Goal: Task Accomplishment & Management: Manage account settings

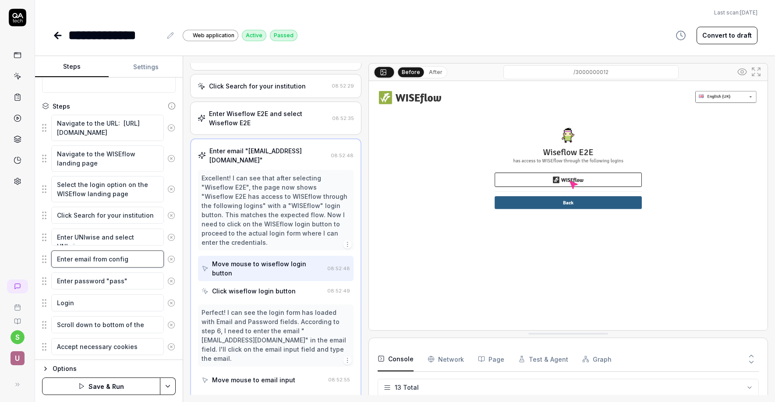
click at [139, 261] on textarea "Enter email from config" at bounding box center [107, 259] width 113 height 17
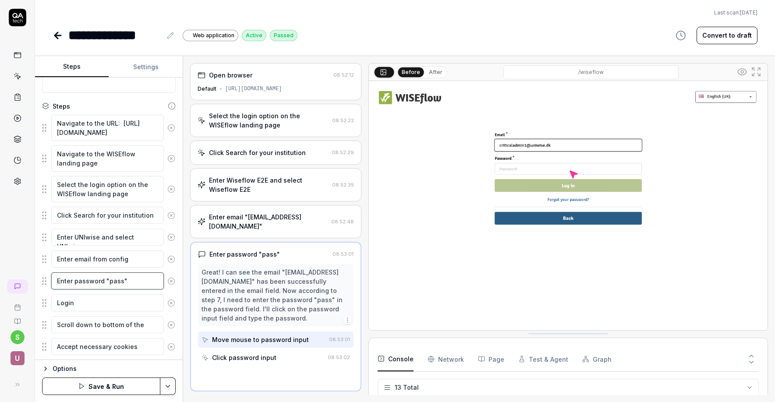
drag, startPoint x: 105, startPoint y: 281, endPoint x: 140, endPoint y: 283, distance: 35.1
click at [140, 283] on textarea "Enter password "pass"" at bounding box center [107, 281] width 113 height 17
paste textarea "from config"
type textarea "*"
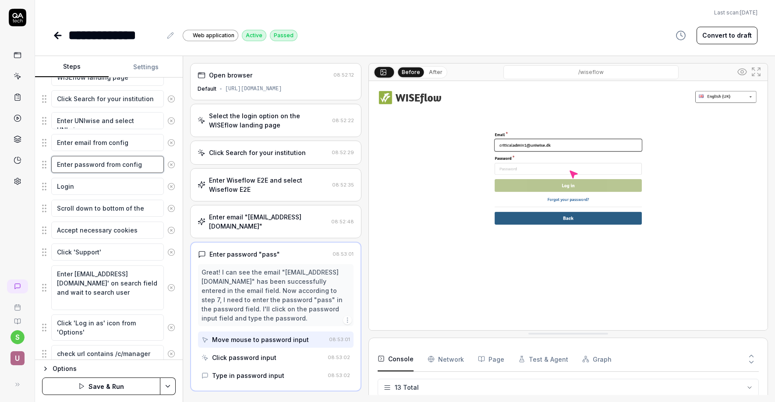
scroll to position [205, 0]
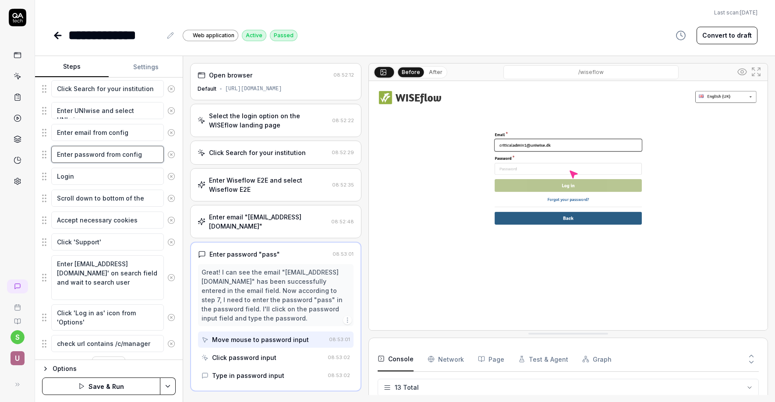
type textarea "Enter password from config"
click at [171, 241] on icon at bounding box center [171, 242] width 2 height 2
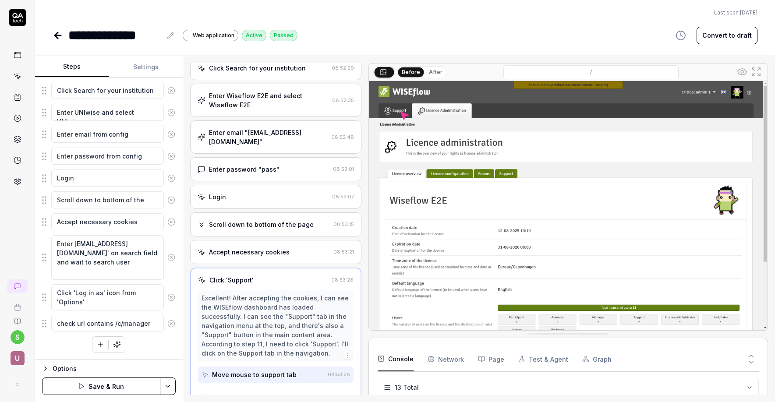
scroll to position [89, 0]
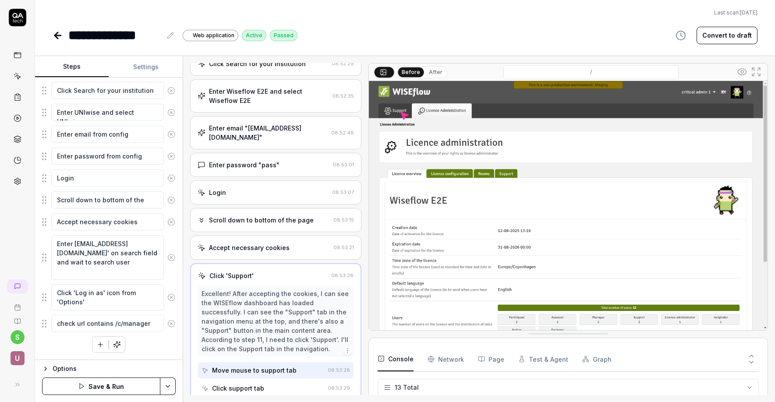
click at [171, 258] on icon at bounding box center [171, 257] width 2 height 2
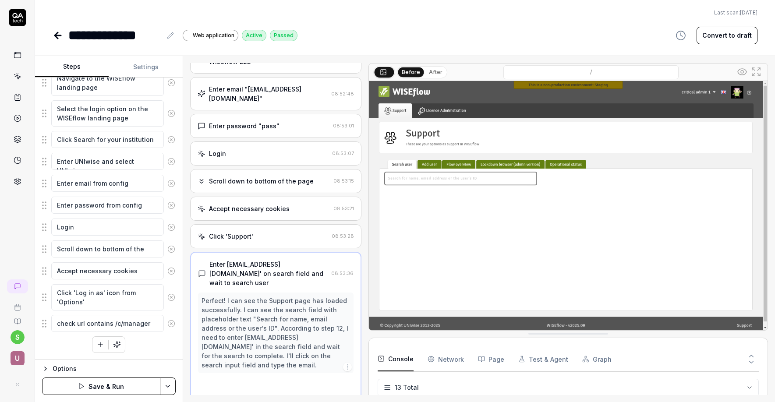
scroll to position [144, 0]
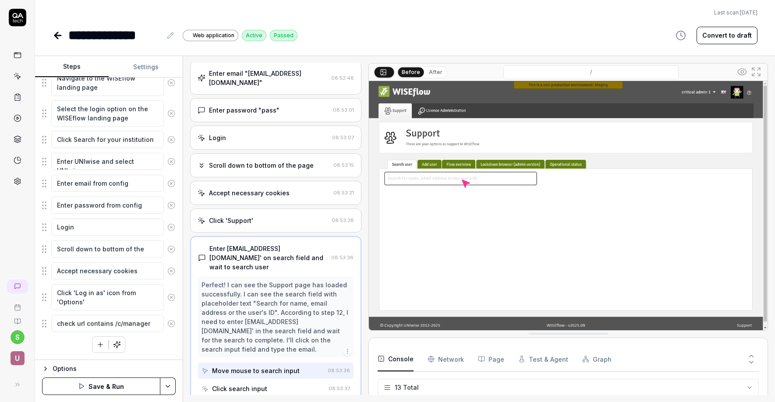
click at [172, 298] on icon at bounding box center [171, 297] width 2 height 2
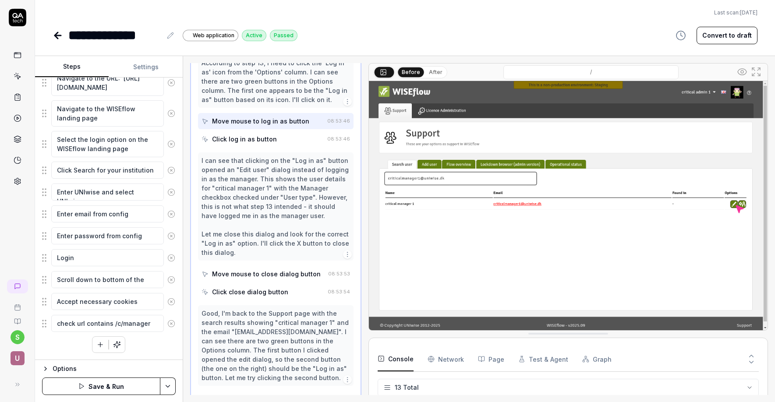
scroll to position [496, 0]
click at [142, 389] on button "Save & Run" at bounding box center [101, 387] width 118 height 18
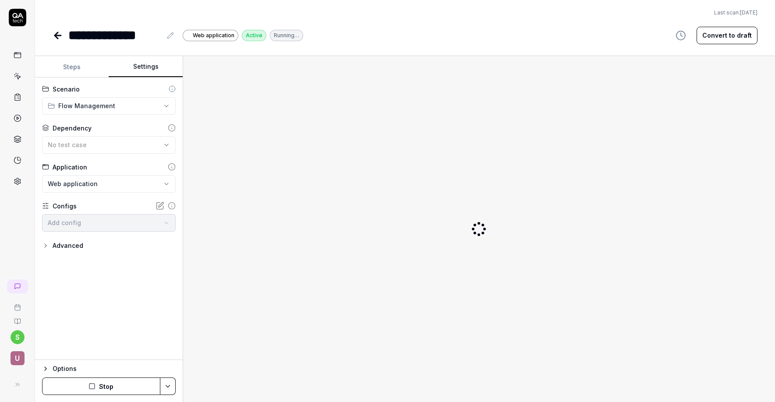
click at [142, 66] on button "Settings" at bounding box center [146, 67] width 74 height 21
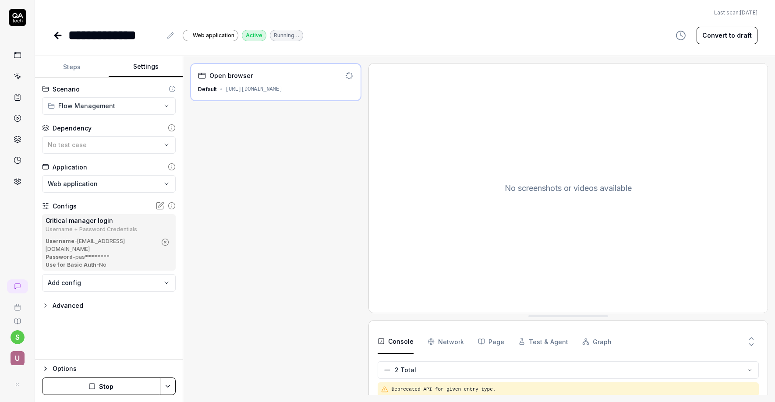
click at [70, 67] on button "Steps" at bounding box center [72, 67] width 74 height 21
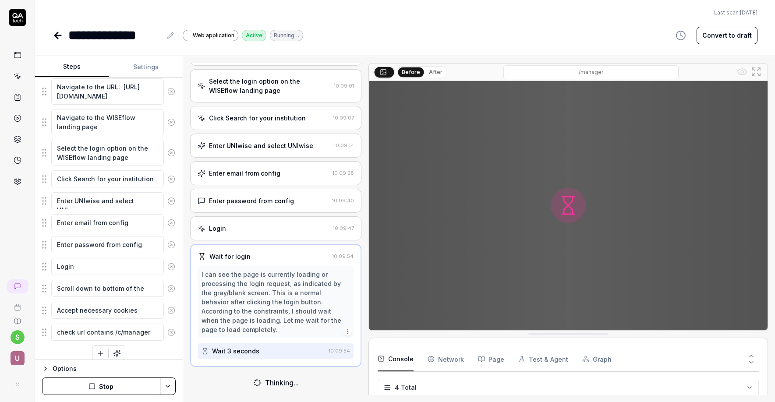
scroll to position [35, 0]
click at [158, 202] on textarea "Enter UNIwise and select UNIwise" at bounding box center [107, 200] width 113 height 17
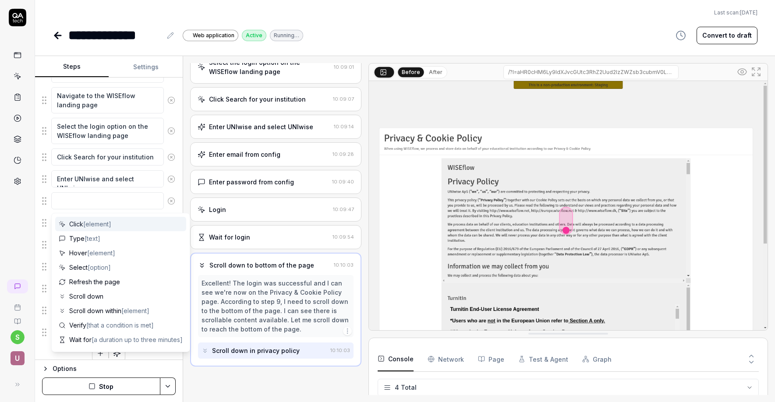
scroll to position [53, 0]
click at [78, 225] on span "Click [element]" at bounding box center [90, 224] width 42 height 9
type textarea "*"
type textarea "Click"
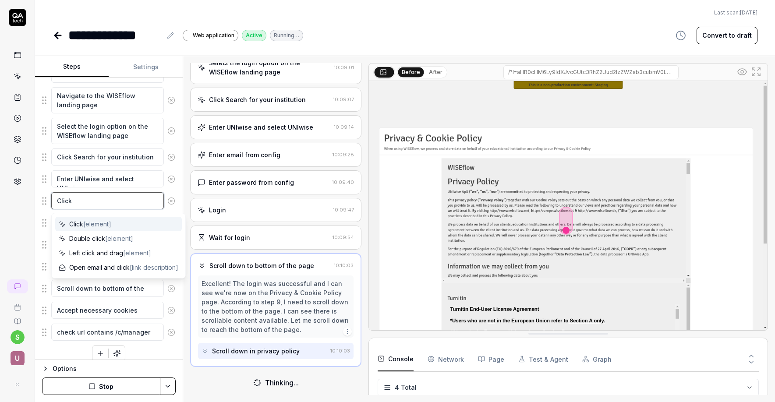
type textarea "*"
type textarea "Click W"
type textarea "*"
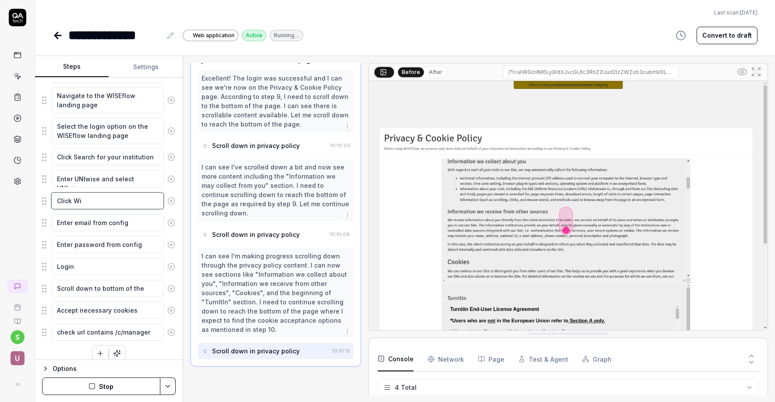
scroll to position [259, 0]
type textarea "Click Wi"
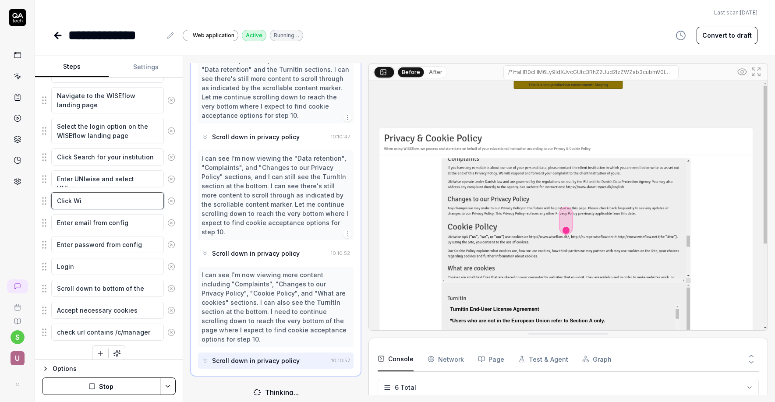
scroll to position [1136, 0]
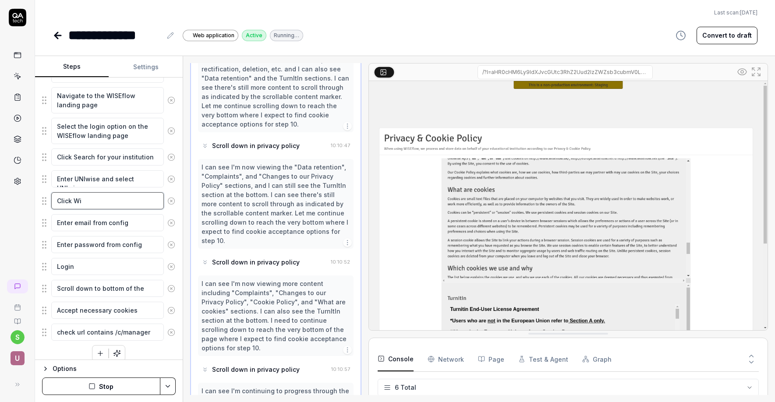
type textarea "*"
type textarea "Click W"
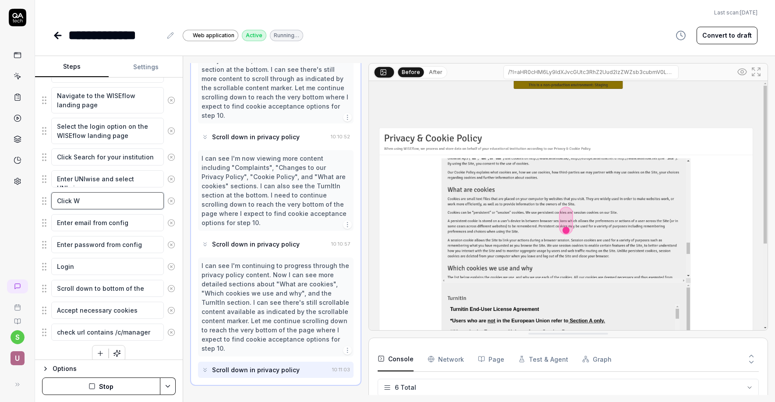
scroll to position [1252, 0]
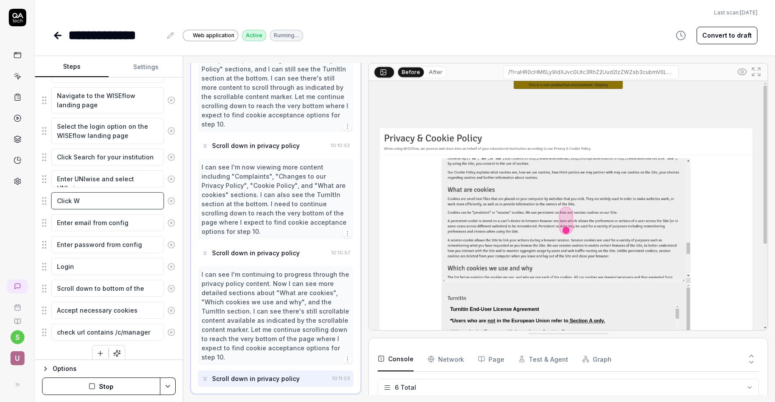
type textarea "*"
type textarea "Click WS"
type textarea "*"
type textarea "Click WSE"
type textarea "*"
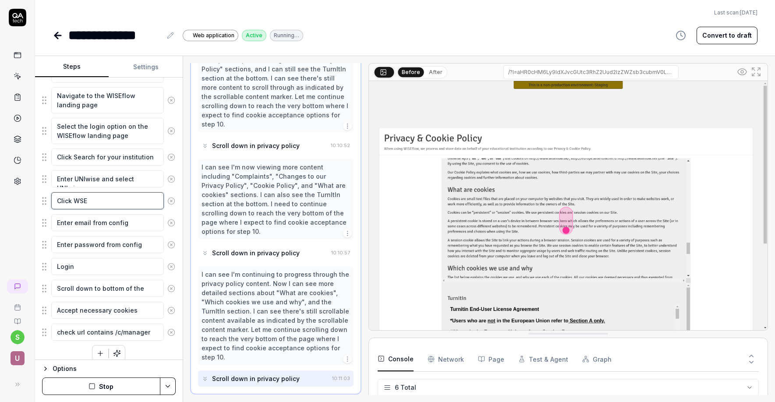
type textarea "Click WSEf"
type textarea "*"
type textarea "Click WSEfl"
type textarea "*"
type textarea "Click WSEflo"
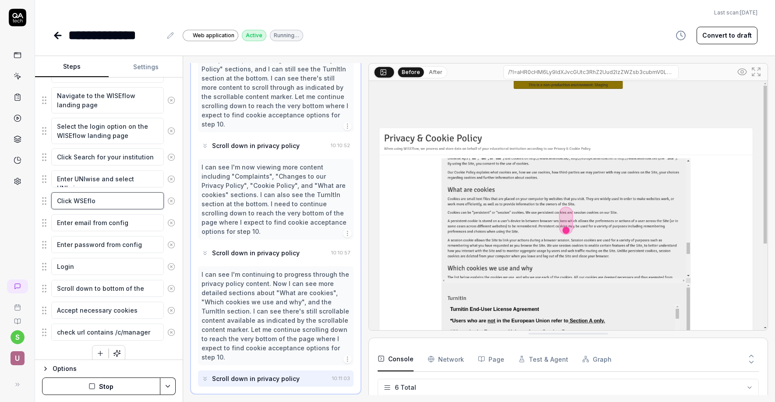
type textarea "*"
type textarea "Click WSEflow"
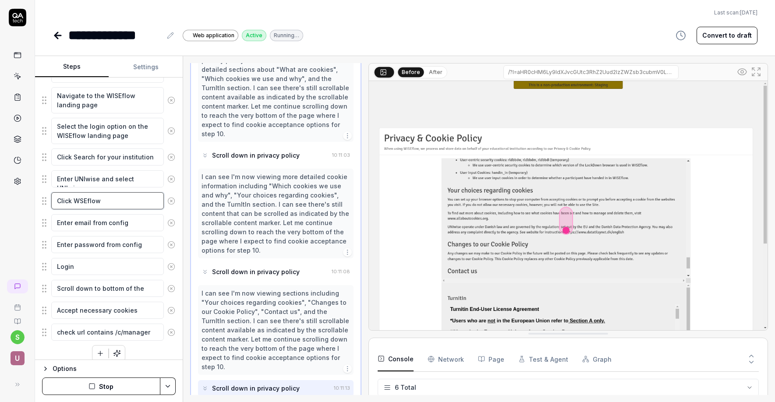
scroll to position [1467, 0]
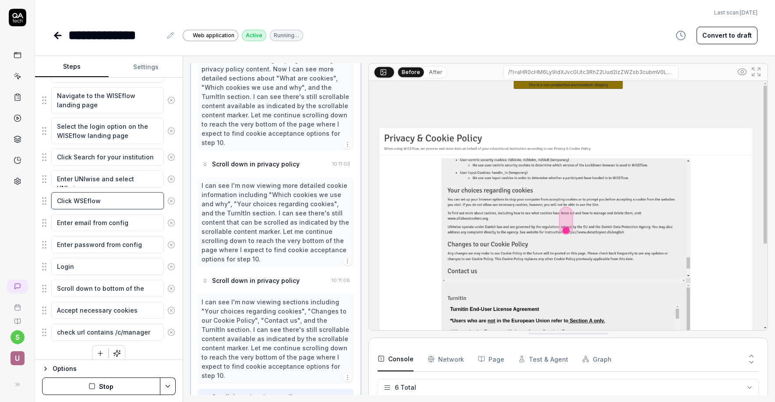
type textarea "*"
type textarea "Click WSEflow"
type textarea "*"
type textarea "Click WSEflow a"
type textarea "*"
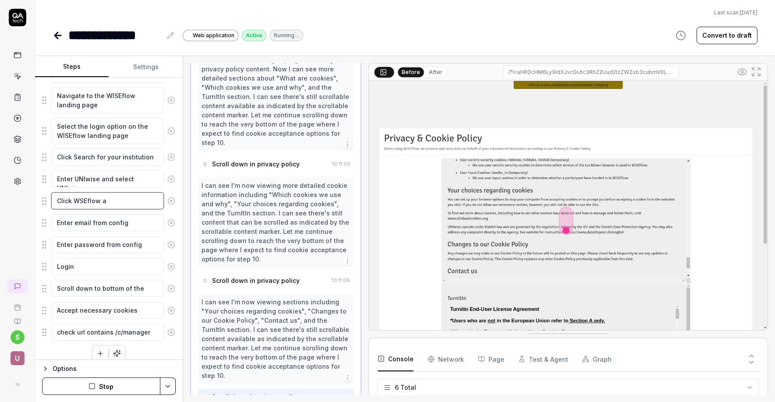
type textarea "Click WSEflow an"
type textarea "*"
type textarea "Click WSEflow and"
type textarea "*"
type textarea "Click WSEflow and"
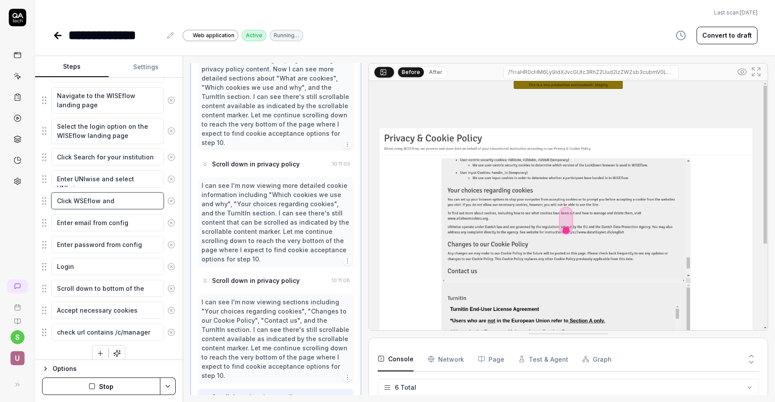
type textarea "*"
type textarea "Click WSEflow and m"
type textarea "*"
type textarea "Click WSEflow and ma"
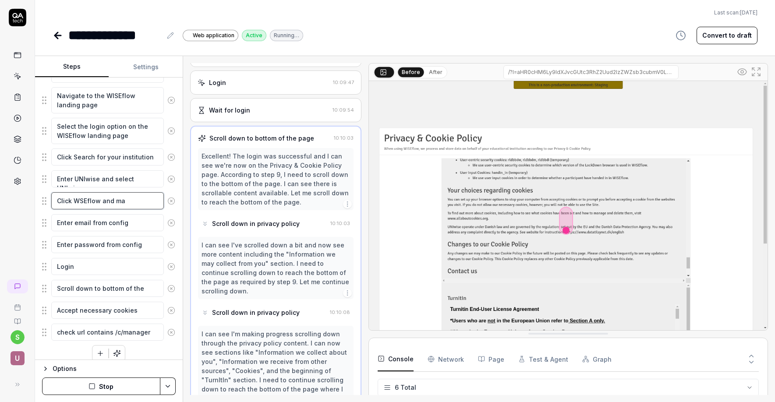
type textarea "*"
type textarea "Click WSEflow and mak"
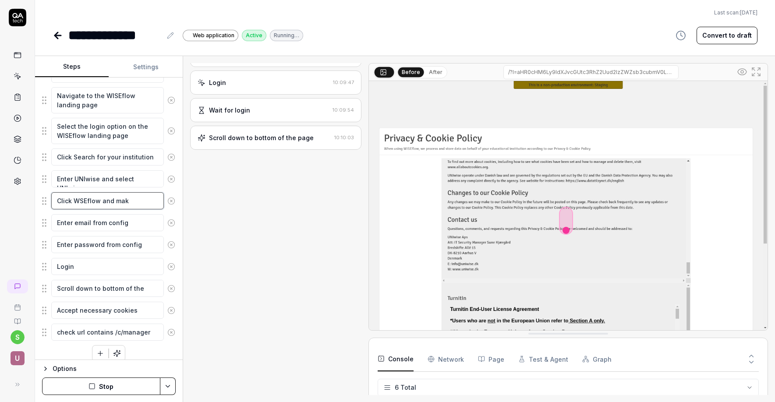
type textarea "*"
type textarea "Click WSEflow and make"
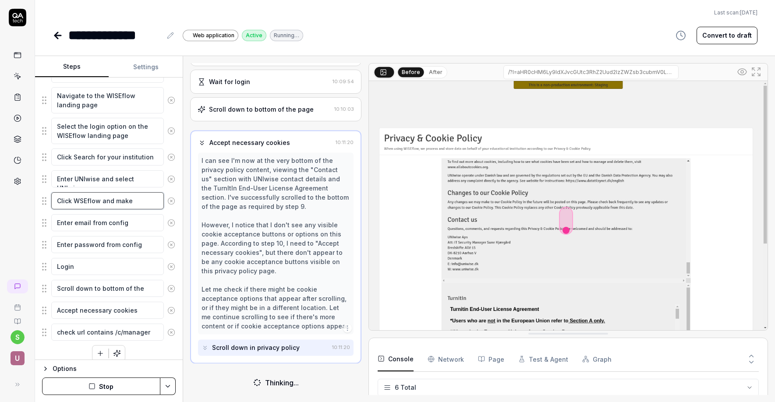
type textarea "*"
type textarea "Click WSEflow and make"
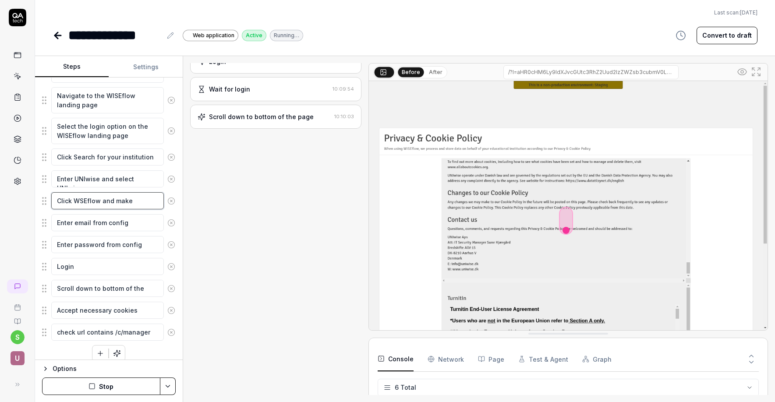
type textarea "*"
type textarea "Click WSEflow and make s"
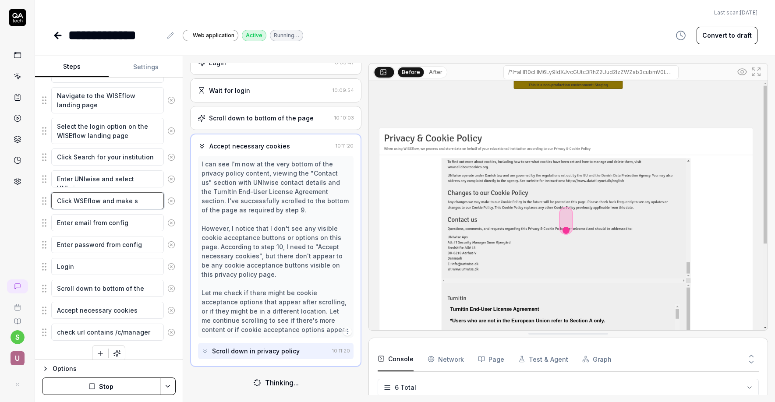
scroll to position [200, 0]
type textarea "*"
type textarea "Click WSEflow and make su"
type textarea "*"
type textarea "Click WSEflow and make sur"
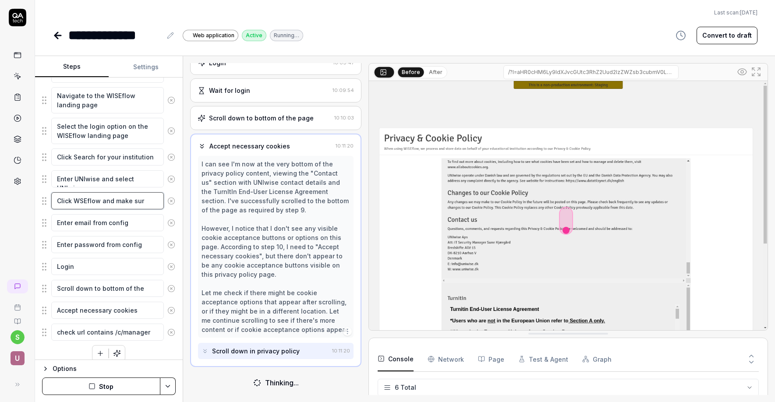
type textarea "*"
type textarea "Click WSEflow and make sure"
type textarea "*"
type textarea "Click WSEflow and make sur"
type textarea "*"
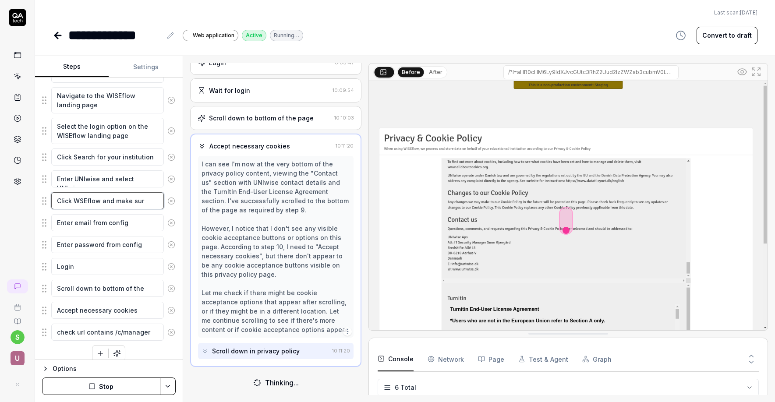
type textarea "Click WSEflow and make su"
type textarea "*"
type textarea "Click WSEflow and make s"
type textarea "*"
type textarea "Click WSEflow and make"
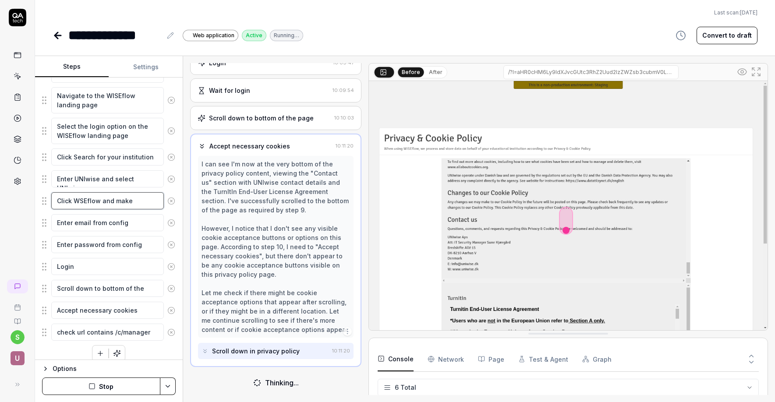
type textarea "*"
type textarea "Click WSEflow and make"
type textarea "*"
type textarea "Click WSEflow and mak"
type textarea "*"
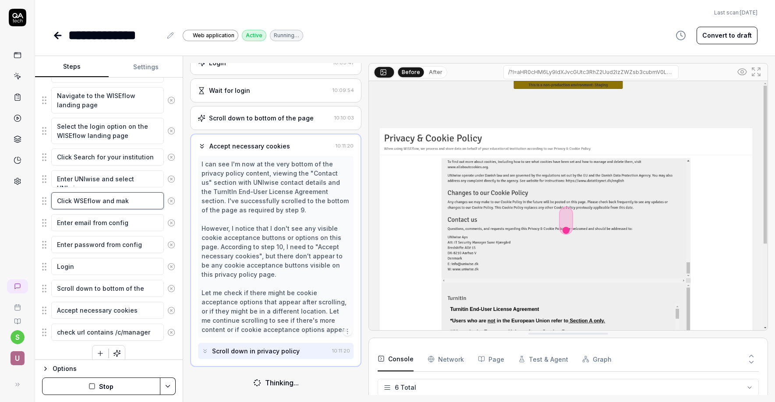
type textarea "Click WSEflow and ma"
type textarea "*"
type textarea "Click WSEflow and m"
type textarea "*"
type textarea "Click WSEflow and"
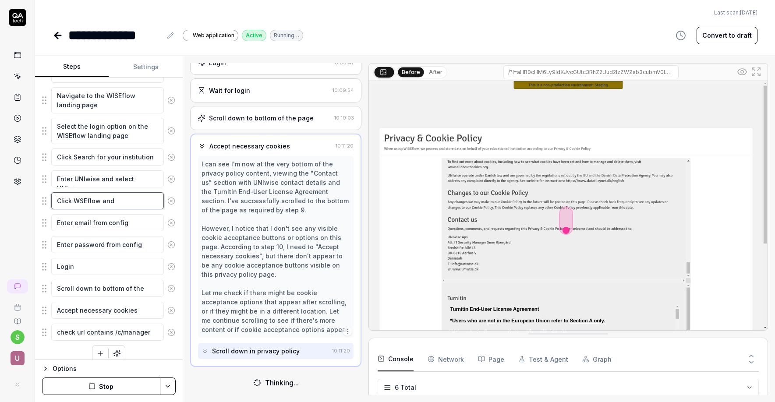
type textarea "*"
type textarea "Click WSEflow and"
type textarea "*"
type textarea "Click WSEflow an"
type textarea "*"
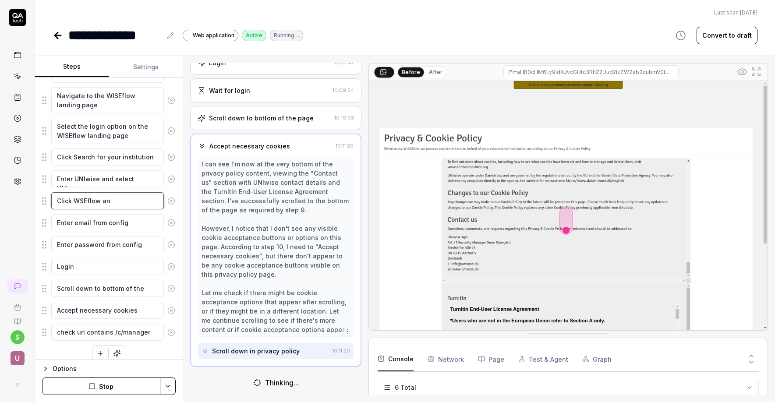
type textarea "Click WSEflow a"
type textarea "*"
type textarea "Click WSEflow"
type textarea "*"
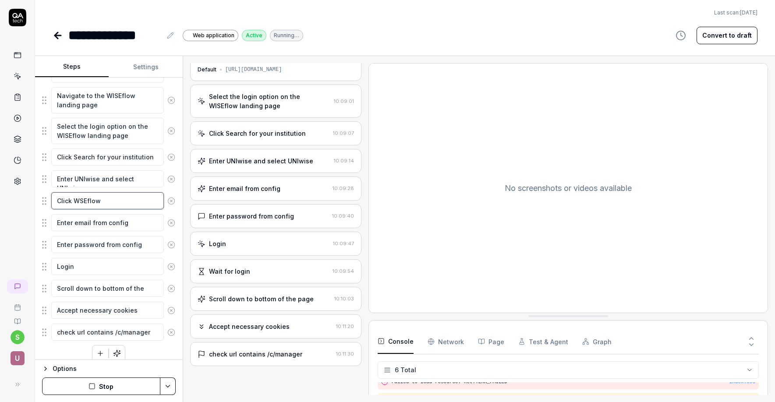
scroll to position [19, 0]
type textarea "Click WSEflow"
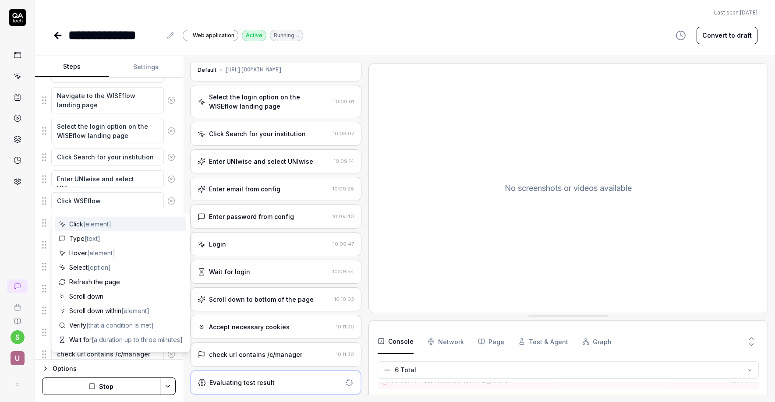
scroll to position [159, 0]
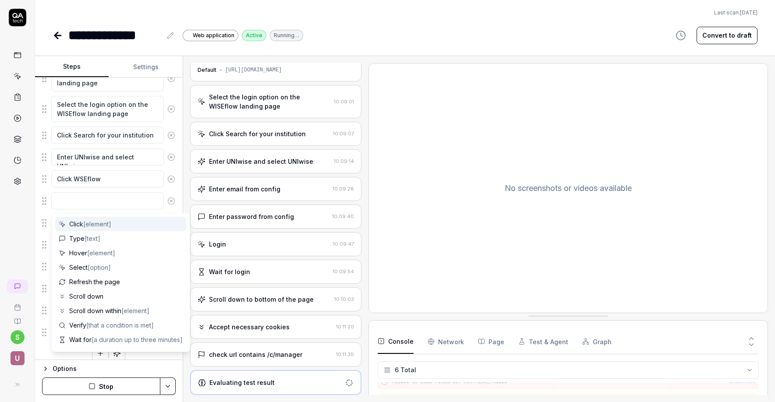
type textarea "*"
type textarea "W"
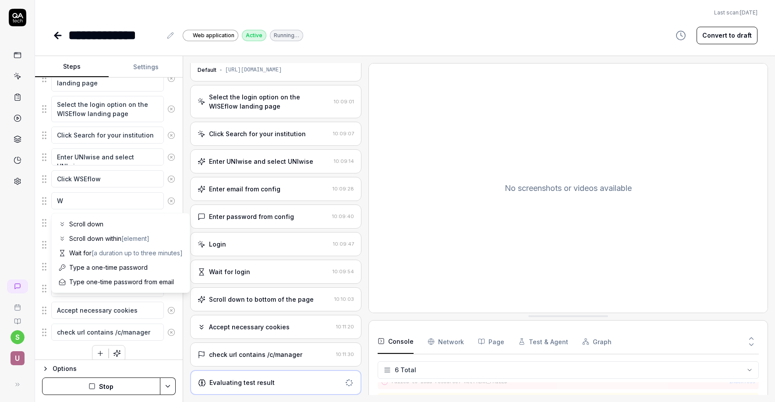
type textarea "*"
type textarea "Wa"
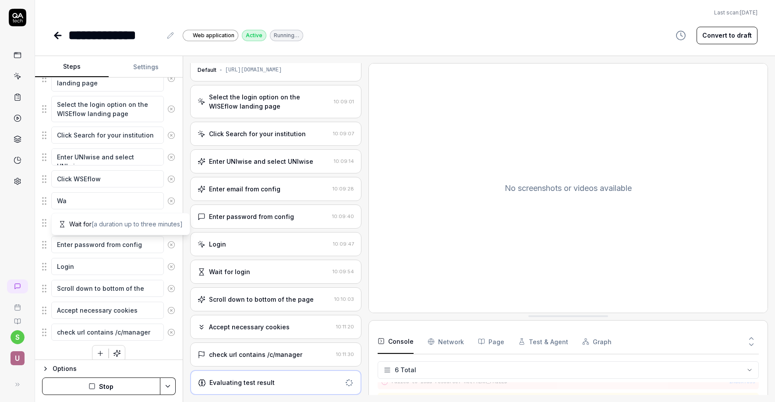
type textarea "*"
type textarea "Wai"
type textarea "*"
type textarea "Wait"
type textarea "*"
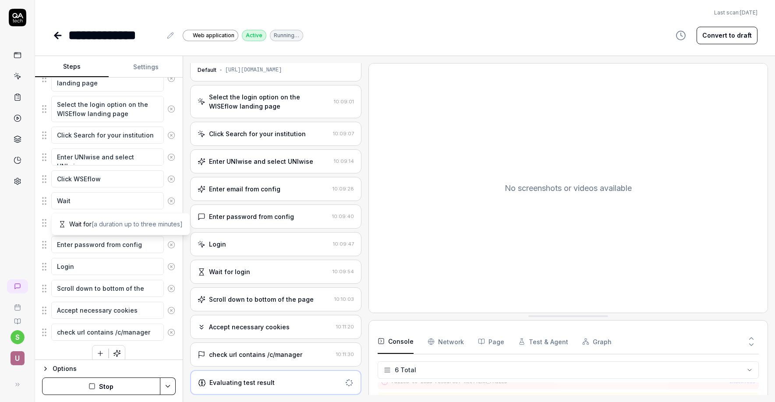
type textarea "Wait"
type textarea "*"
type textarea "Wait f"
type textarea "*"
type textarea "Wait fo"
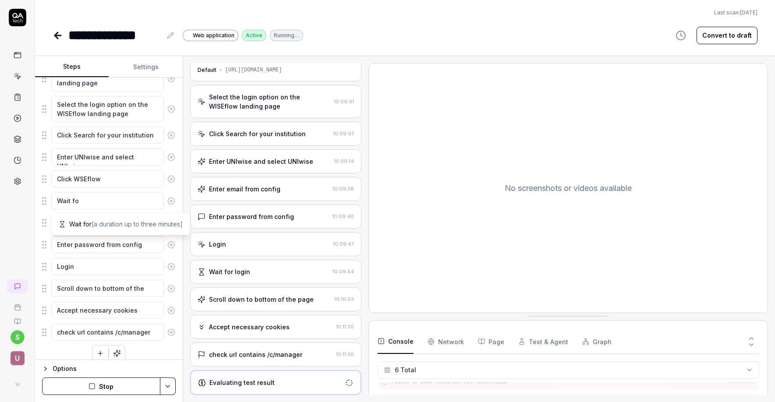
type textarea "*"
type textarea "Wait for"
type textarea "*"
type textarea "Wait for"
type textarea "*"
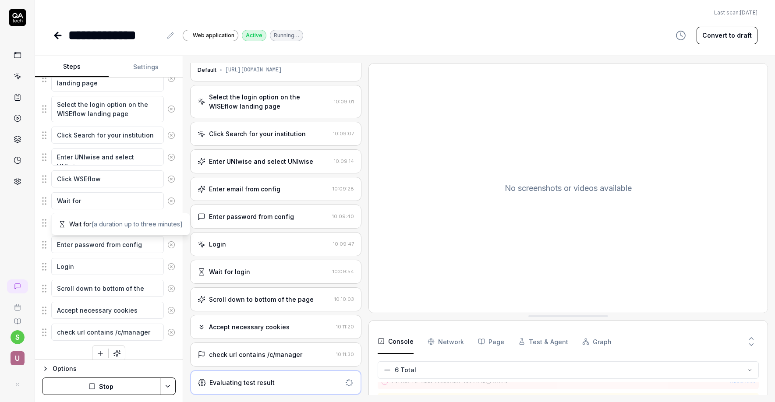
type textarea "Wait for l"
type textarea "*"
type textarea "Wait for lo"
type textarea "*"
type textarea "Wait for log"
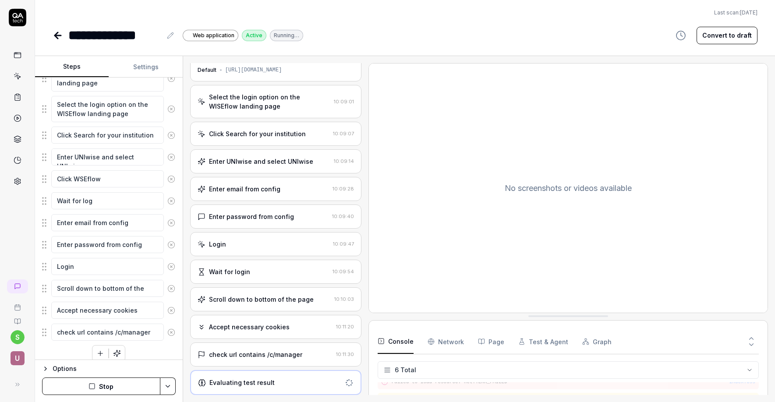
type textarea "*"
type textarea "Wait for logi"
type textarea "*"
type textarea "Wait for login"
type textarea "*"
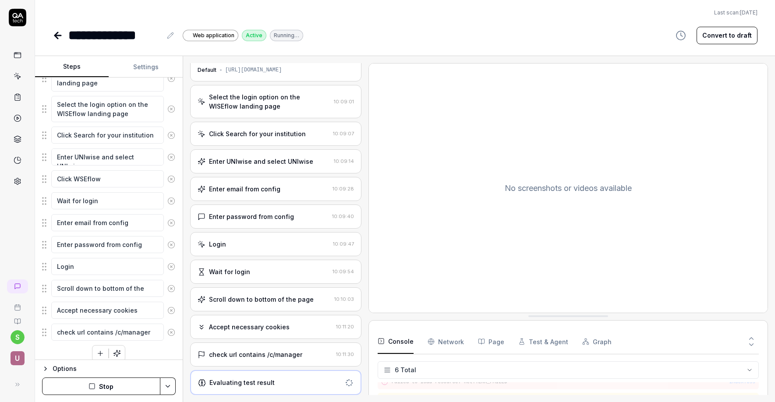
type textarea "Wait for login"
type textarea "*"
type textarea "Wait for login p"
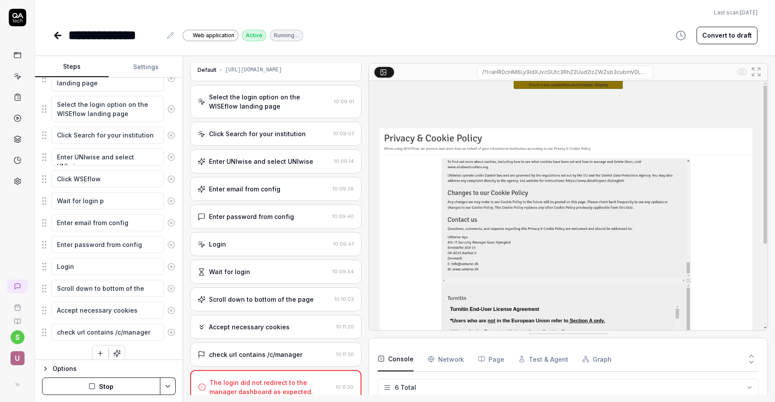
scroll to position [32, 0]
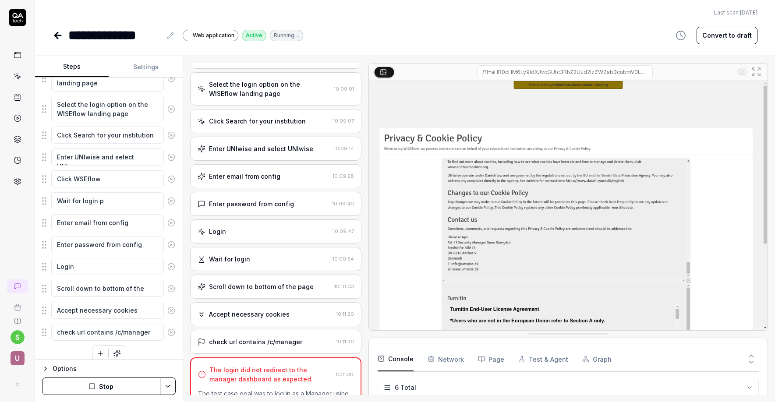
type textarea "*"
type textarea "Wait for login pa"
type textarea "*"
type textarea "Wait for login pag"
type textarea "*"
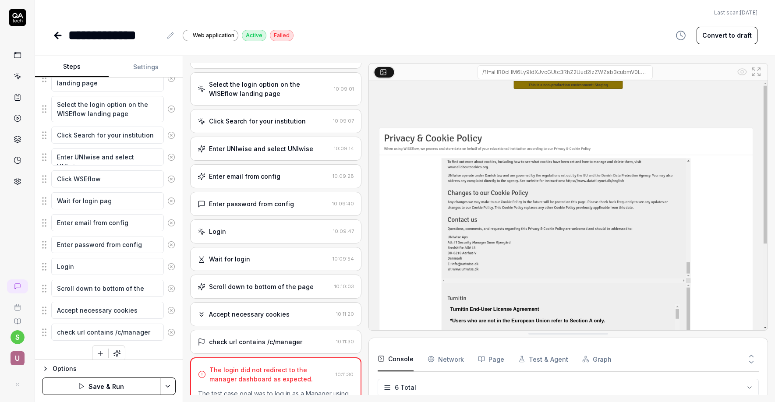
type textarea "Wait for login page"
type textarea "*"
type textarea "Wait for login page"
type textarea "*"
type textarea "Wait for login page t"
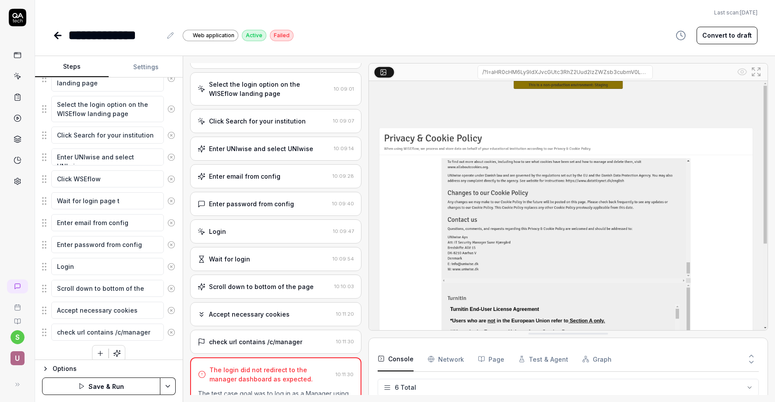
type textarea "*"
type textarea "Wait for login page to"
type textarea "*"
type textarea "Wait for login page to"
type textarea "*"
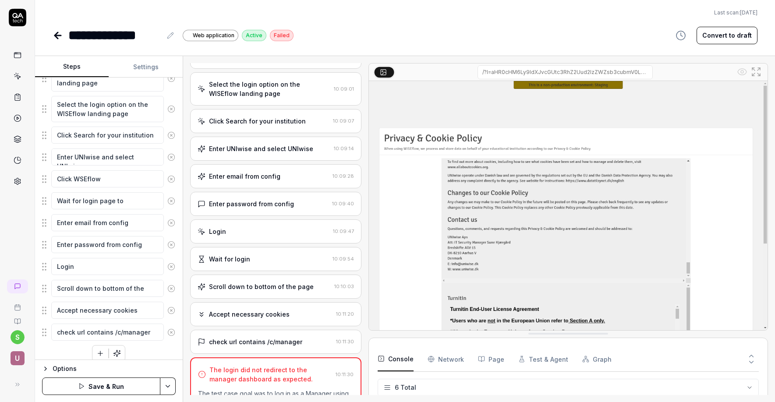
type textarea "Wait for login page to l"
type textarea "*"
type textarea "Wait for login page to lo"
type textarea "*"
type textarea "Wait for login page to loa"
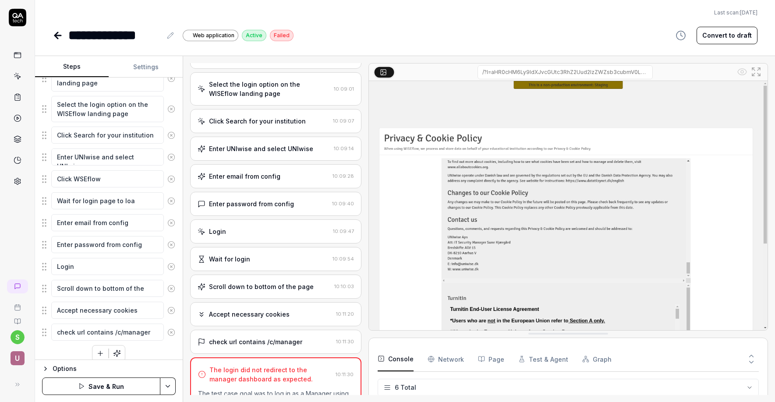
type textarea "*"
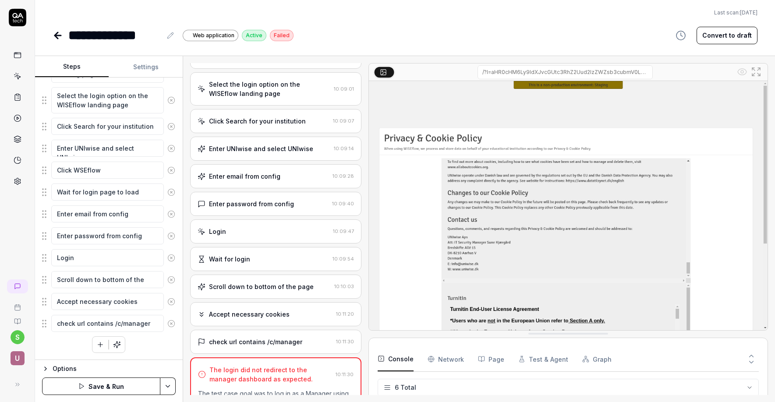
type textarea "Wait for login page to load"
click at [128, 386] on button "Save & Run" at bounding box center [101, 387] width 118 height 18
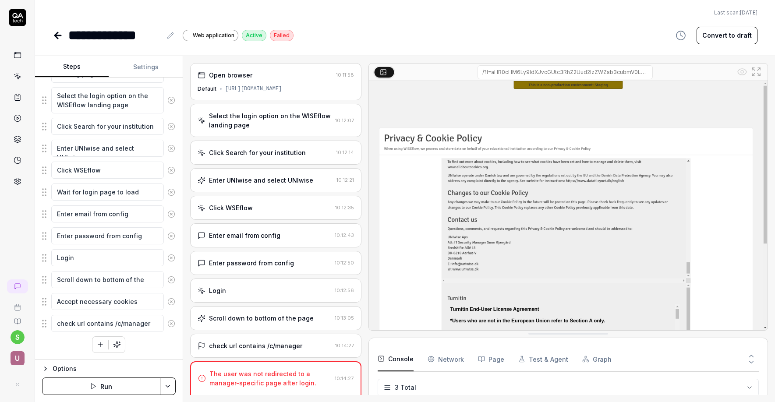
click at [694, 241] on img at bounding box center [568, 205] width 399 height 249
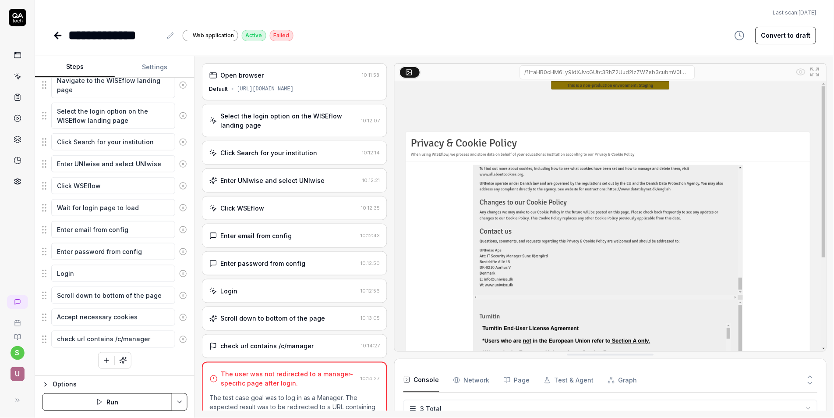
type textarea "*"
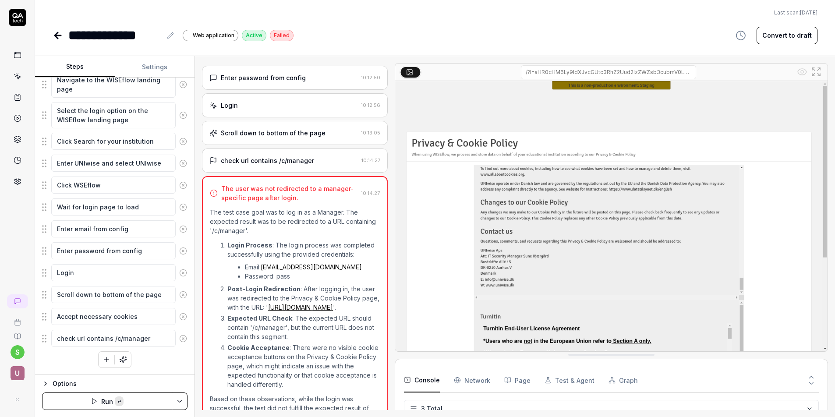
scroll to position [225, 0]
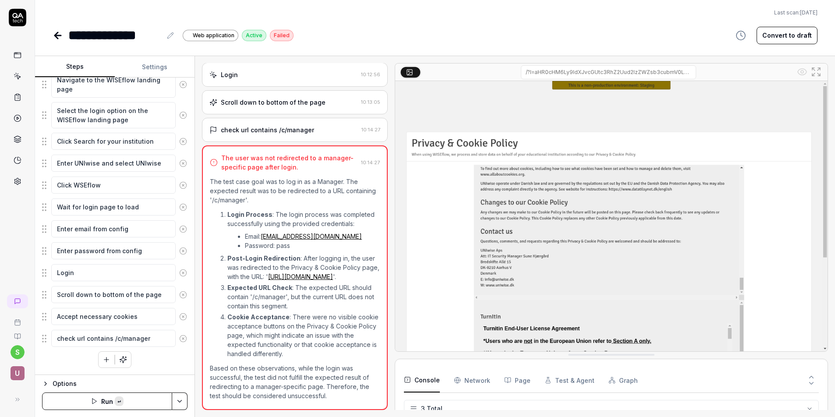
click at [345, 98] on div "Scroll down to bottom of the page" at bounding box center [283, 102] width 148 height 9
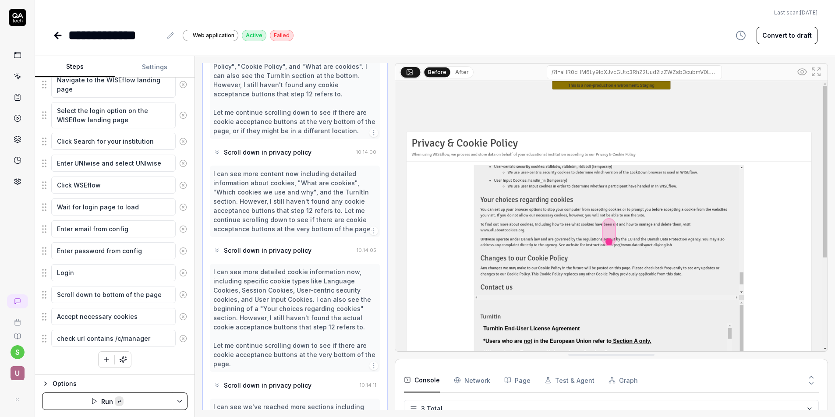
scroll to position [1516, 0]
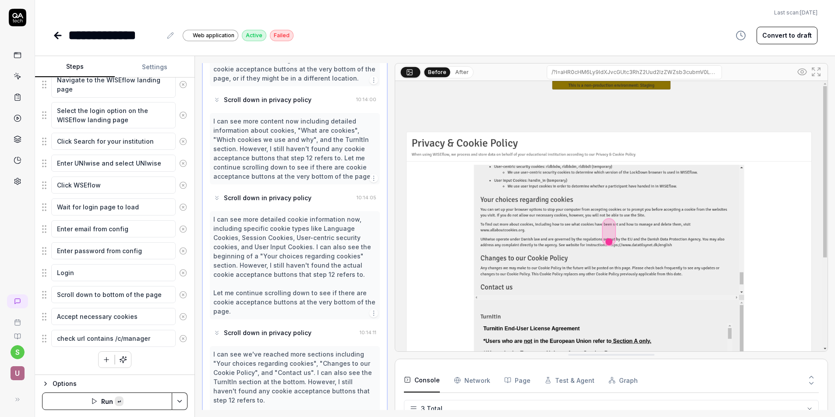
click at [411, 70] on icon at bounding box center [409, 71] width 7 height 7
click at [694, 71] on icon at bounding box center [802, 72] width 11 height 11
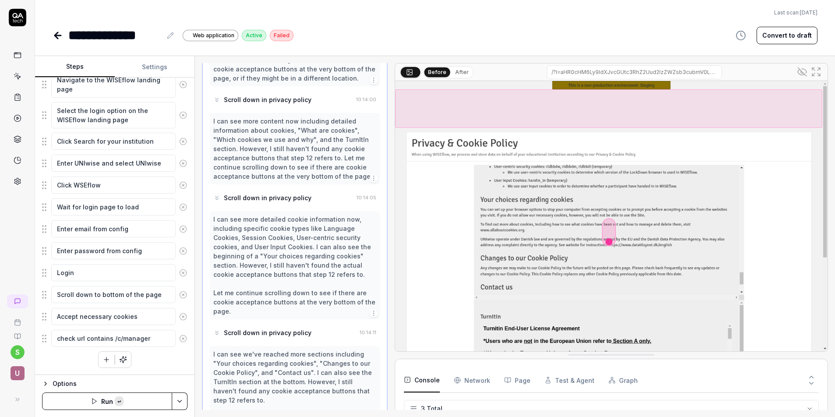
click at [694, 71] on icon at bounding box center [802, 72] width 11 height 11
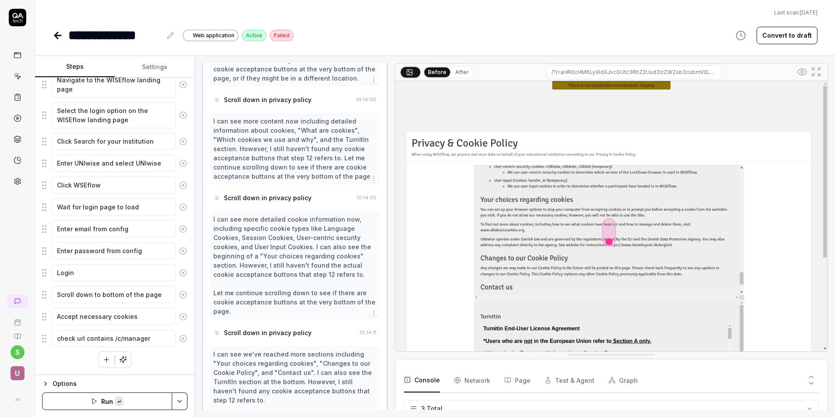
click at [694, 71] on icon at bounding box center [816, 72] width 11 height 11
click at [459, 71] on button "After" at bounding box center [462, 72] width 21 height 10
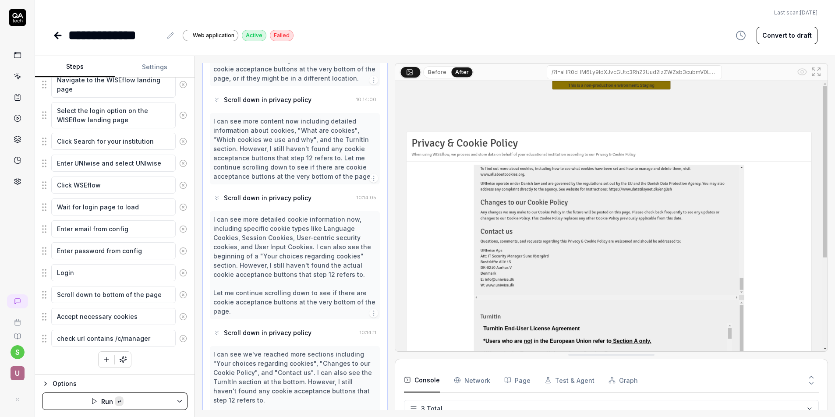
click at [434, 70] on button "Before" at bounding box center [437, 72] width 25 height 10
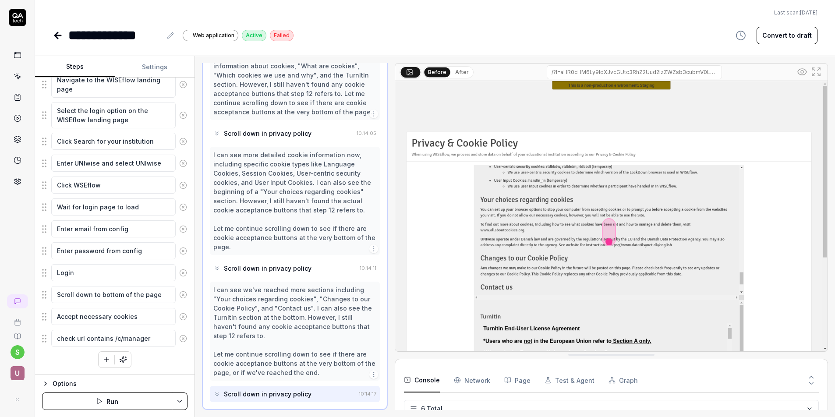
scroll to position [50, 0]
click at [58, 35] on icon at bounding box center [58, 35] width 6 height 0
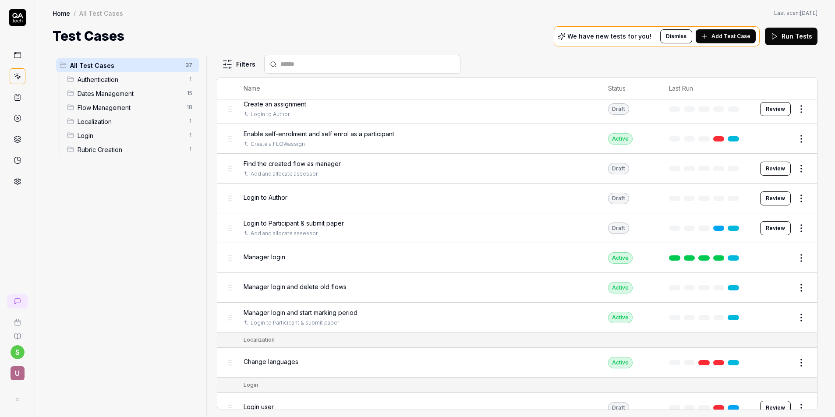
scroll to position [840, 0]
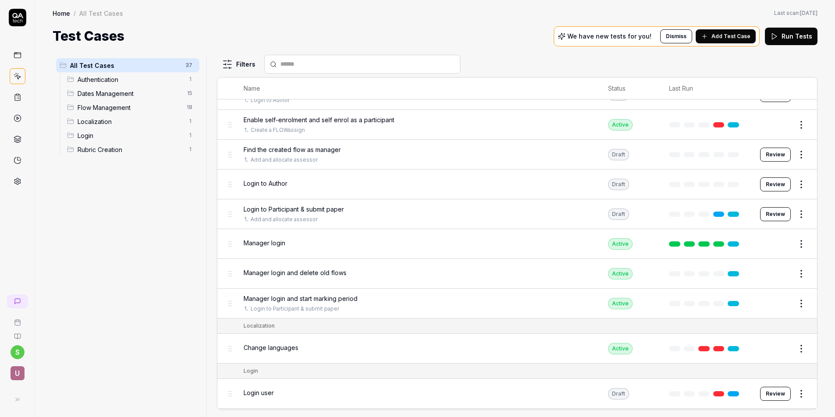
click at [694, 243] on button "Edit" at bounding box center [780, 244] width 21 height 14
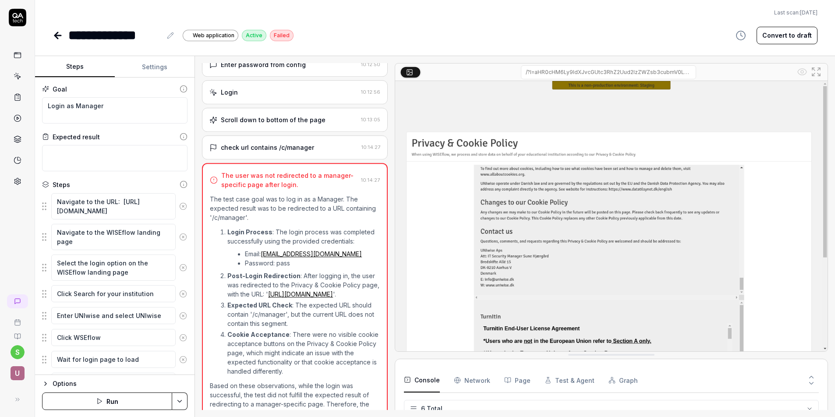
scroll to position [225, 0]
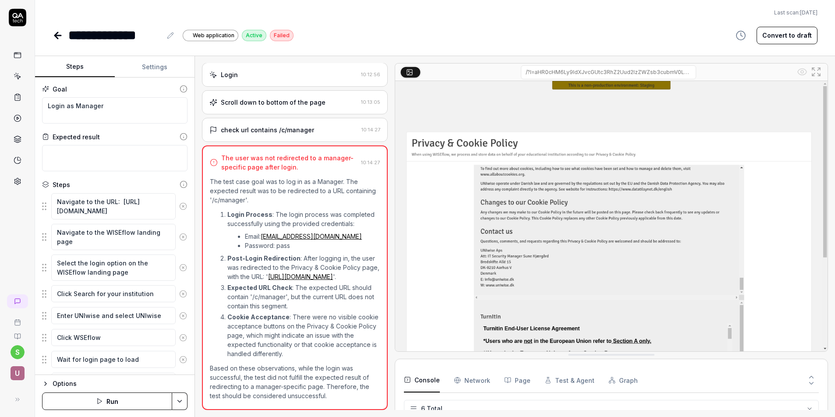
click at [59, 34] on icon at bounding box center [58, 35] width 11 height 11
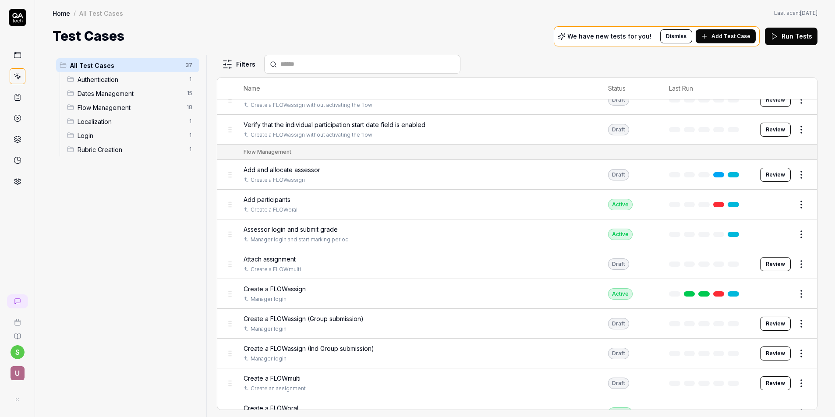
scroll to position [556, 0]
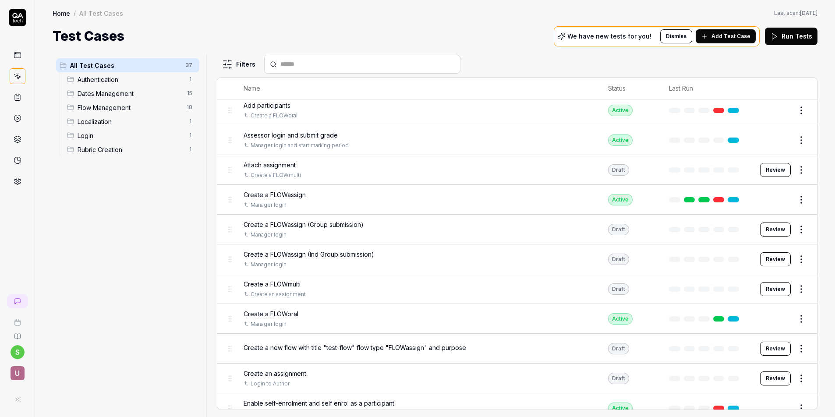
click at [694, 169] on button "Review" at bounding box center [775, 170] width 31 height 14
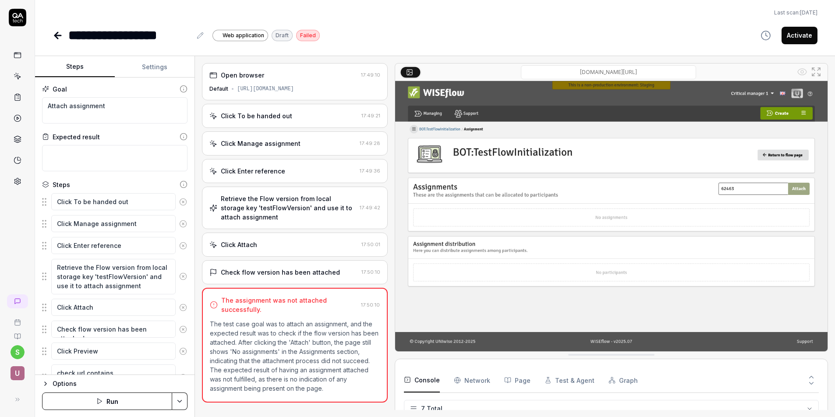
scroll to position [60, 0]
click at [182, 402] on html "**********" at bounding box center [417, 208] width 835 height 417
click at [169, 361] on div "Run w. Dependencies" at bounding box center [146, 359] width 89 height 19
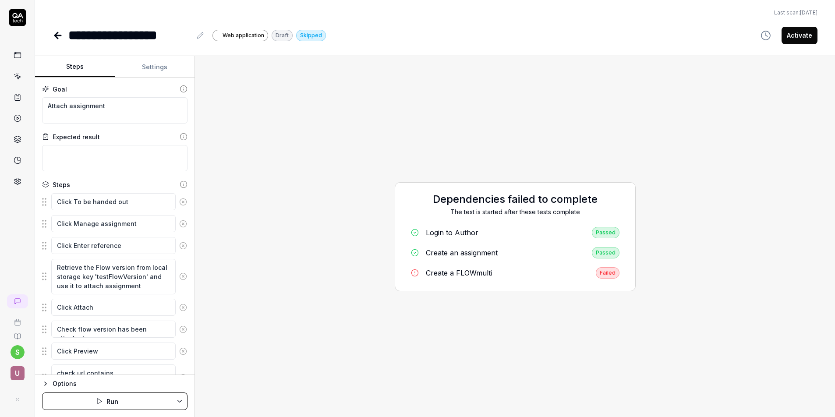
click at [442, 273] on div "Create a FLOWmulti" at bounding box center [459, 273] width 66 height 11
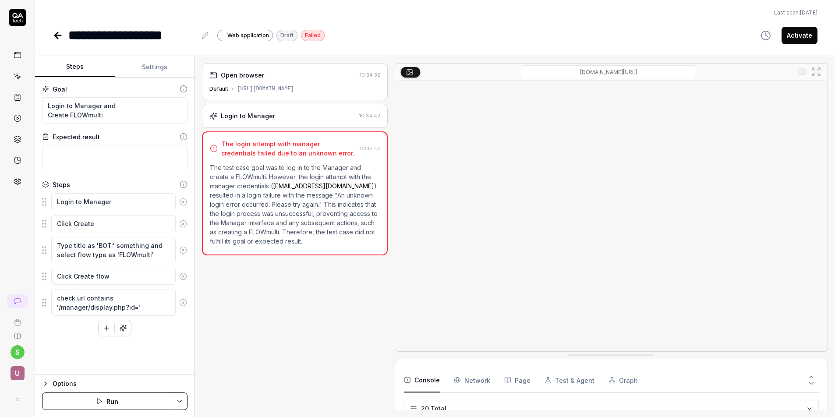
scroll to position [364, 0]
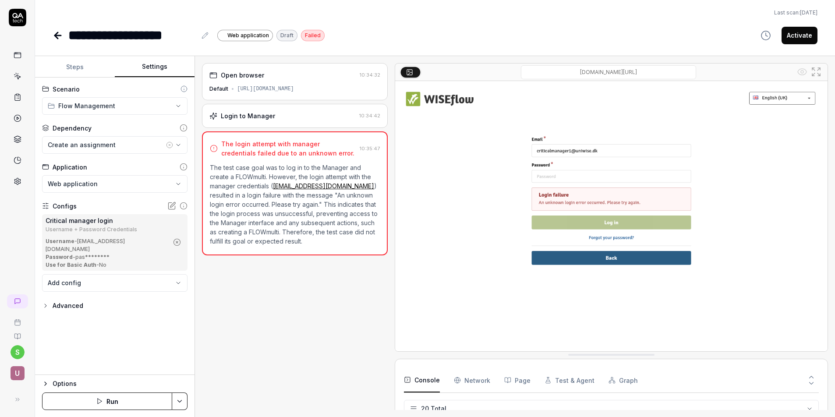
click at [153, 68] on button "Settings" at bounding box center [155, 67] width 80 height 21
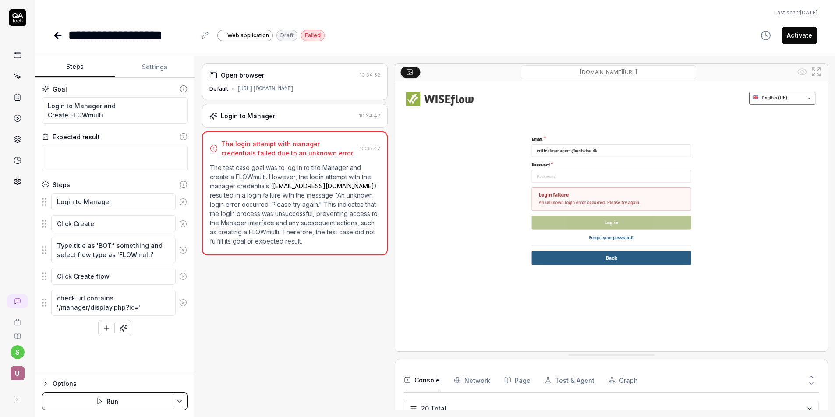
click at [73, 67] on button "Steps" at bounding box center [75, 67] width 80 height 21
click at [299, 113] on div "Login to Manager" at bounding box center [282, 115] width 146 height 9
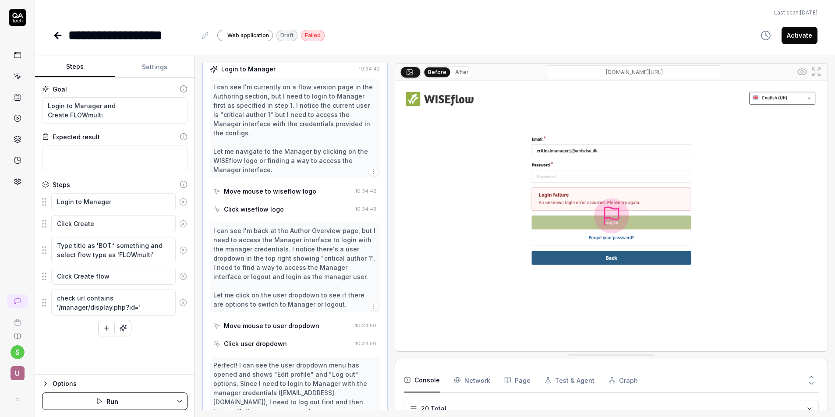
scroll to position [0, 0]
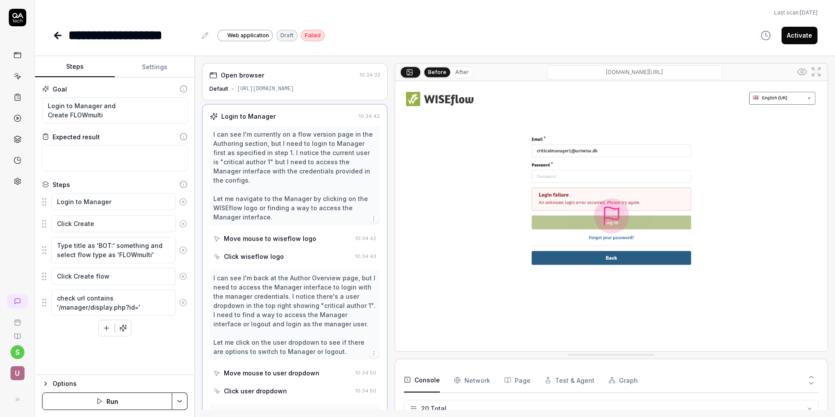
click at [57, 34] on icon at bounding box center [58, 35] width 11 height 11
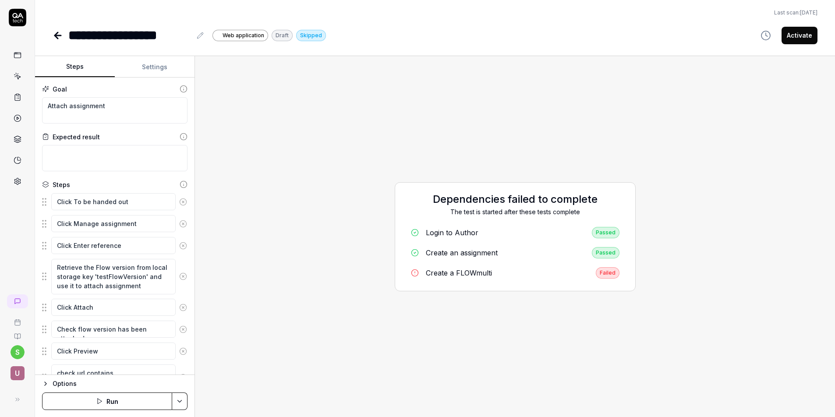
click at [58, 35] on icon at bounding box center [58, 35] width 6 height 0
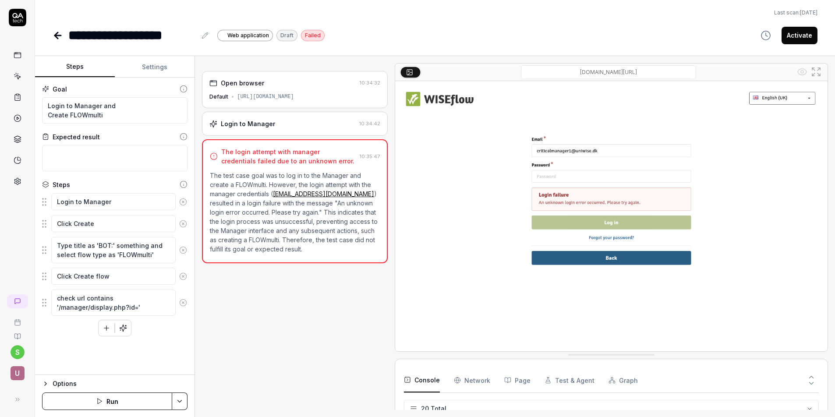
scroll to position [364, 0]
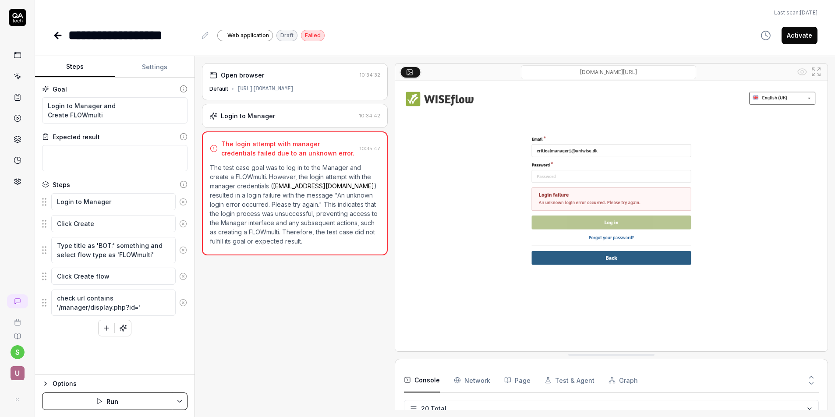
click at [17, 77] on icon at bounding box center [18, 76] width 8 height 8
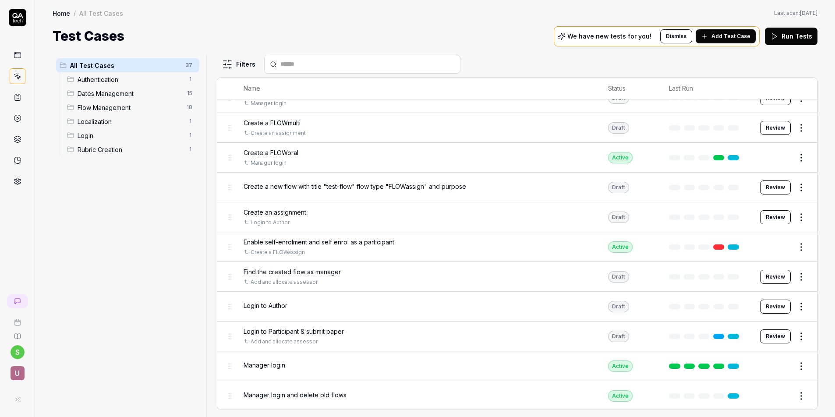
scroll to position [747, 0]
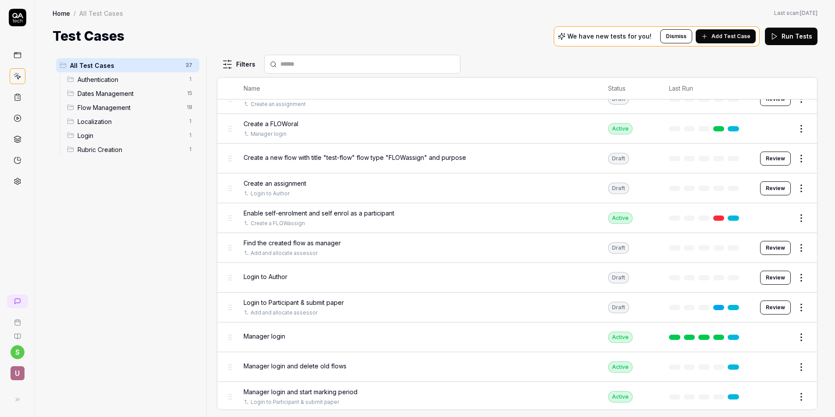
click at [694, 336] on button "Edit" at bounding box center [780, 337] width 21 height 14
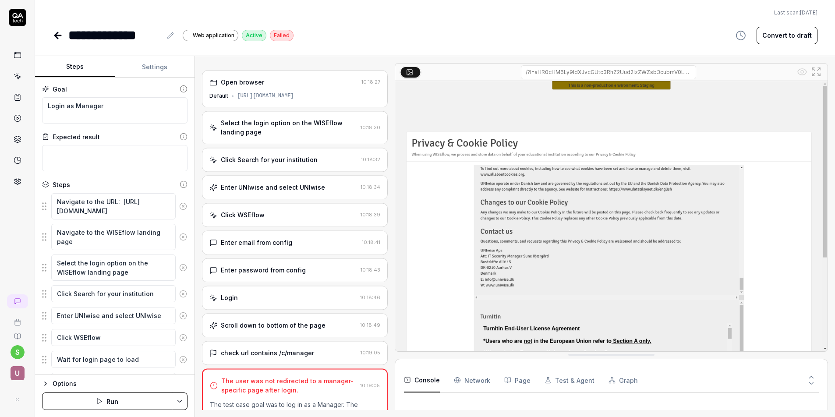
scroll to position [226, 0]
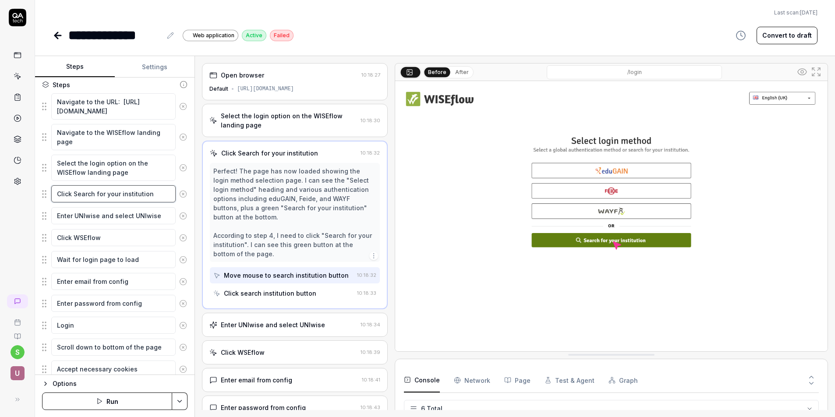
drag, startPoint x: 153, startPoint y: 194, endPoint x: 59, endPoint y: 185, distance: 94.6
click at [59, 185] on textarea "Click Search for your institution" at bounding box center [113, 193] width 124 height 17
click at [57, 36] on icon at bounding box center [58, 35] width 11 height 11
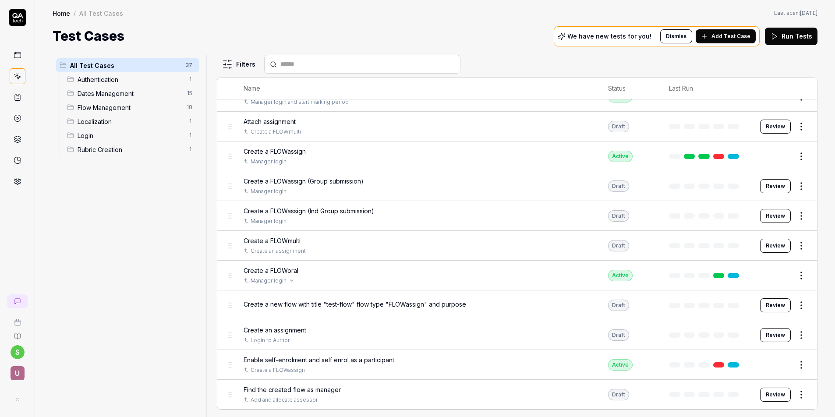
scroll to position [571, 0]
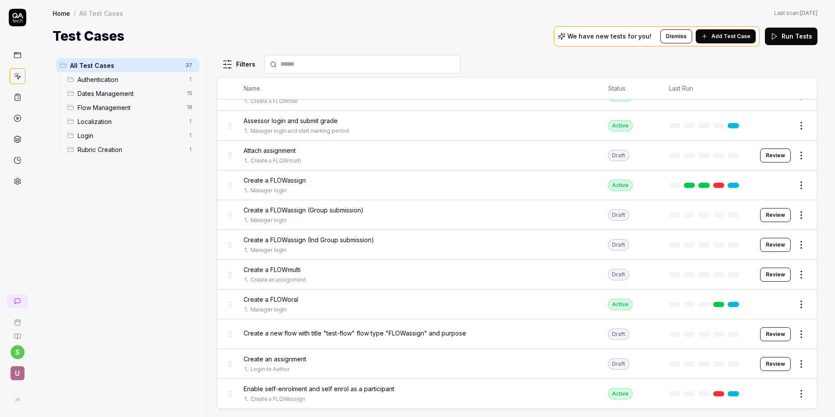
click at [694, 273] on button "Review" at bounding box center [775, 275] width 31 height 14
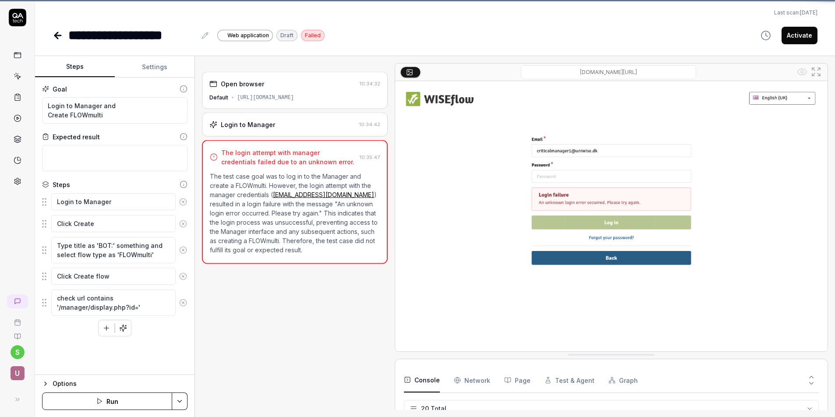
scroll to position [364, 0]
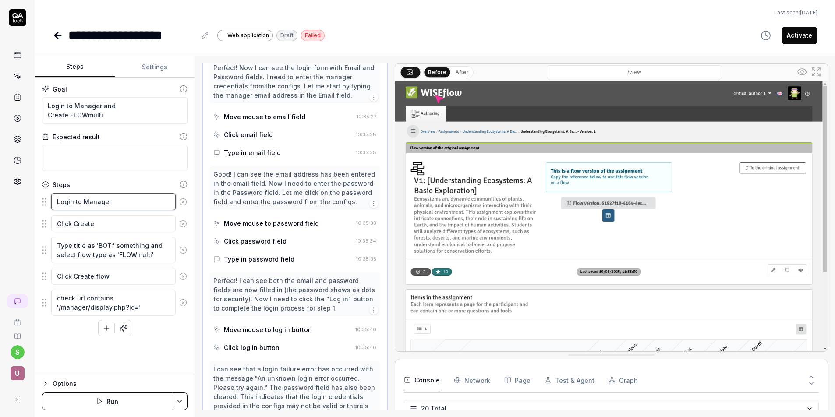
scroll to position [922, 0]
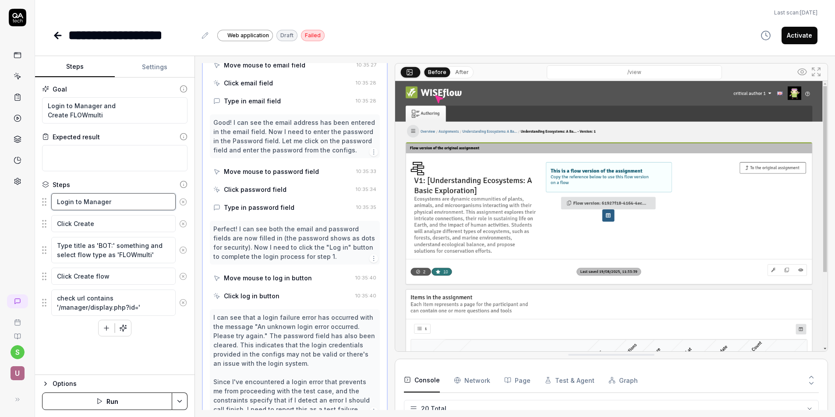
drag, startPoint x: 116, startPoint y: 204, endPoint x: 33, endPoint y: 197, distance: 83.6
click at [33, 197] on div "**********" at bounding box center [417, 208] width 835 height 417
paste textarea "Click Search for your institution"
type textarea "*"
type textarea "Click Search for your institution"
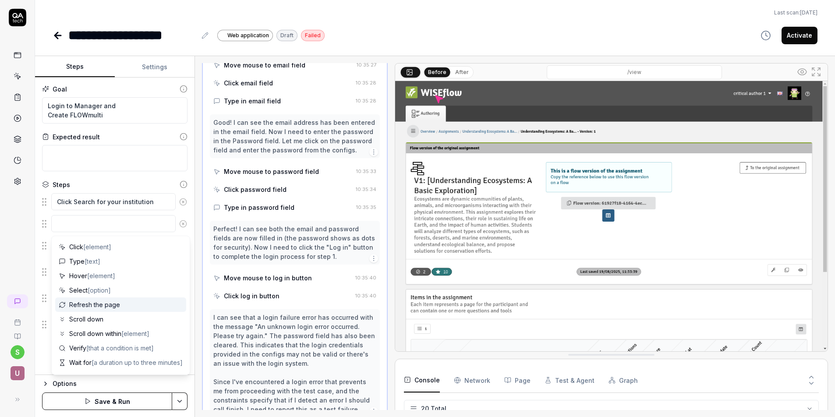
click at [181, 402] on html "**********" at bounding box center [417, 208] width 835 height 417
click at [113, 339] on div "Save" at bounding box center [136, 340] width 112 height 19
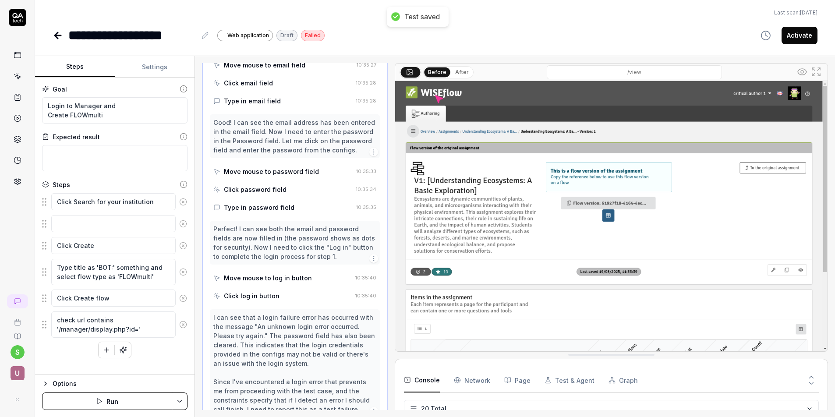
click at [59, 36] on icon at bounding box center [58, 35] width 11 height 11
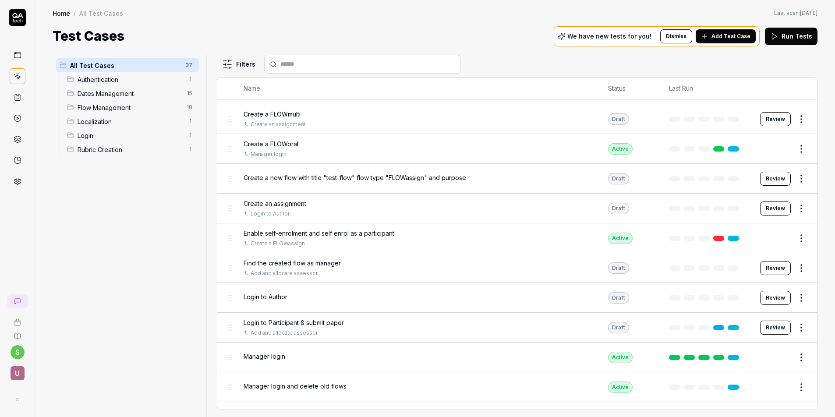
scroll to position [772, 0]
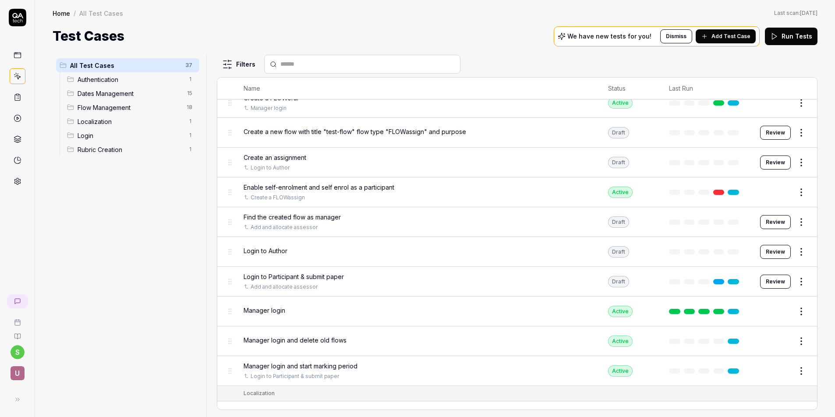
click at [694, 311] on button "Edit" at bounding box center [780, 312] width 21 height 14
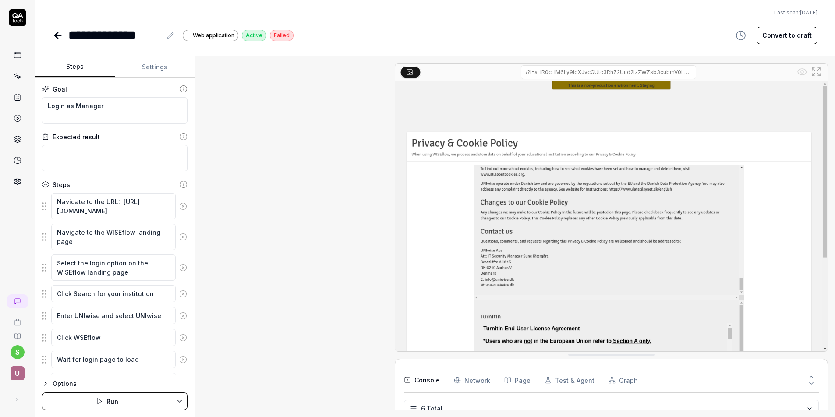
scroll to position [225, 0]
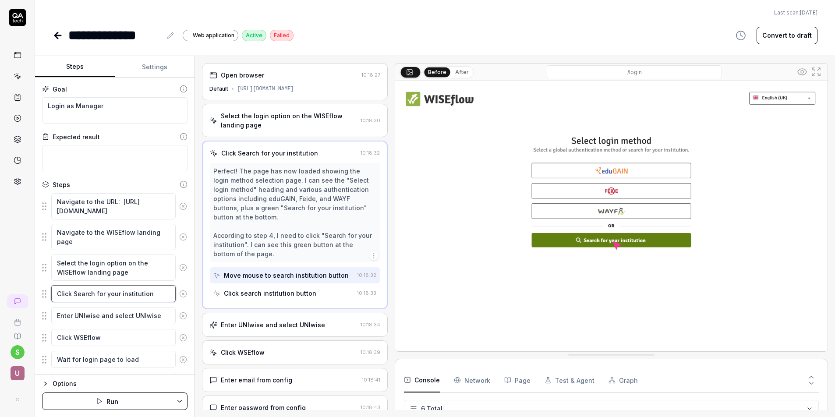
drag, startPoint x: 154, startPoint y: 296, endPoint x: 71, endPoint y: 291, distance: 82.9
click at [71, 291] on textarea "Click Search for your institution" at bounding box center [113, 293] width 124 height 17
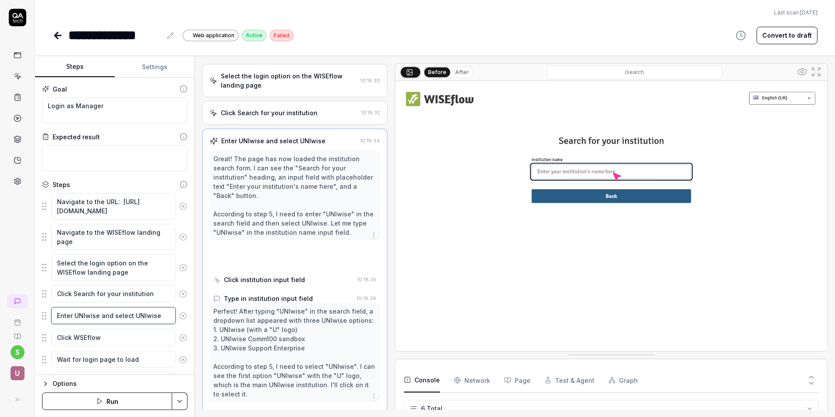
scroll to position [61, 0]
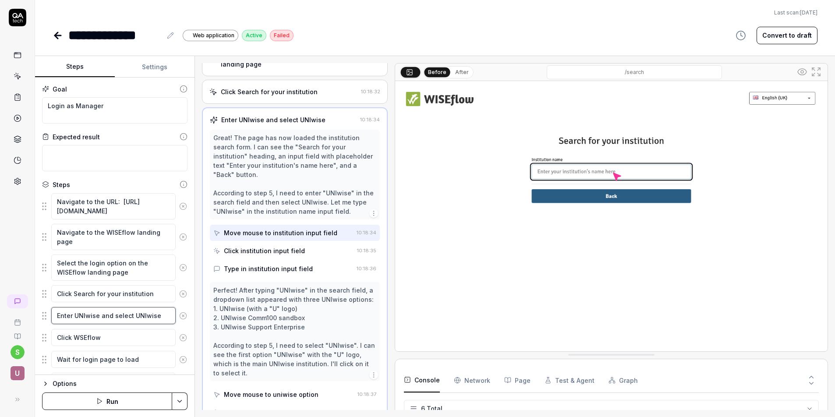
drag, startPoint x: 158, startPoint y: 318, endPoint x: 45, endPoint y: 316, distance: 113.5
click at [45, 316] on div "Enter UNIwise and select UNIwise" at bounding box center [114, 316] width 145 height 18
click at [57, 35] on icon at bounding box center [58, 35] width 6 height 0
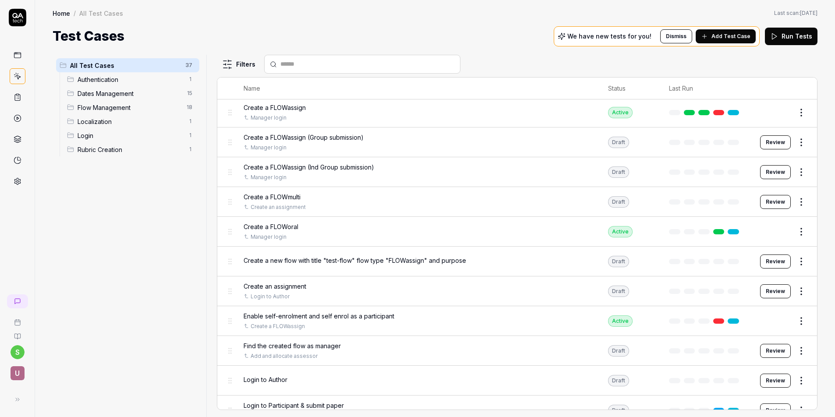
scroll to position [687, 0]
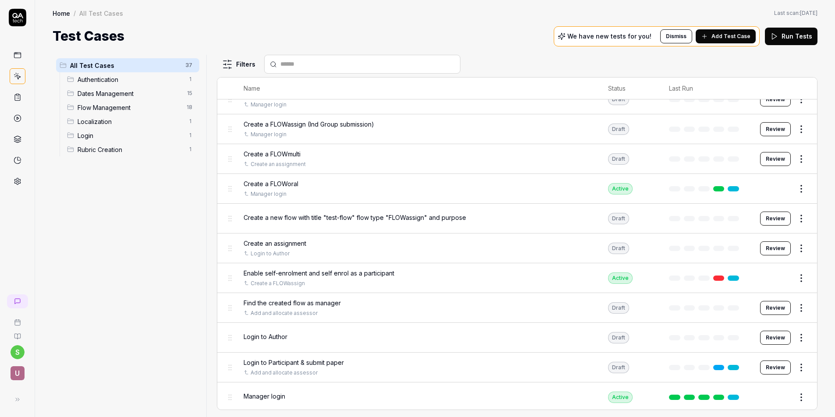
click at [694, 159] on button "Review" at bounding box center [775, 159] width 31 height 14
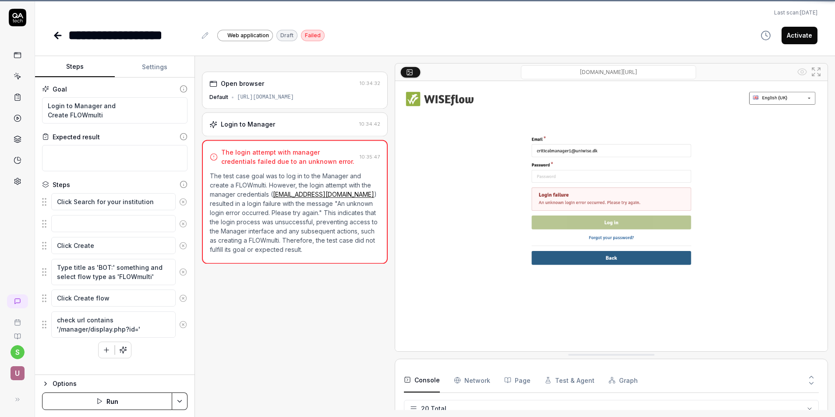
scroll to position [364, 0]
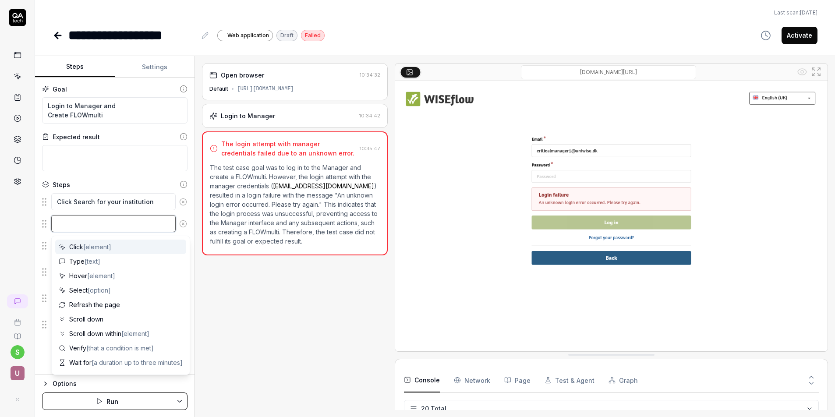
click at [77, 227] on textarea at bounding box center [113, 223] width 124 height 17
type textarea "*"
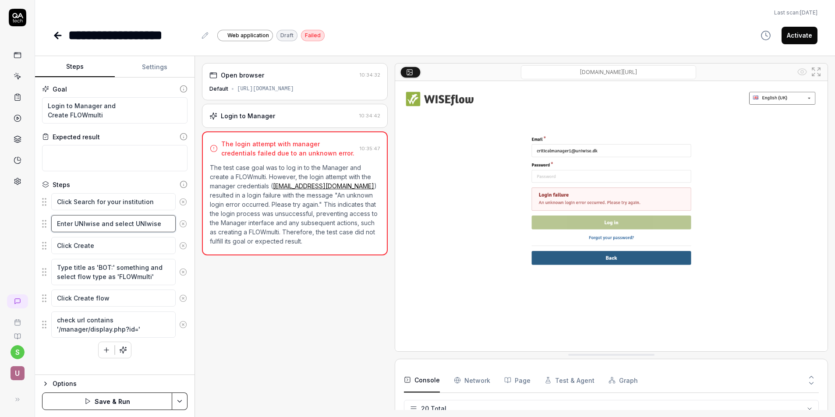
type textarea "Enter UNIwise and select UNIwise"
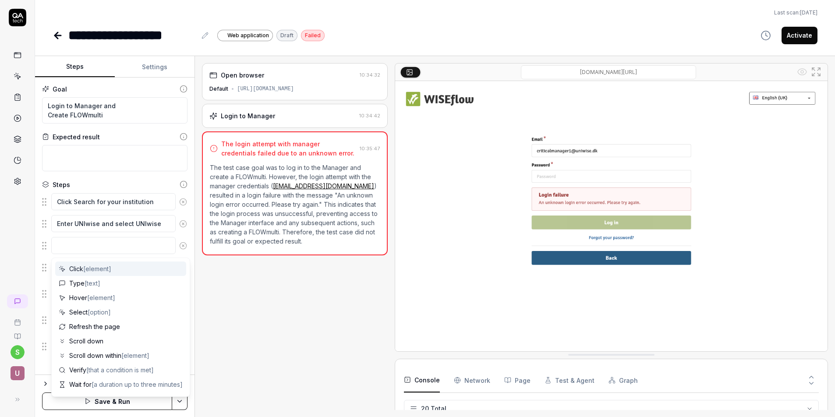
type textarea "*"
type textarea "C"
type textarea "*"
type textarea "Cl"
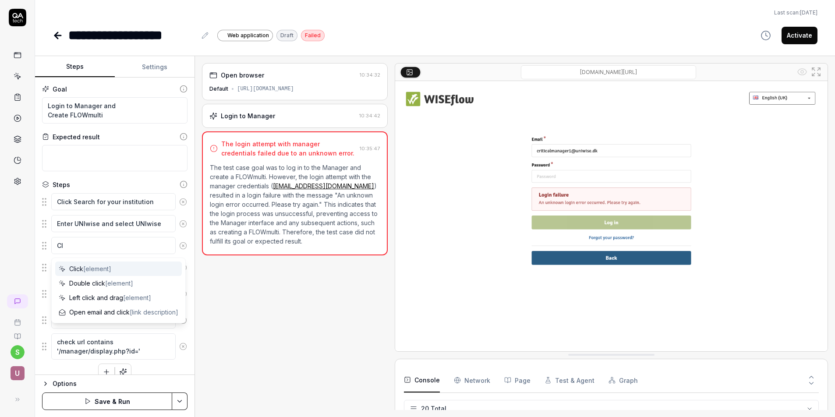
type textarea "*"
type textarea "Cli"
type textarea "*"
type textarea "Clic"
type textarea "*"
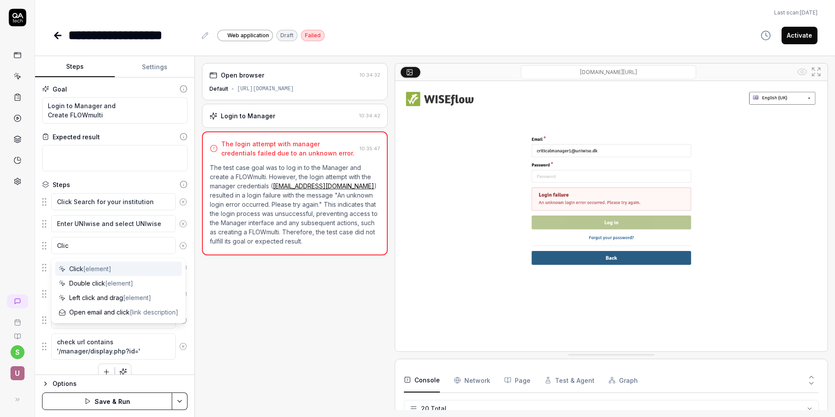
type textarea "Click"
type textarea "*"
type textarea "Click"
type textarea "*"
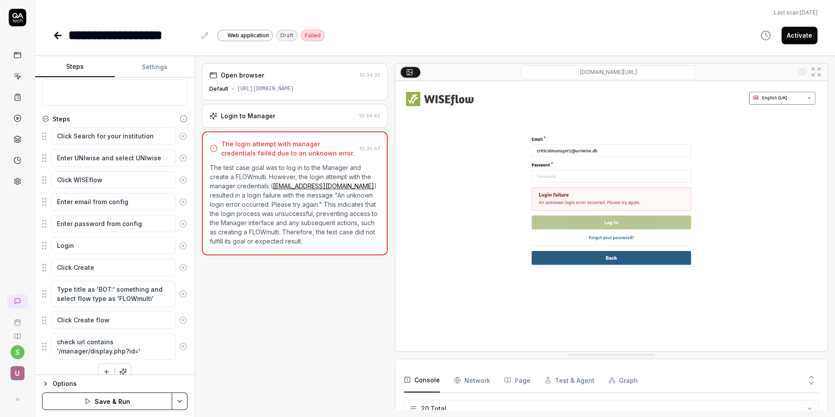
scroll to position [78, 0]
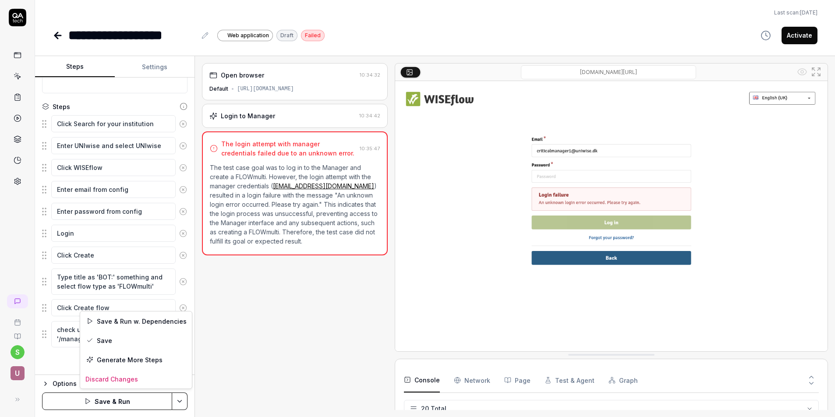
click at [179, 400] on html "**********" at bounding box center [417, 208] width 835 height 417
click at [106, 341] on div "Save" at bounding box center [136, 340] width 112 height 19
click at [57, 35] on icon at bounding box center [58, 35] width 6 height 0
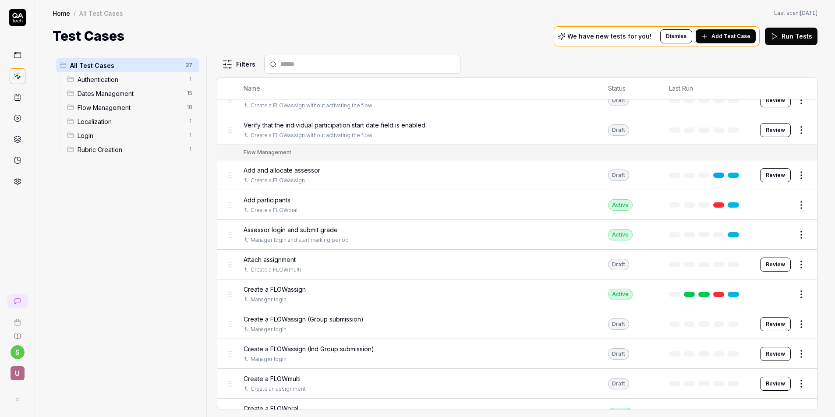
scroll to position [463, 0]
click at [694, 262] on button "Review" at bounding box center [775, 263] width 31 height 14
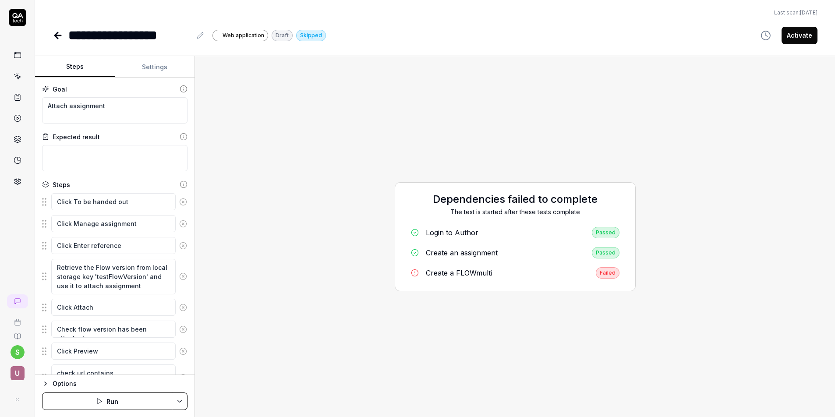
click at [180, 402] on html "**********" at bounding box center [417, 208] width 835 height 417
click at [137, 359] on div "Run w. Dependencies" at bounding box center [146, 359] width 89 height 19
click at [457, 273] on div "Create a FLOWmulti" at bounding box center [459, 273] width 66 height 11
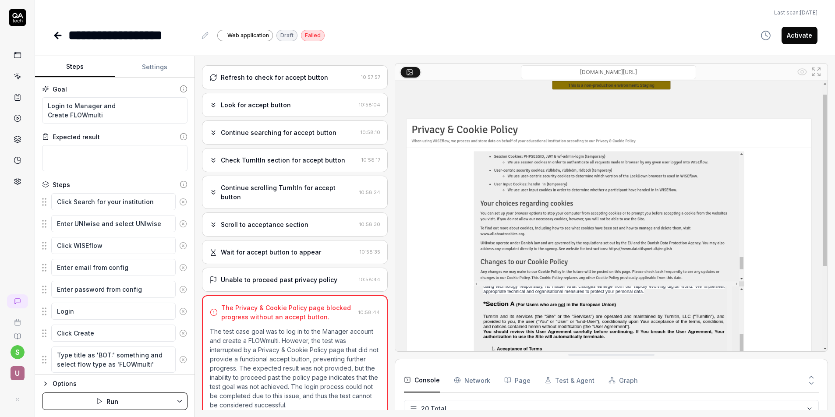
scroll to position [349, 0]
click at [55, 34] on icon at bounding box center [56, 35] width 3 height 6
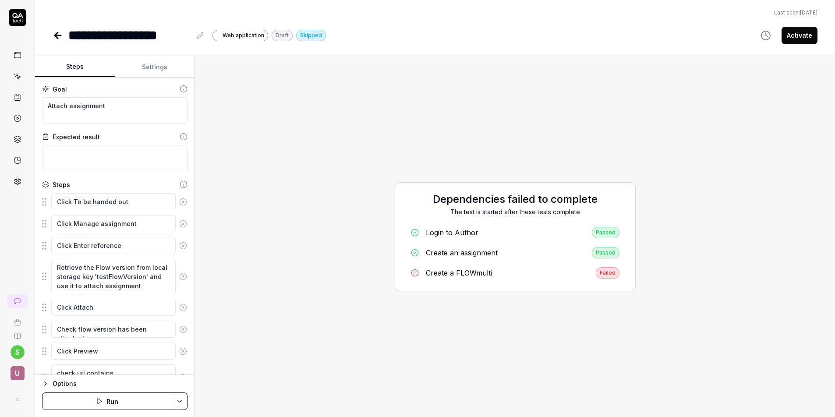
click at [461, 233] on div "Login to Author" at bounding box center [452, 232] width 53 height 11
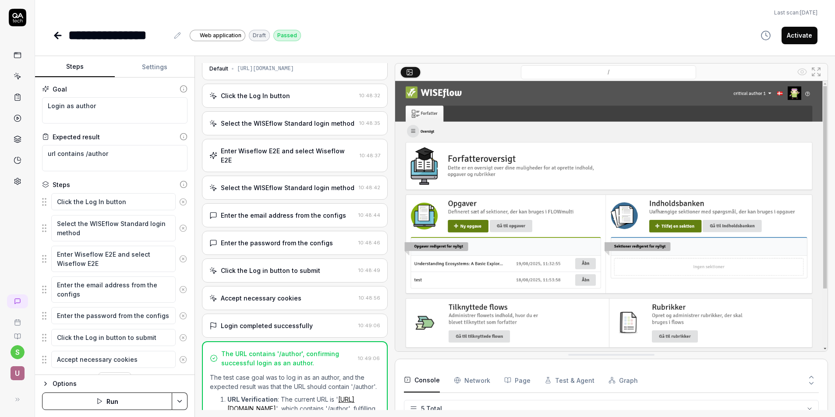
click at [322, 294] on div "Accept necessary cookies" at bounding box center [282, 298] width 146 height 9
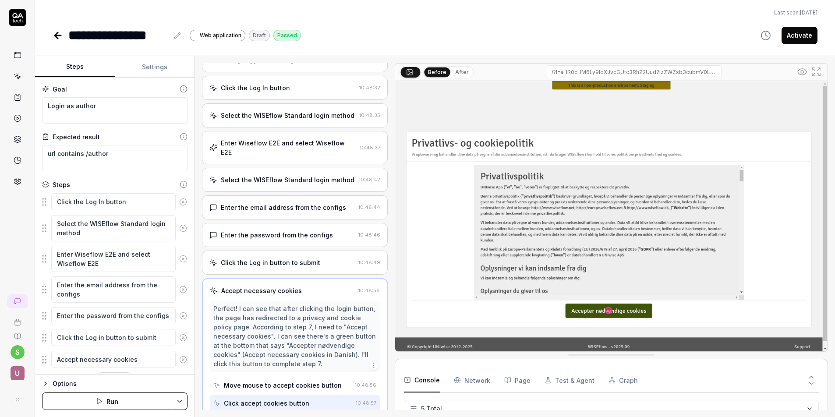
click at [57, 33] on icon at bounding box center [56, 35] width 3 height 6
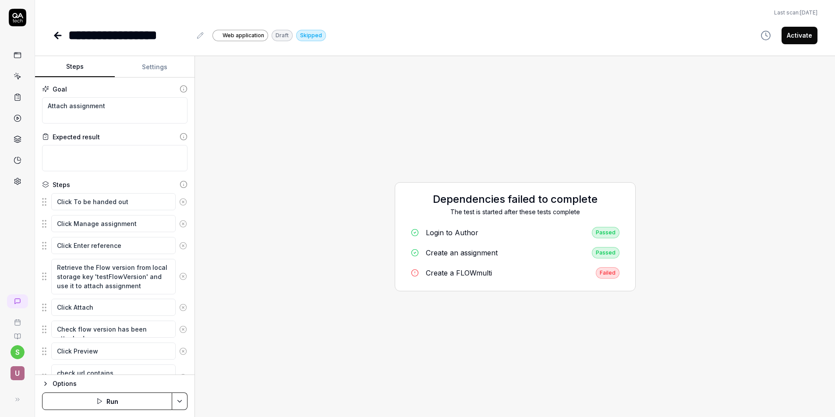
click at [480, 273] on div "Create a FLOWmulti" at bounding box center [459, 273] width 66 height 11
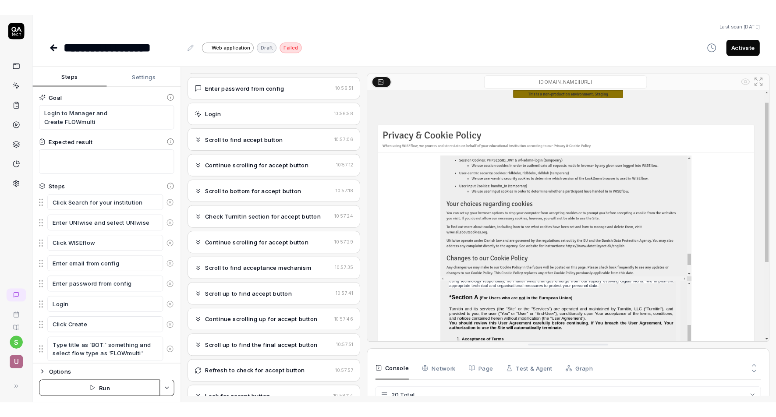
scroll to position [535, 0]
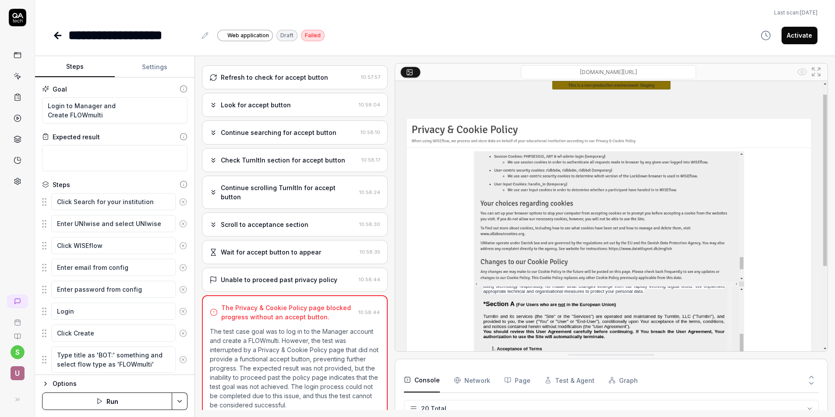
click at [489, 20] on div "**********" at bounding box center [435, 22] width 800 height 45
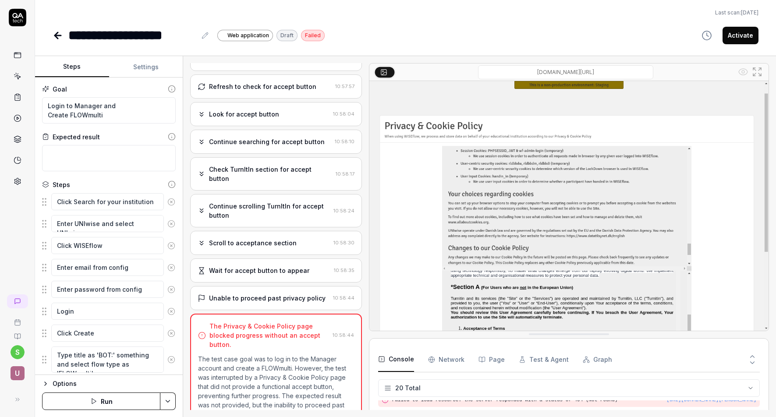
click at [57, 37] on icon at bounding box center [56, 35] width 3 height 6
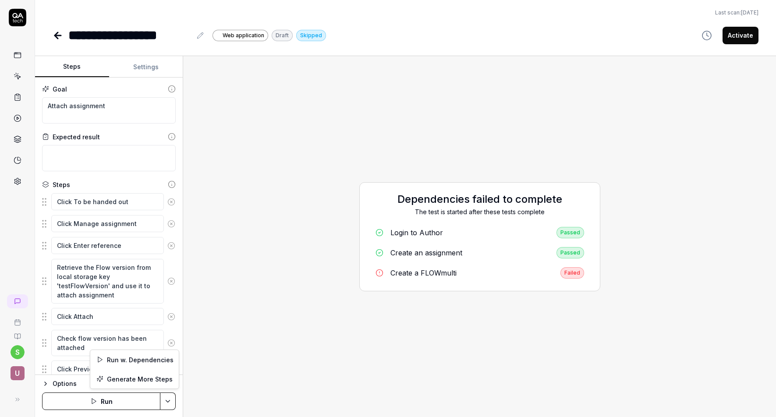
click at [165, 399] on html "**********" at bounding box center [388, 208] width 776 height 417
click at [144, 360] on div "Run w. Dependencies" at bounding box center [134, 359] width 89 height 19
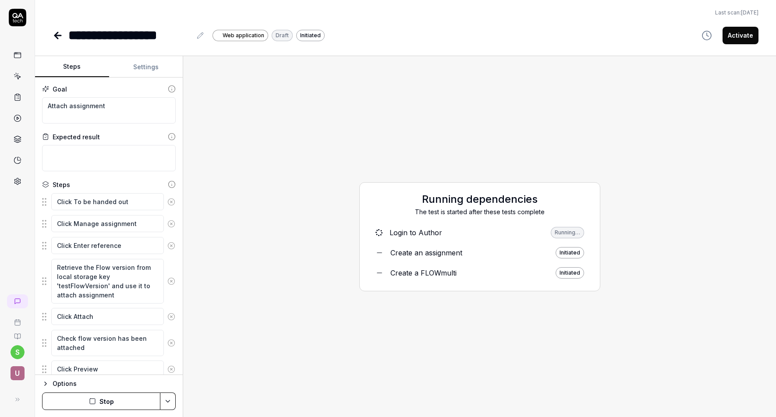
click at [58, 35] on icon at bounding box center [58, 35] width 6 height 0
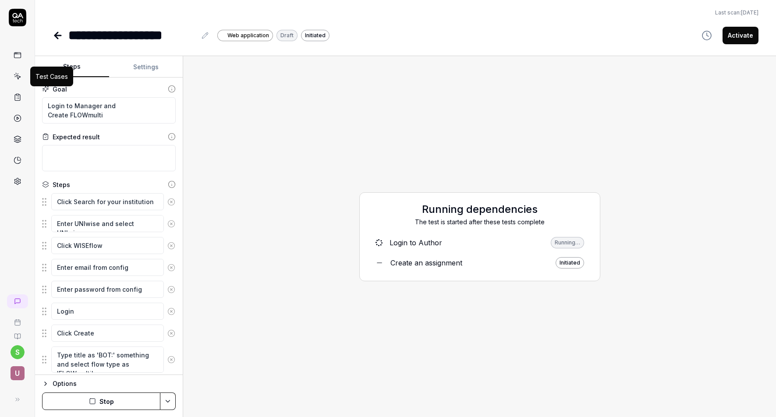
click at [19, 78] on icon at bounding box center [18, 76] width 8 height 8
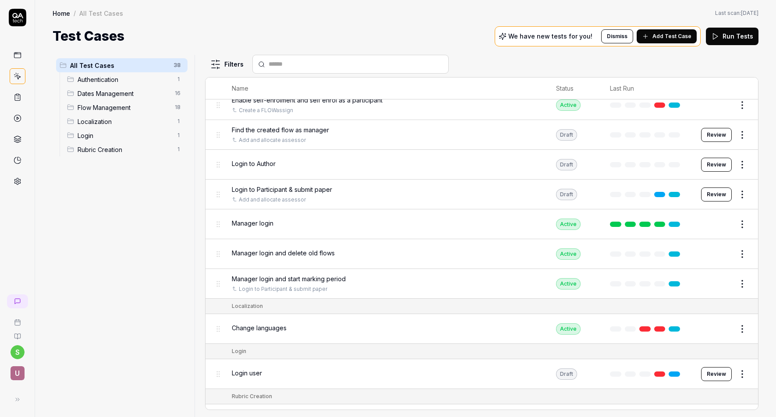
scroll to position [914, 0]
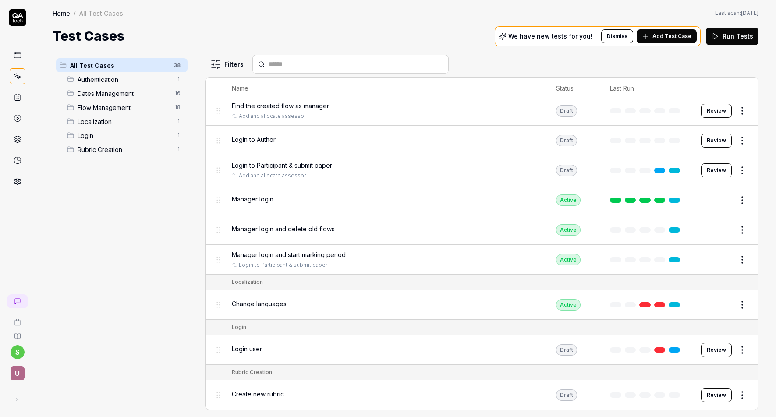
click at [694, 227] on button "Edit" at bounding box center [721, 230] width 21 height 14
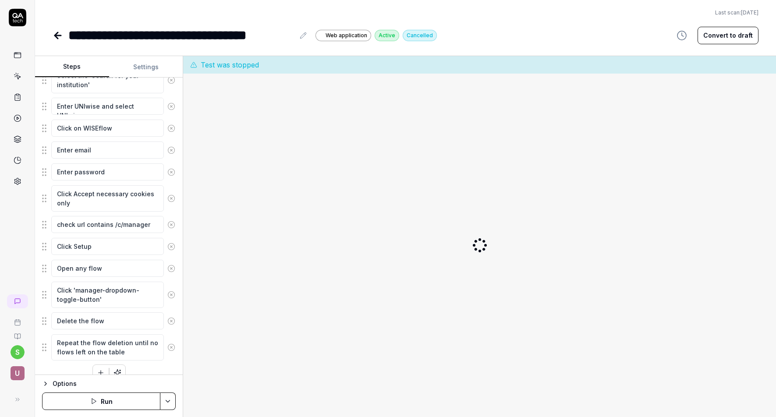
scroll to position [201, 0]
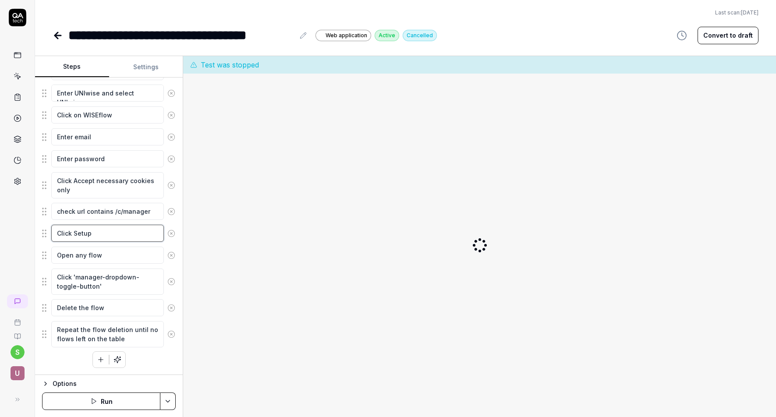
click at [99, 234] on textarea "Click Setup" at bounding box center [107, 233] width 113 height 17
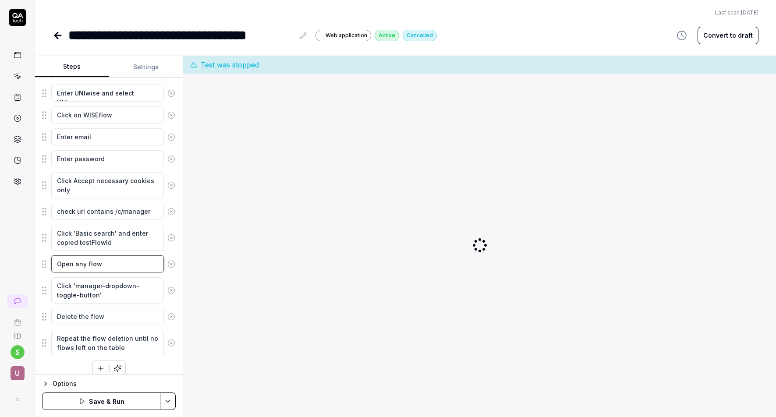
click at [116, 266] on textarea "Open any flow" at bounding box center [107, 263] width 113 height 17
click at [84, 294] on textarea "Click 'manager-dropdown-toggle-button'" at bounding box center [107, 290] width 113 height 26
paste textarea "manager-dropdown-toggle-button"
click at [172, 343] on icon at bounding box center [171, 343] width 8 height 8
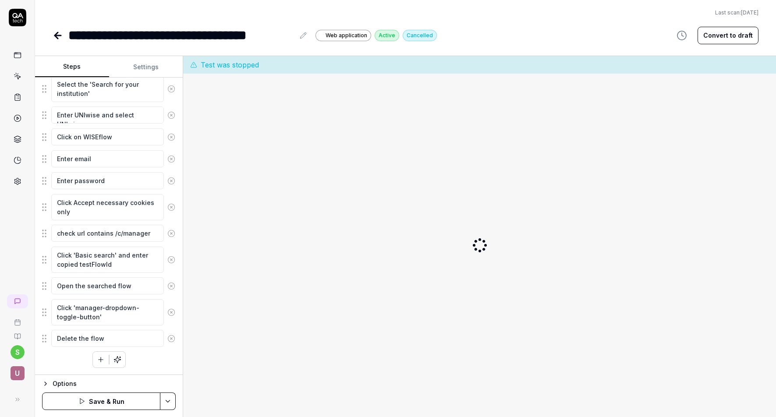
scroll to position [179, 0]
click at [128, 342] on textarea "Delete the flow" at bounding box center [107, 338] width 113 height 17
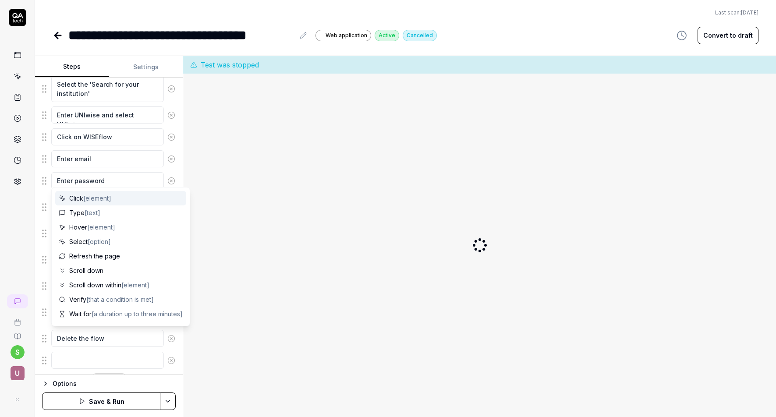
scroll to position [201, 0]
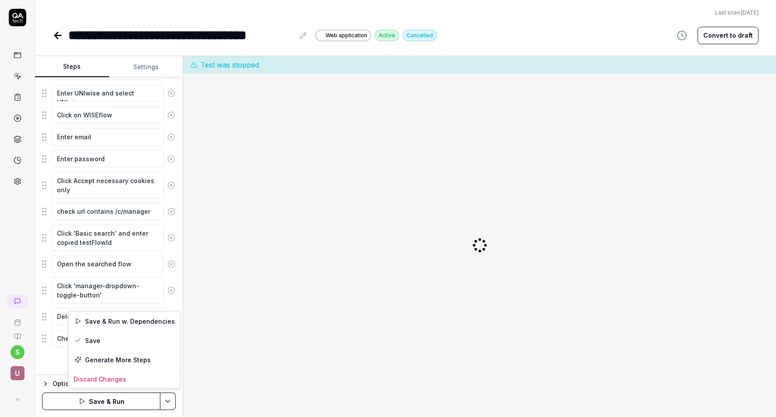
click at [165, 401] on html "**********" at bounding box center [388, 208] width 776 height 417
click at [90, 341] on div "Save" at bounding box center [124, 340] width 112 height 19
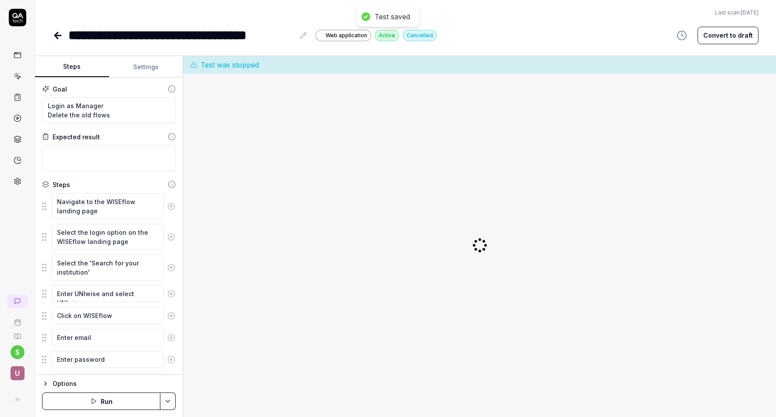
click at [59, 35] on icon at bounding box center [58, 35] width 6 height 0
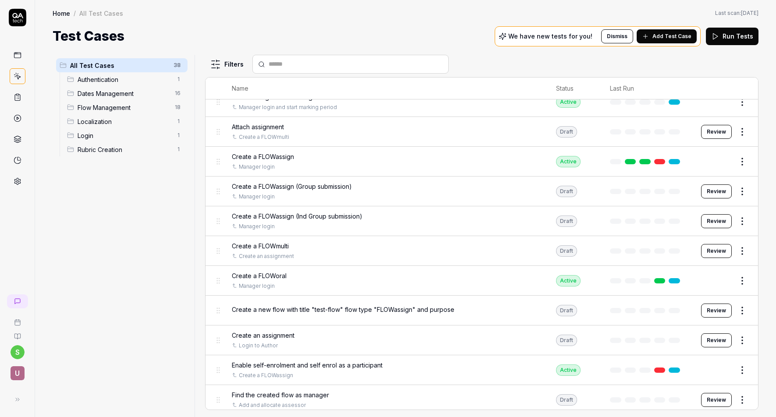
scroll to position [625, 0]
click at [694, 251] on button "Review" at bounding box center [716, 250] width 31 height 14
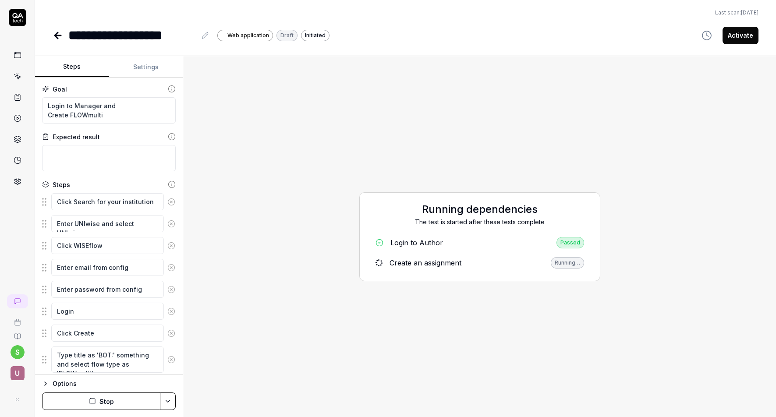
scroll to position [78, 0]
click at [58, 34] on icon at bounding box center [58, 35] width 11 height 11
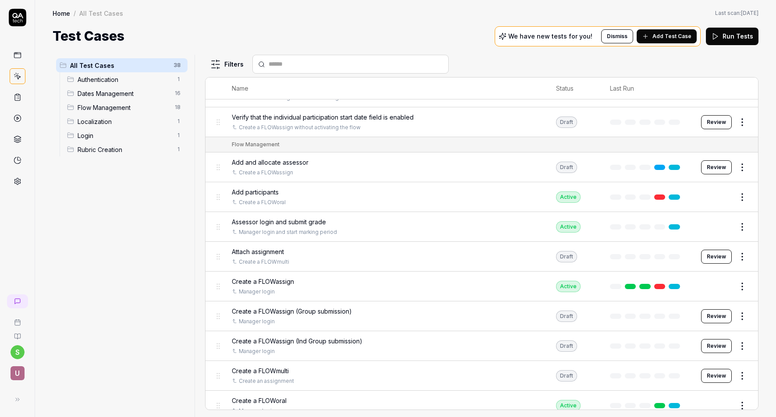
scroll to position [546, 0]
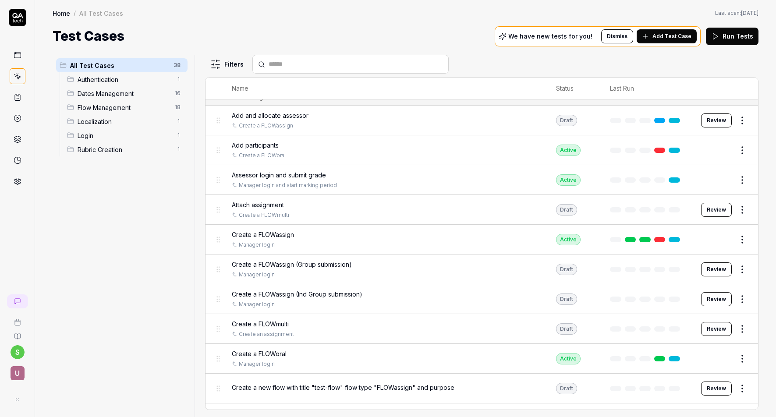
click at [694, 181] on button "Edit" at bounding box center [721, 180] width 21 height 14
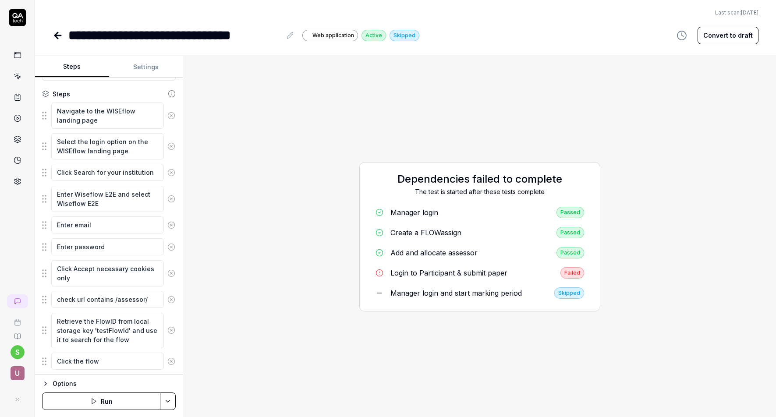
scroll to position [137, 0]
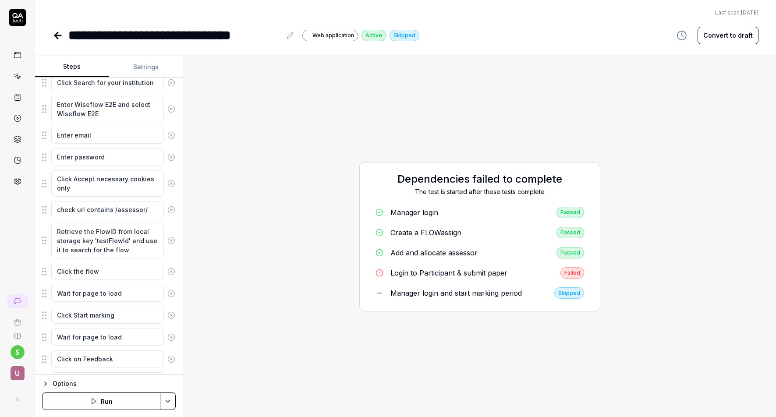
scroll to position [255, 0]
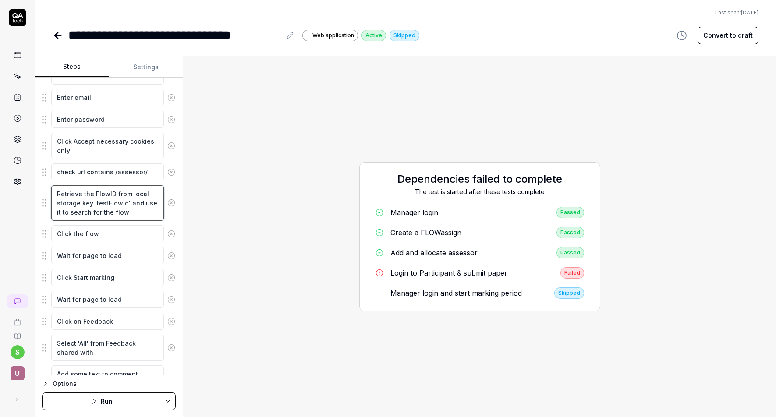
drag, startPoint x: 57, startPoint y: 193, endPoint x: 126, endPoint y: 213, distance: 72.1
click at [126, 213] on textarea "Retrieve the FlowID from local storage key 'testFlowId' and use it to search fo…" at bounding box center [107, 202] width 113 height 35
click at [57, 35] on icon at bounding box center [58, 35] width 6 height 0
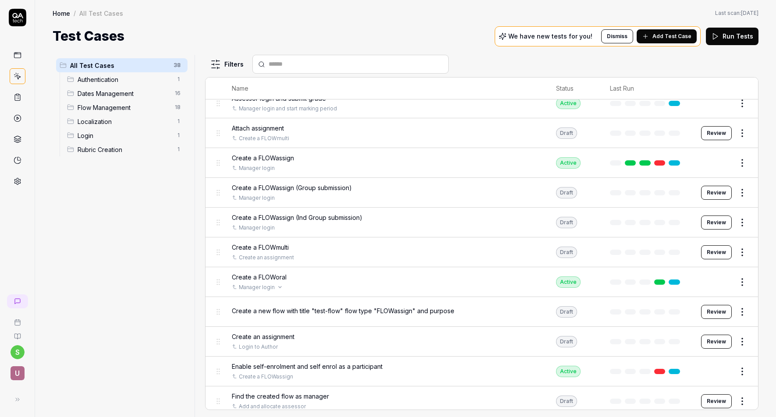
scroll to position [619, 0]
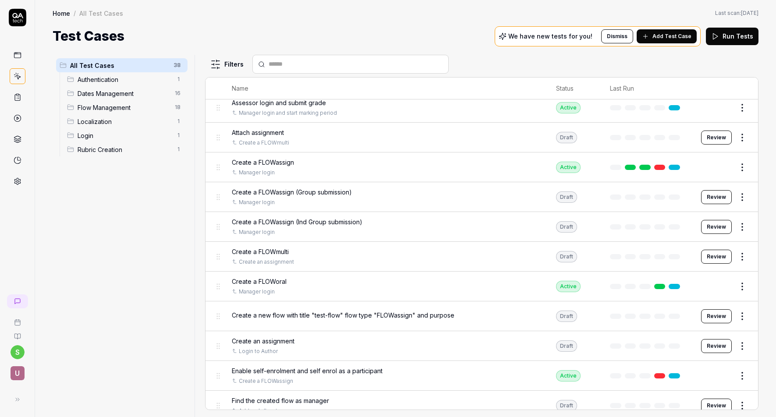
click at [694, 166] on button "Edit" at bounding box center [721, 167] width 21 height 14
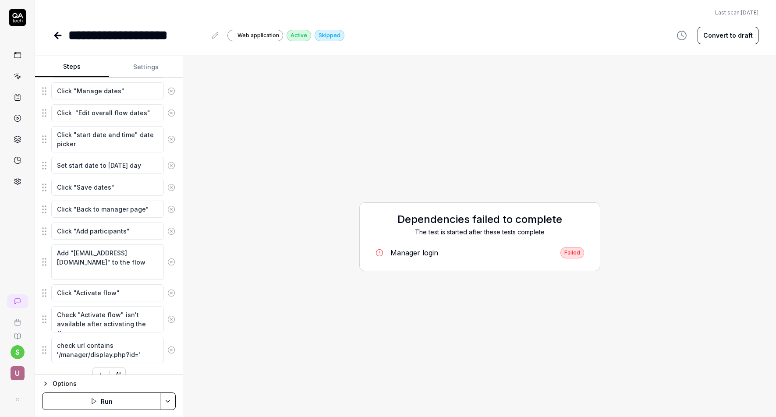
scroll to position [281, 0]
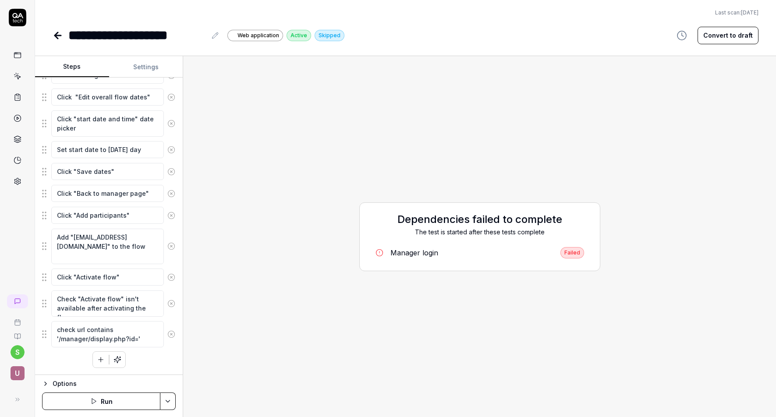
click at [56, 35] on icon at bounding box center [58, 35] width 6 height 0
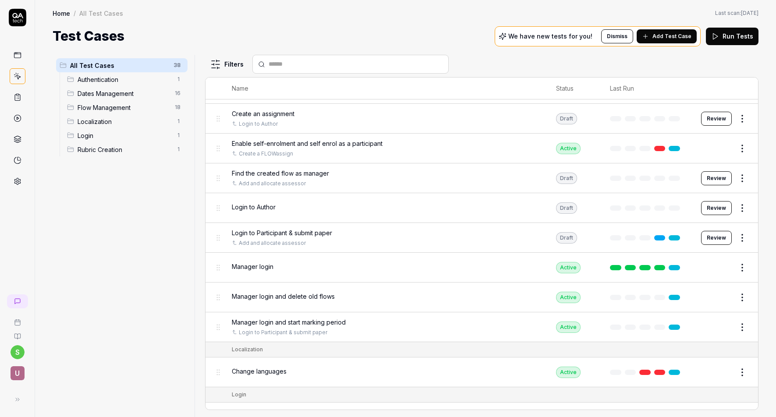
scroll to position [914, 0]
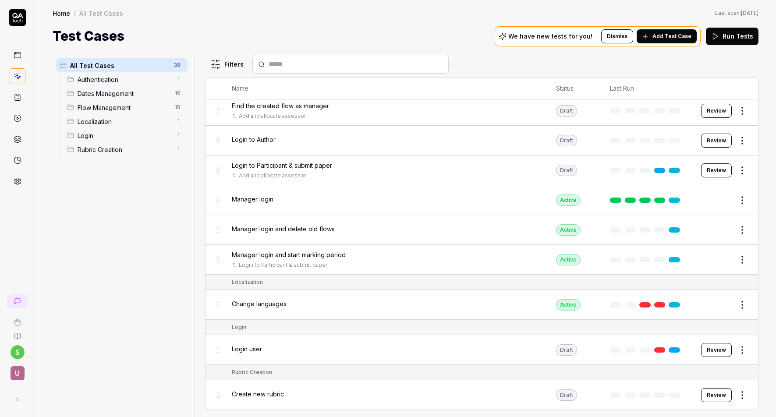
click at [694, 229] on button "Edit" at bounding box center [721, 230] width 21 height 14
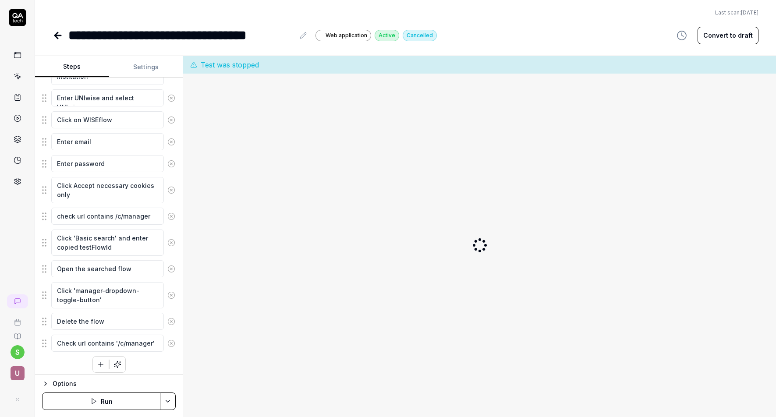
scroll to position [201, 0]
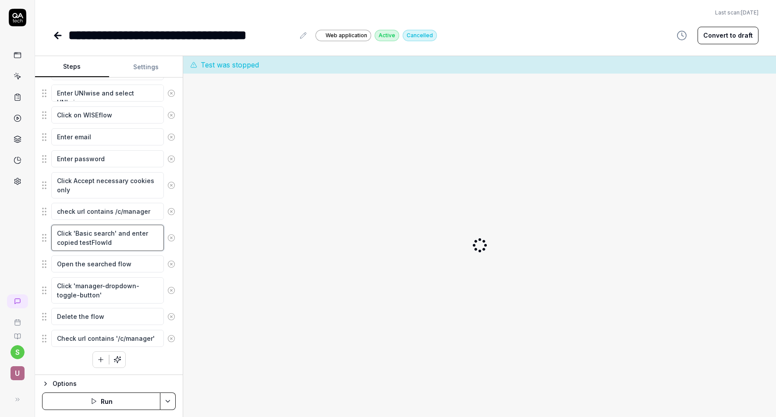
drag, startPoint x: 112, startPoint y: 243, endPoint x: 117, endPoint y: 236, distance: 8.3
click at [117, 236] on textarea "Click 'Basic search' and enter copied testFlowId" at bounding box center [107, 238] width 113 height 26
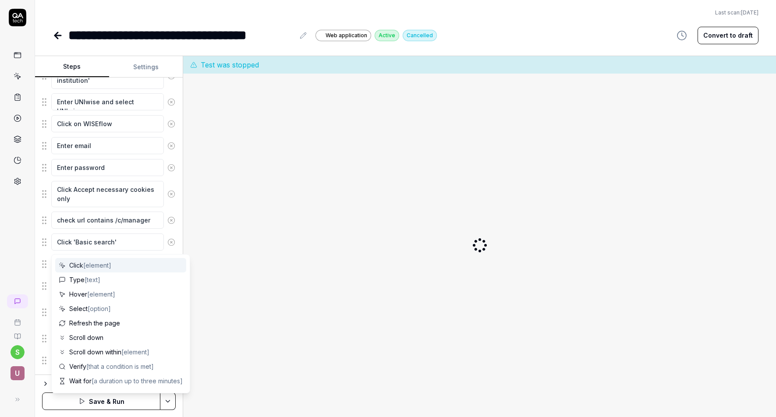
scroll to position [214, 0]
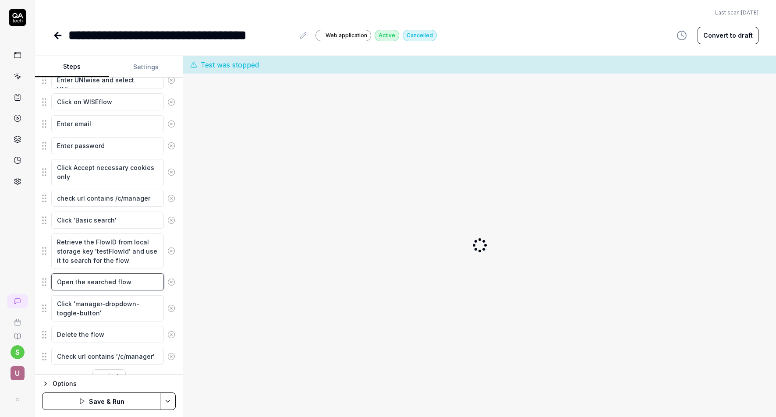
click at [144, 284] on textarea "Open the searched flow" at bounding box center [107, 281] width 113 height 17
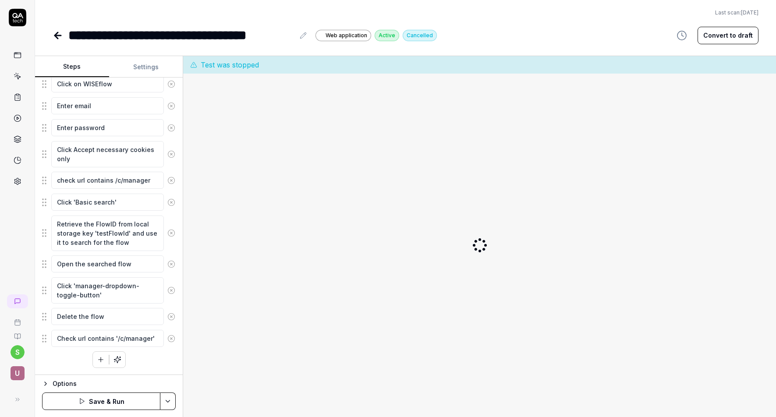
click at [168, 402] on html "**********" at bounding box center [388, 208] width 776 height 417
click at [88, 339] on div "Save" at bounding box center [124, 340] width 112 height 19
click at [148, 67] on button "Settings" at bounding box center [146, 67] width 74 height 21
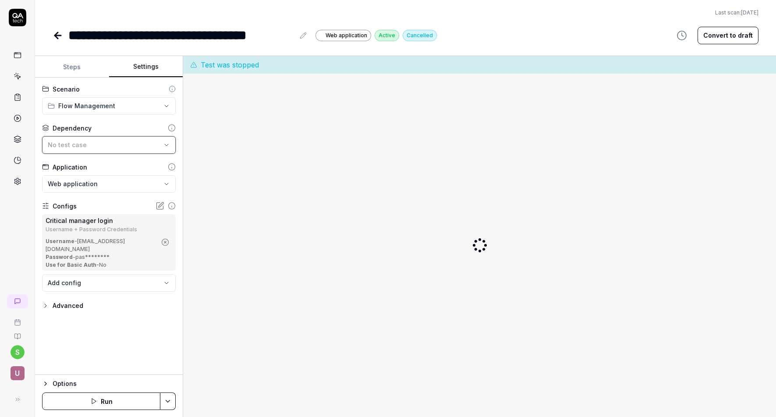
click at [164, 144] on icon "button" at bounding box center [166, 145] width 7 height 7
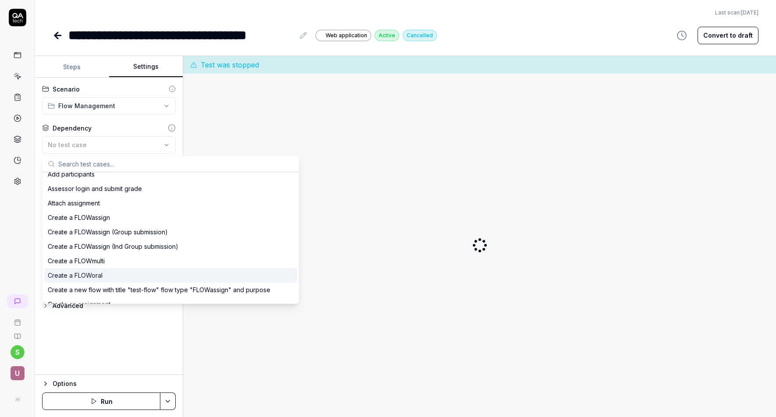
scroll to position [297, 0]
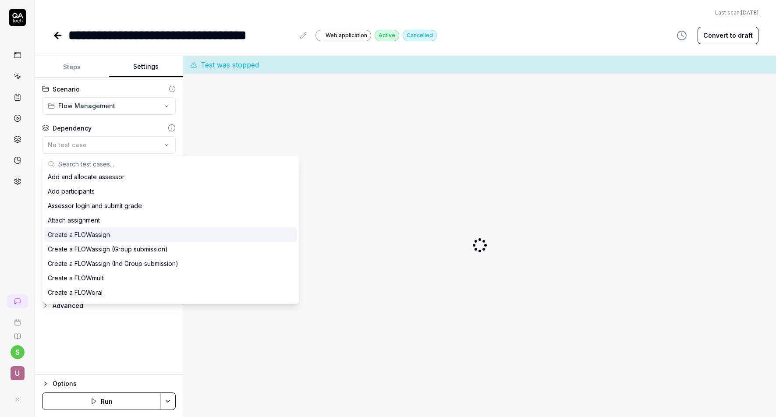
click at [101, 234] on div "Create a FLOWassign" at bounding box center [79, 234] width 62 height 9
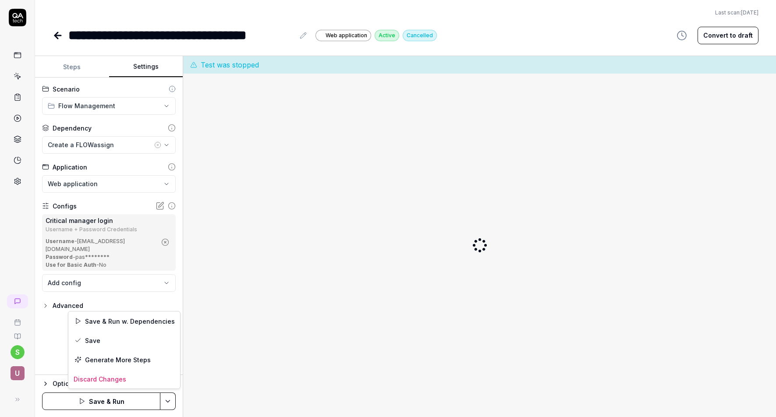
click at [166, 401] on html "**********" at bounding box center [388, 208] width 776 height 417
click at [97, 339] on div "Save" at bounding box center [124, 340] width 112 height 19
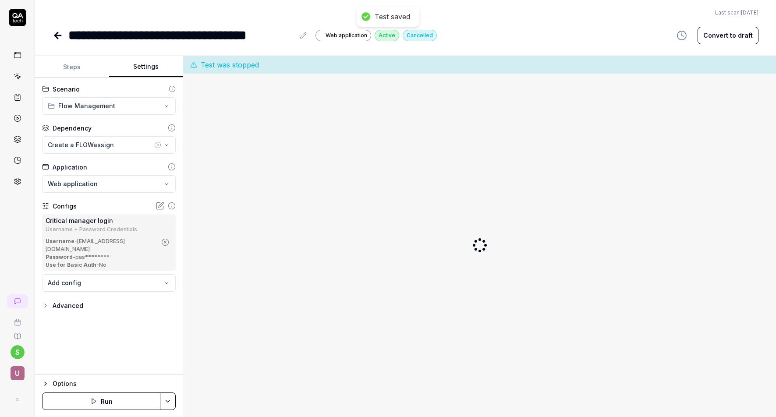
click at [71, 67] on button "Steps" at bounding box center [72, 67] width 74 height 21
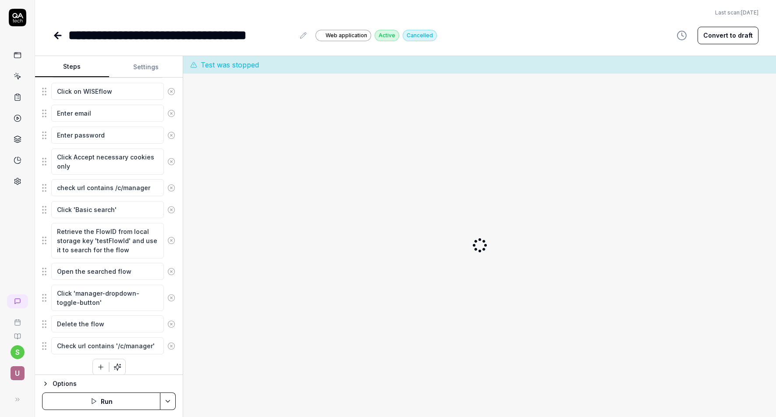
scroll to position [232, 0]
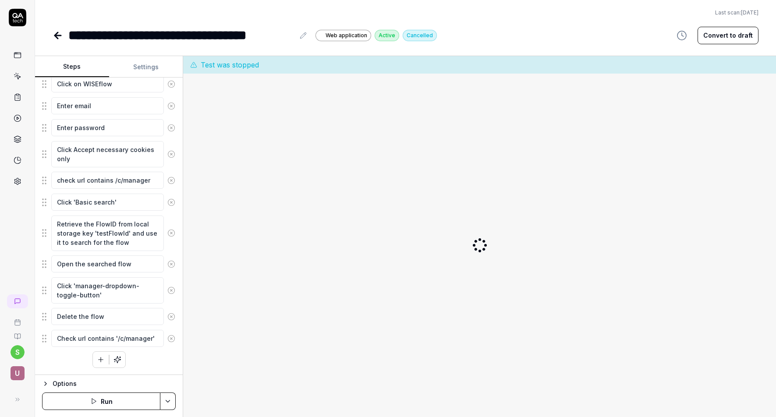
click at [167, 401] on html "**********" at bounding box center [388, 208] width 776 height 417
click at [138, 359] on div "Run w. Dependencies" at bounding box center [134, 359] width 89 height 19
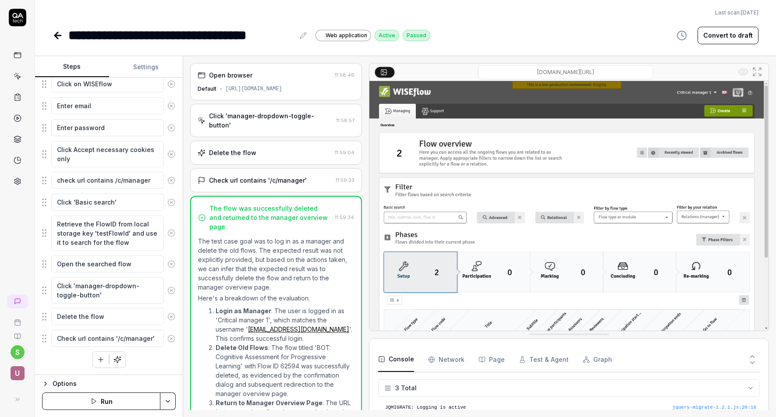
click at [276, 148] on div "Delete the flow" at bounding box center [264, 152] width 133 height 9
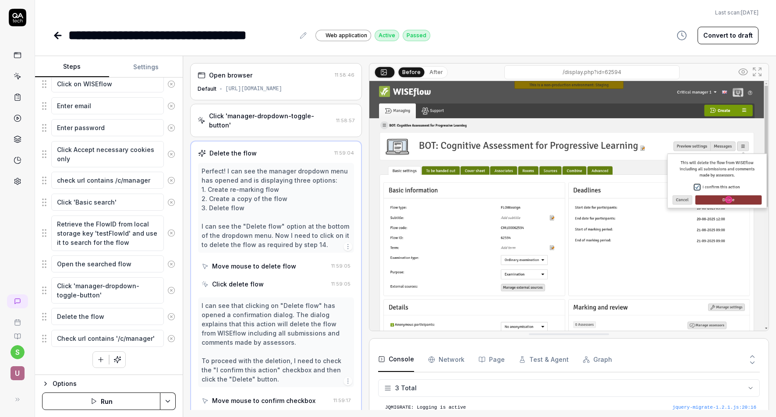
click at [308, 117] on div "Click 'manager-dropdown-toggle-button'" at bounding box center [270, 120] width 123 height 18
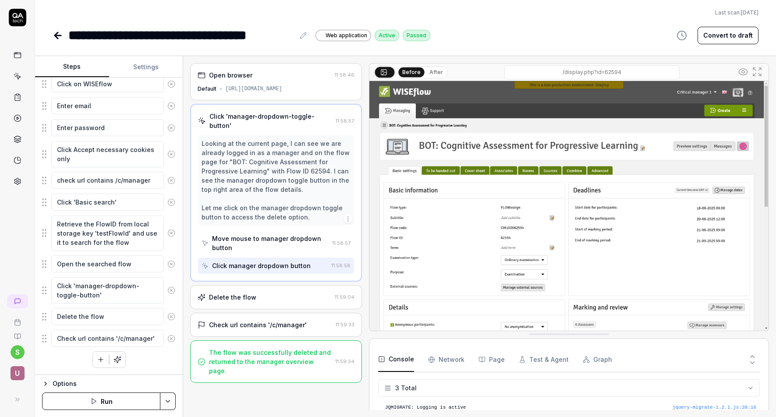
click at [283, 81] on div "Open browser 11:58:46 Default [URL][DOMAIN_NAME]" at bounding box center [275, 81] width 171 height 37
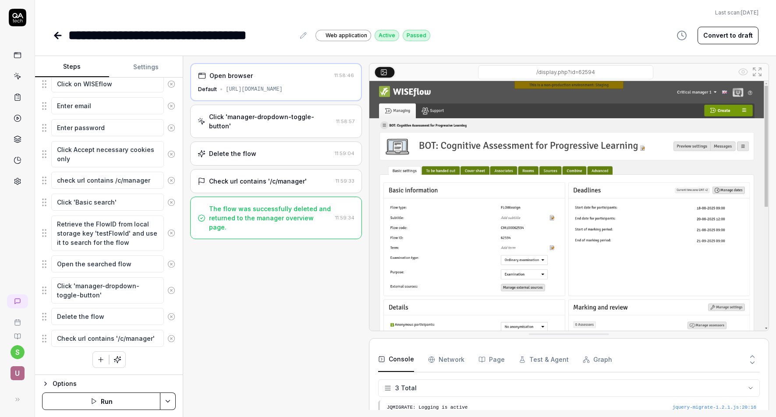
click at [266, 119] on div "Click 'manager-dropdown-toggle-button'" at bounding box center [270, 121] width 123 height 18
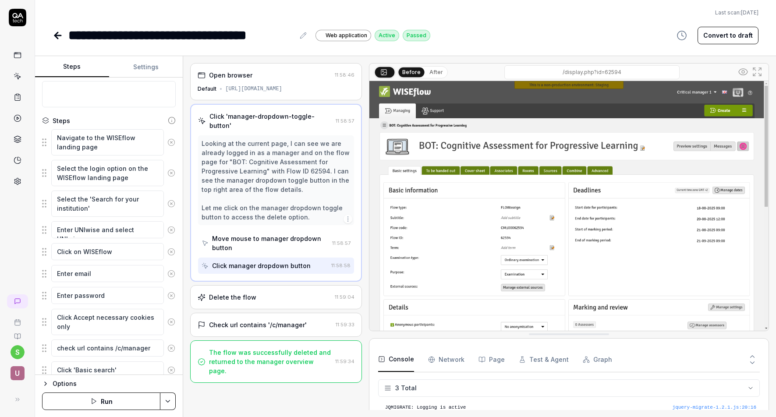
scroll to position [106, 0]
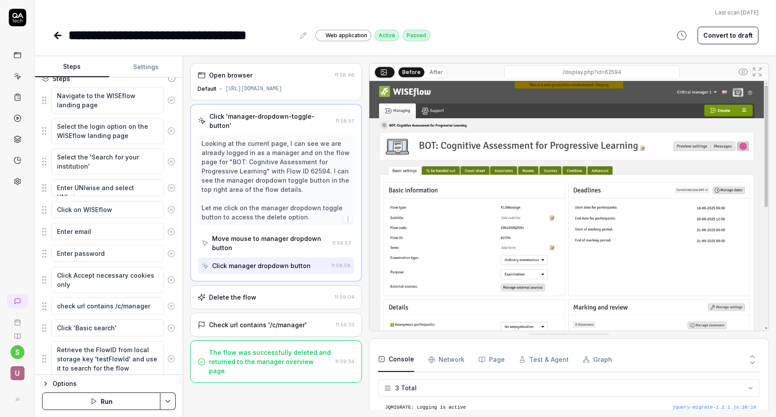
click at [57, 35] on icon at bounding box center [58, 35] width 6 height 0
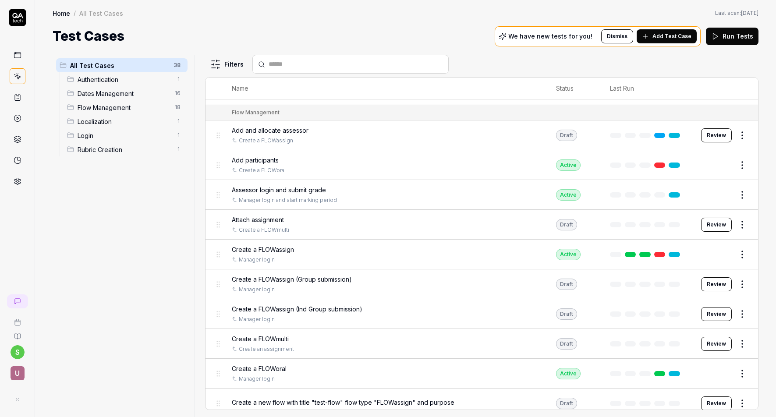
scroll to position [515, 0]
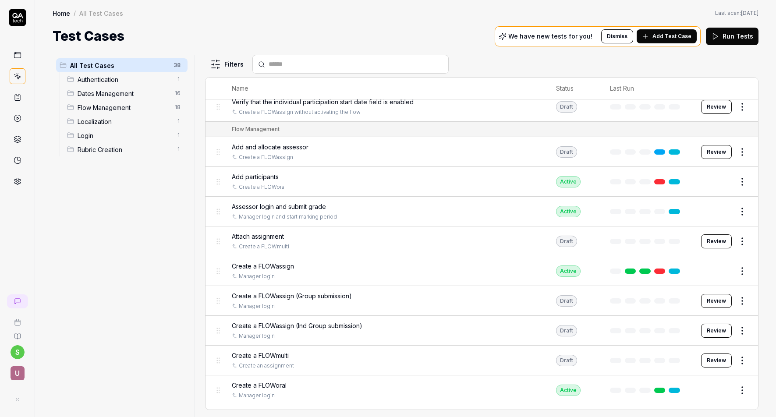
click at [694, 209] on button "Edit" at bounding box center [721, 212] width 21 height 14
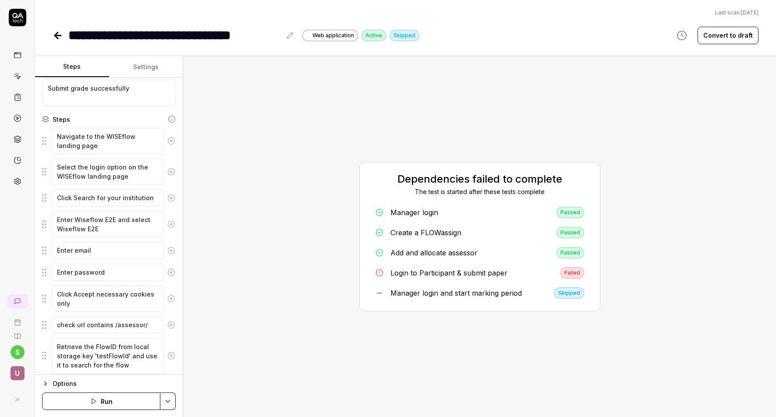
scroll to position [79, 0]
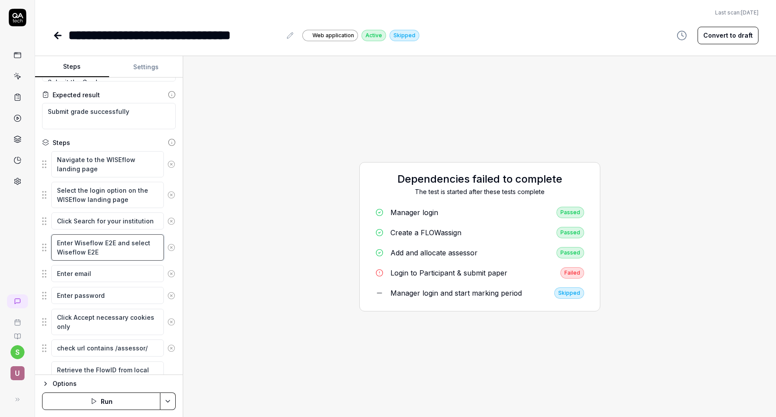
drag, startPoint x: 74, startPoint y: 242, endPoint x: 113, endPoint y: 241, distance: 39.0
click at [113, 241] on textarea "Enter Wiseflow E2E and select Wiseflow E2E" at bounding box center [107, 247] width 113 height 26
click at [84, 241] on textarea "Enter UNIwise and select Wiseflow E2E" at bounding box center [107, 247] width 113 height 26
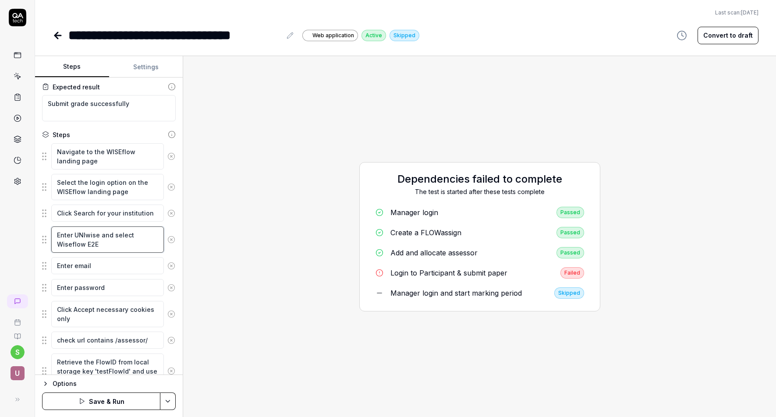
drag, startPoint x: 58, startPoint y: 244, endPoint x: 96, endPoint y: 245, distance: 38.6
click at [96, 245] on textarea "Enter UNIwise and select Wiseflow E2E" at bounding box center [107, 240] width 113 height 26
paste textarea "UNIwise"
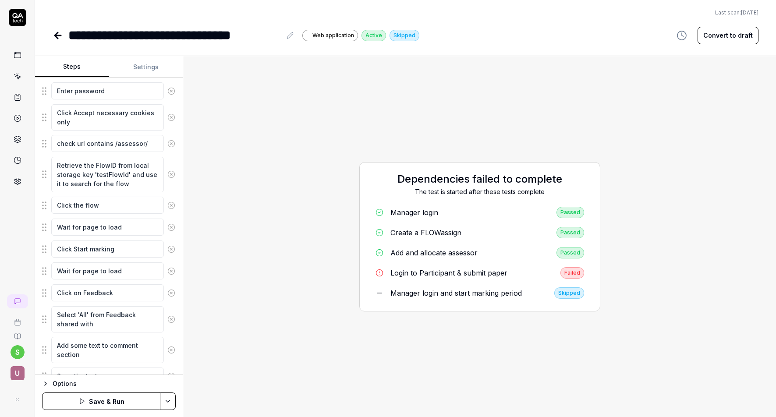
scroll to position [276, 0]
click at [170, 401] on html "**********" at bounding box center [388, 208] width 776 height 417
click at [91, 338] on div "Save" at bounding box center [124, 340] width 112 height 19
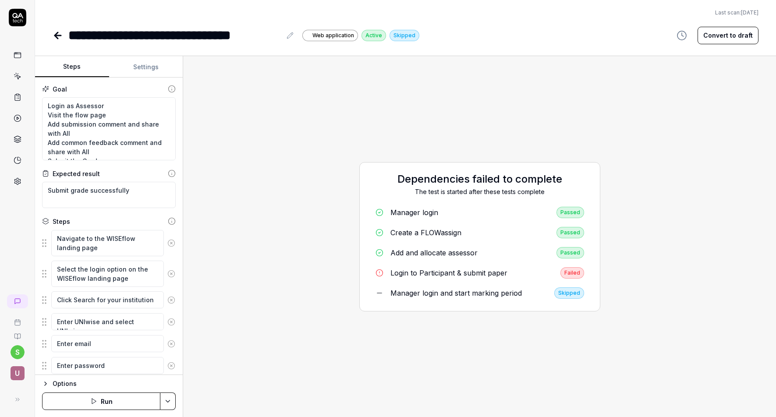
click at [57, 34] on icon at bounding box center [58, 35] width 11 height 11
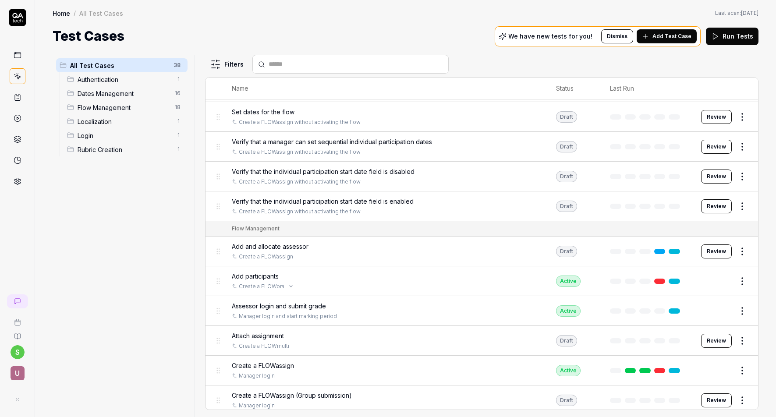
scroll to position [914, 0]
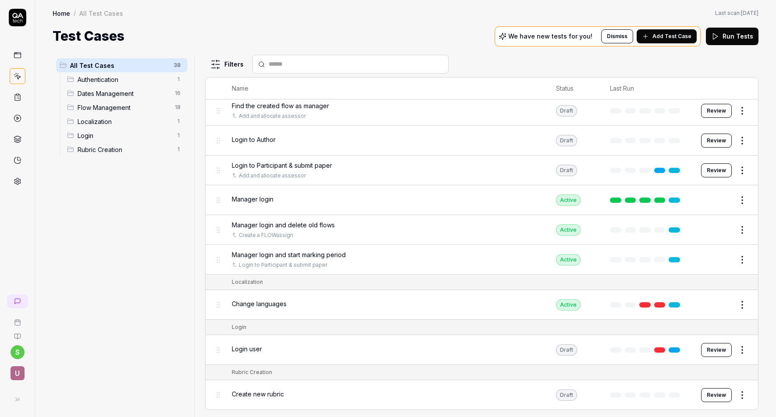
click at [694, 229] on button "Edit" at bounding box center [721, 230] width 21 height 14
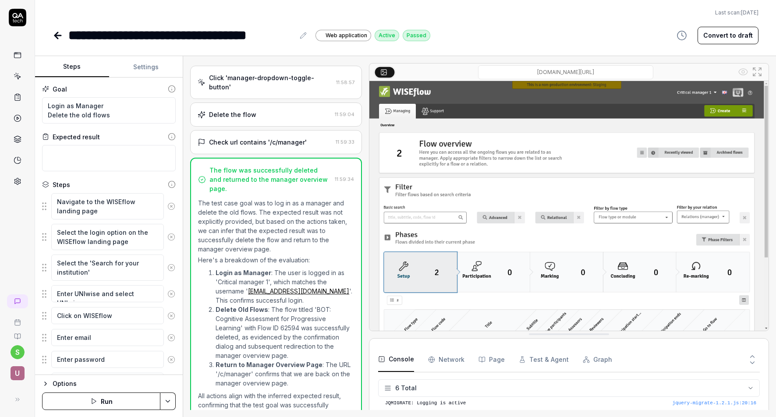
scroll to position [43, 0]
click at [260, 36] on div "**********" at bounding box center [181, 35] width 226 height 20
click at [271, 35] on div "**********" at bounding box center [169, 35] width 203 height 20
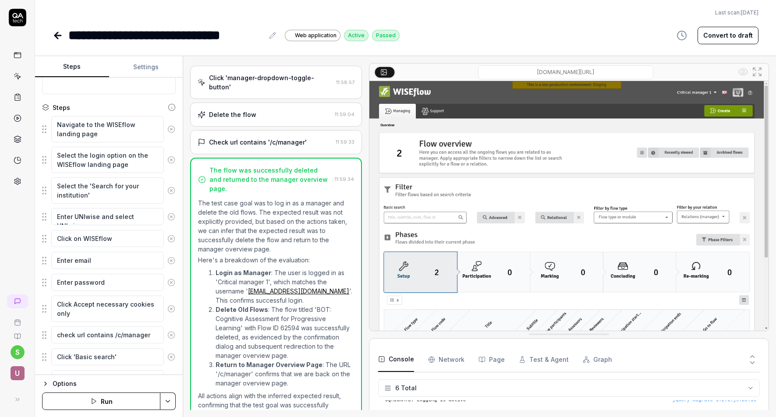
scroll to position [89, 0]
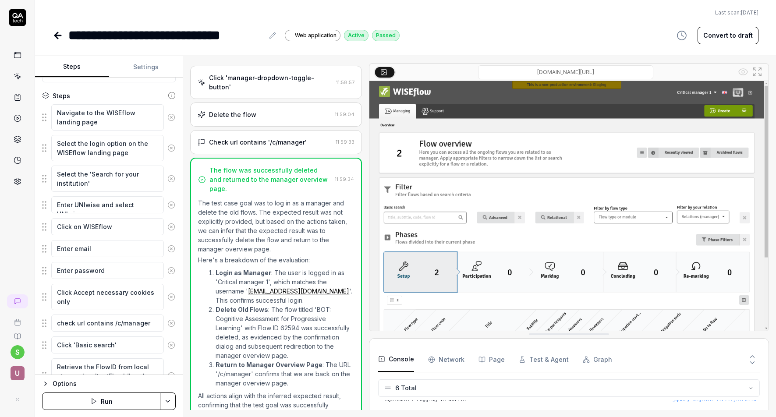
click at [148, 65] on button "Settings" at bounding box center [146, 67] width 74 height 21
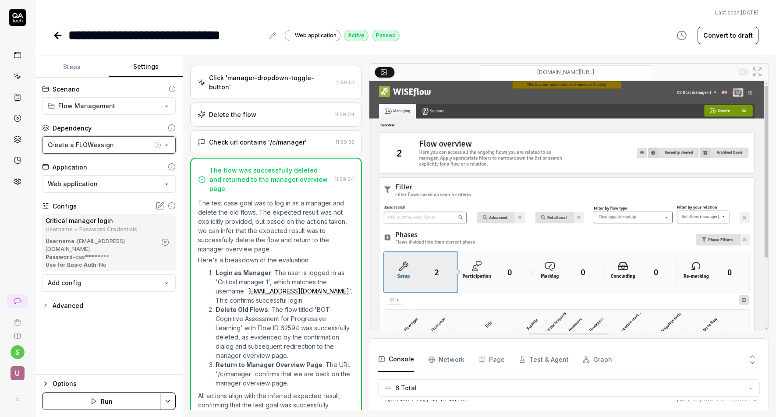
click at [165, 144] on icon "button" at bounding box center [166, 145] width 7 height 7
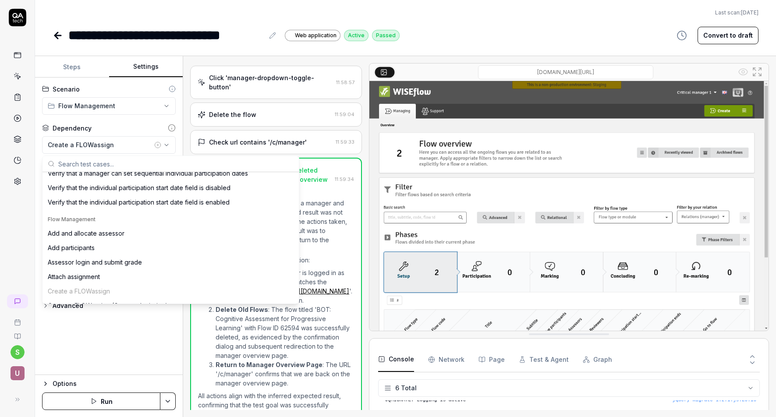
scroll to position [245, 0]
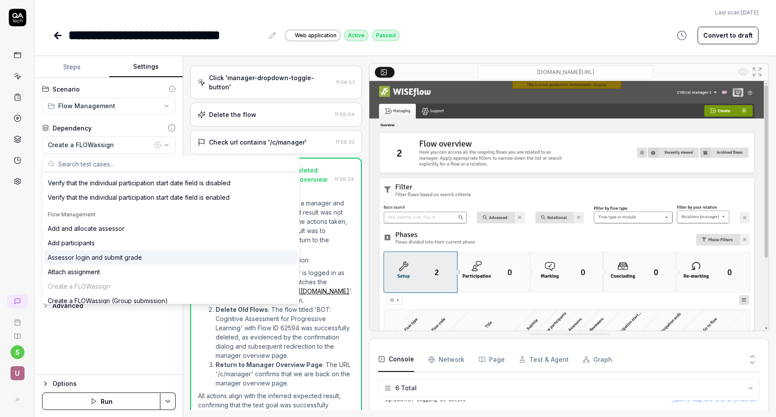
click at [104, 257] on div "Assessor login and submit grade" at bounding box center [95, 257] width 94 height 9
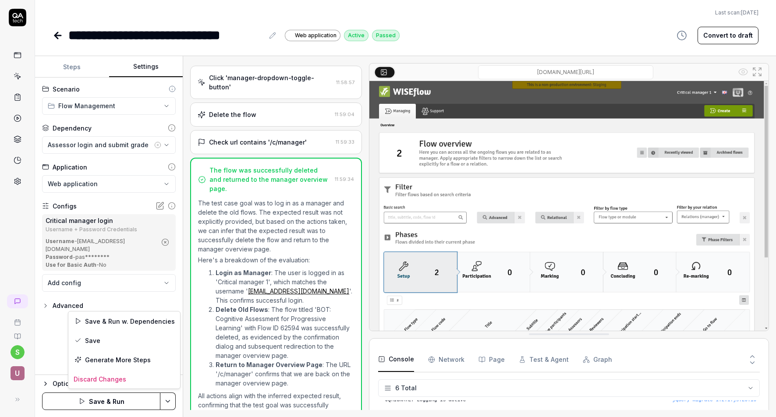
click at [167, 402] on html "**********" at bounding box center [388, 208] width 776 height 417
click at [91, 340] on div "Save" at bounding box center [124, 340] width 112 height 19
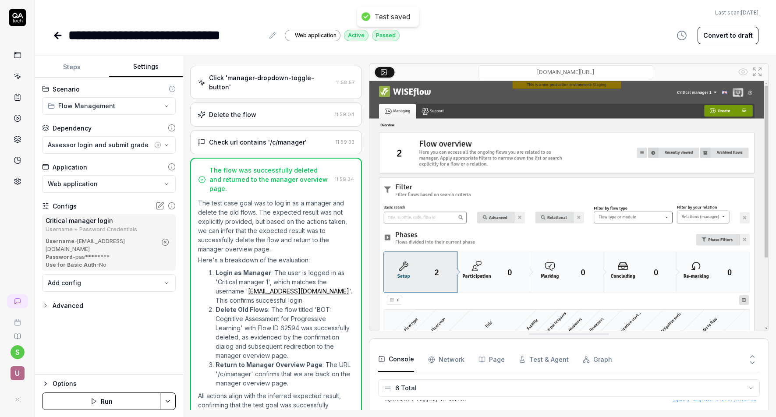
click at [71, 66] on button "Steps" at bounding box center [72, 67] width 74 height 21
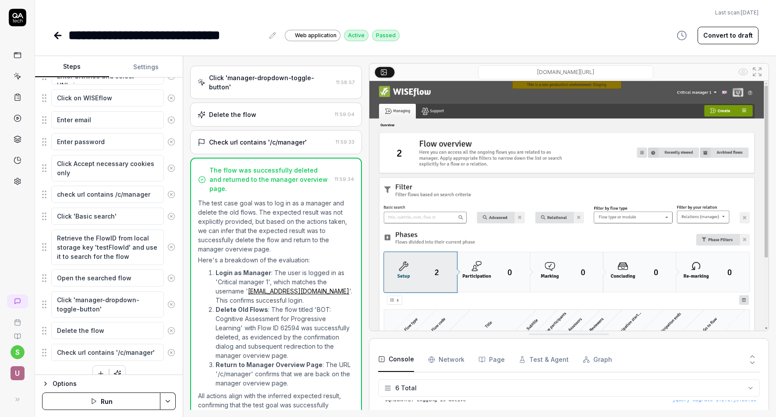
scroll to position [232, 0]
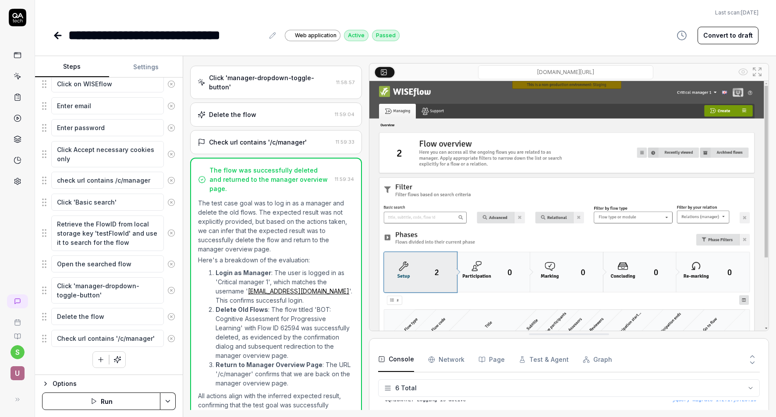
click at [166, 401] on html "**********" at bounding box center [388, 208] width 776 height 417
click at [129, 360] on div "Run w. Dependencies" at bounding box center [134, 359] width 89 height 19
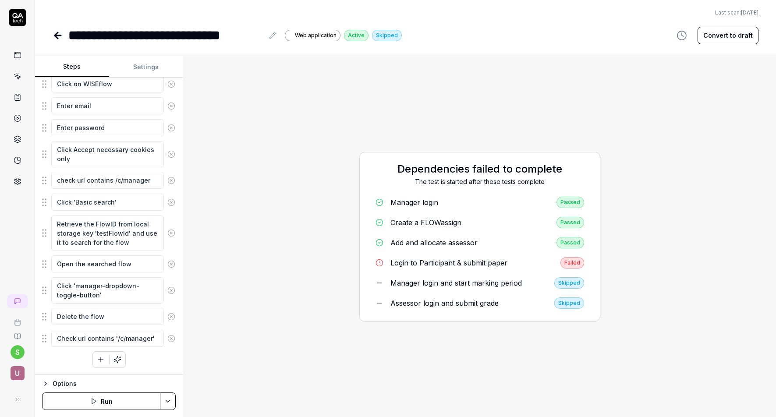
click at [428, 263] on div "Login to Participant & submit paper" at bounding box center [448, 263] width 117 height 11
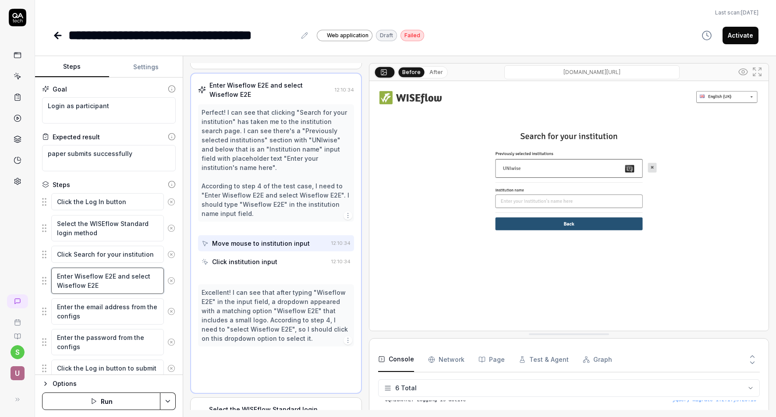
scroll to position [125, 0]
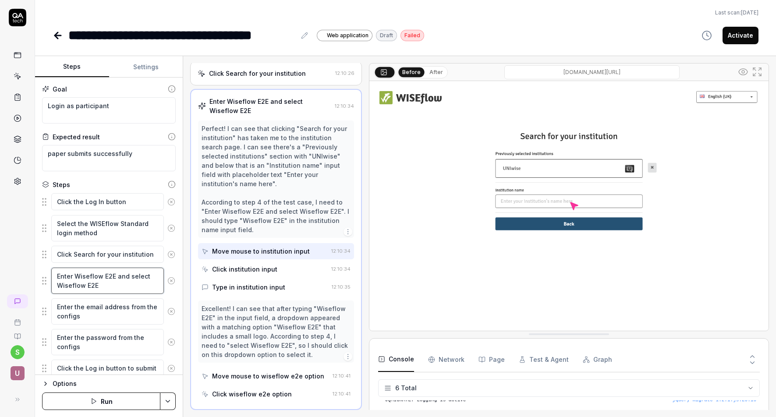
drag, startPoint x: 75, startPoint y: 276, endPoint x: 114, endPoint y: 277, distance: 39.5
click at [114, 277] on textarea "Enter Wiseflow E2E and select Wiseflow E2E" at bounding box center [107, 281] width 113 height 26
click at [87, 276] on textarea "Enter UNIwise and select Wiseflow E2E" at bounding box center [107, 281] width 113 height 26
drag, startPoint x: 57, startPoint y: 286, endPoint x: 97, endPoint y: 286, distance: 39.9
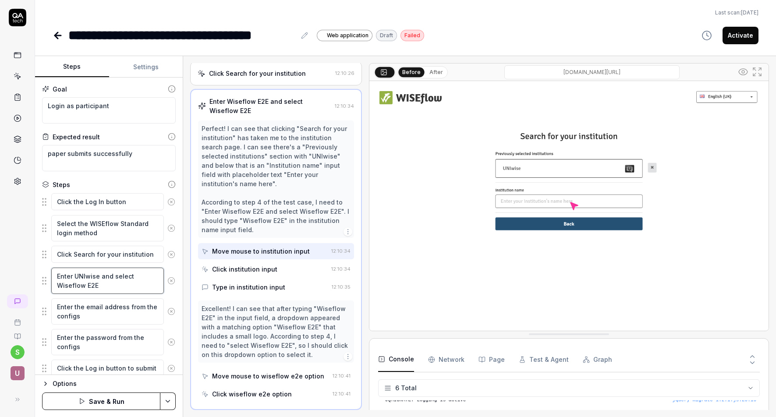
click at [97, 286] on textarea "Enter UNIwise and select Wiseflow E2E" at bounding box center [107, 281] width 113 height 26
paste textarea "UNIwise"
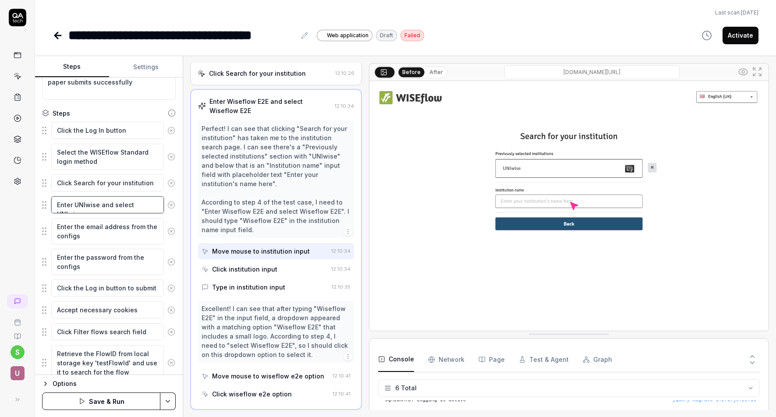
scroll to position [97, 0]
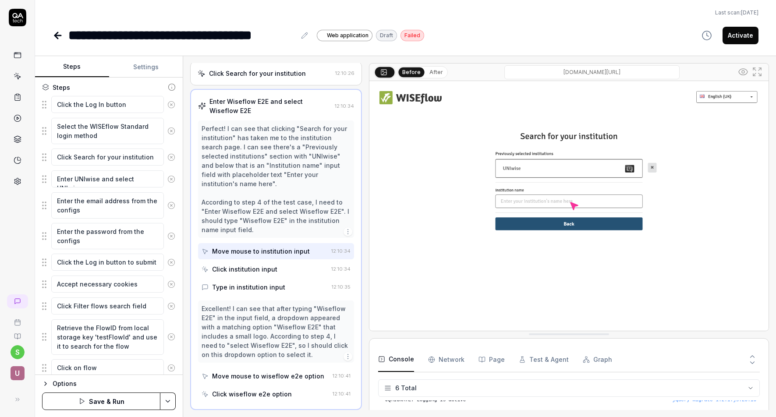
click at [167, 401] on html "**********" at bounding box center [388, 208] width 776 height 417
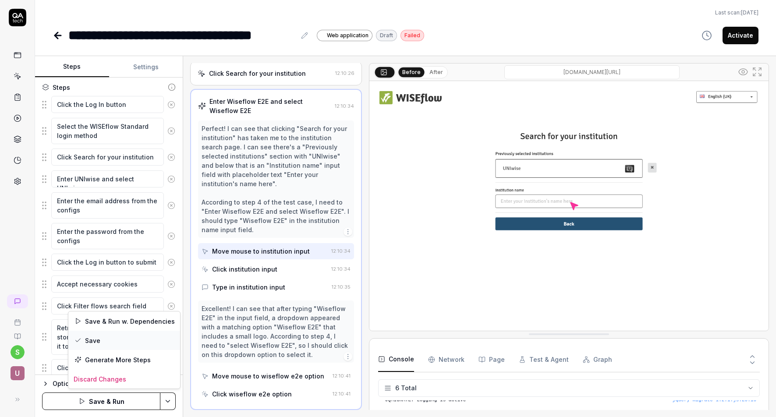
click at [92, 341] on div "Save" at bounding box center [124, 340] width 112 height 19
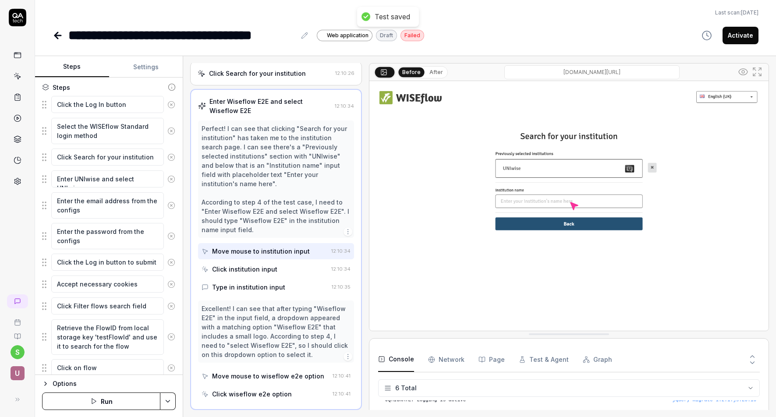
scroll to position [223, 0]
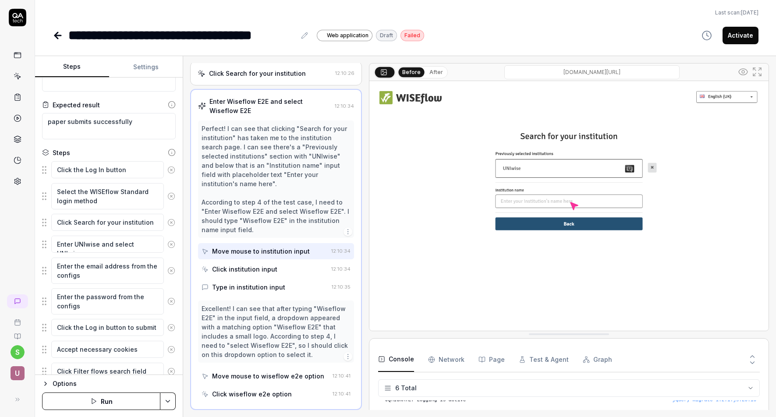
scroll to position [31, 0]
click at [60, 36] on icon at bounding box center [58, 35] width 11 height 11
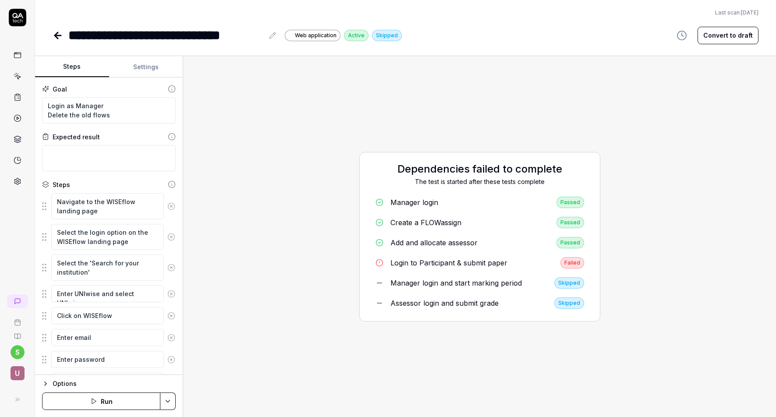
click at [169, 402] on html "**********" at bounding box center [388, 208] width 776 height 417
click at [152, 361] on div "Run w. Dependencies" at bounding box center [134, 359] width 89 height 19
click at [465, 264] on div "Login to Participant & submit paper" at bounding box center [448, 263] width 117 height 11
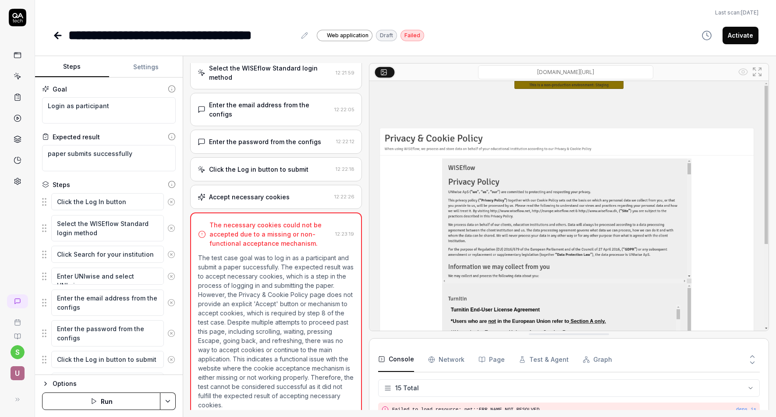
scroll to position [202, 0]
click at [169, 402] on html "**********" at bounding box center [388, 208] width 776 height 417
click at [59, 36] on html "**********" at bounding box center [388, 208] width 776 height 417
click at [56, 35] on icon at bounding box center [58, 35] width 6 height 0
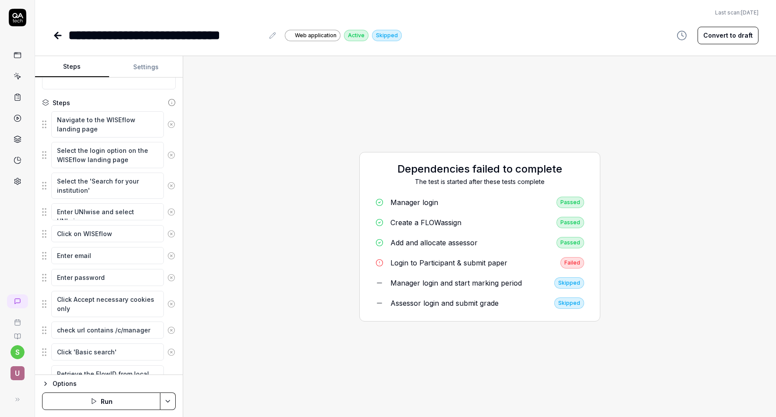
scroll to position [82, 0]
click at [170, 399] on html "**********" at bounding box center [388, 208] width 776 height 417
click at [232, 320] on html "**********" at bounding box center [388, 208] width 776 height 417
click at [423, 262] on div "Login to Participant & submit paper" at bounding box center [448, 263] width 117 height 11
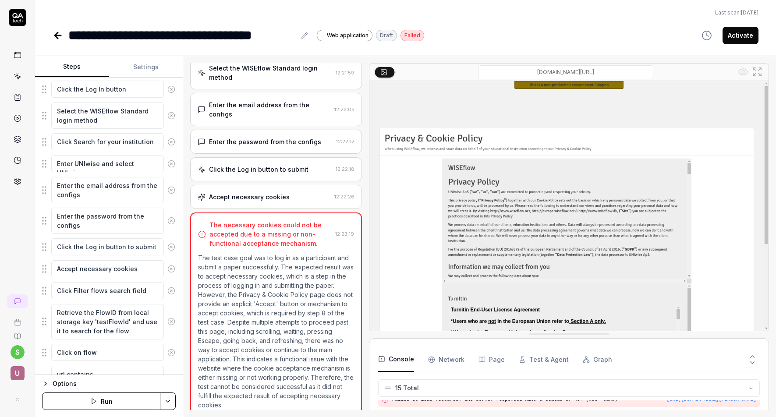
scroll to position [223, 0]
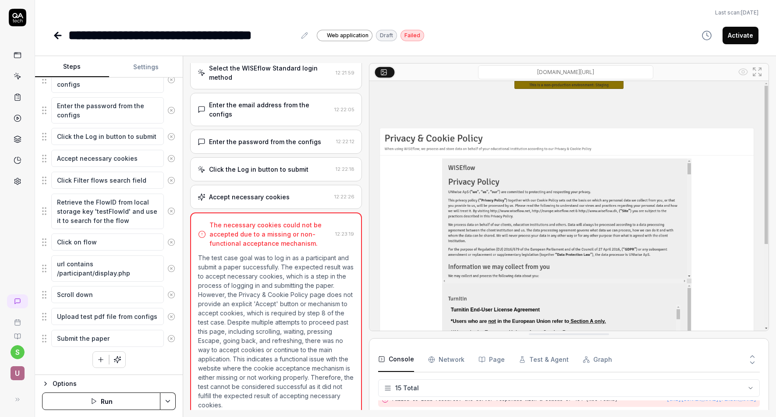
click at [171, 400] on html "**********" at bounding box center [388, 208] width 776 height 417
click at [184, 359] on html "**********" at bounding box center [388, 208] width 776 height 417
click at [137, 402] on button "Run" at bounding box center [101, 402] width 118 height 18
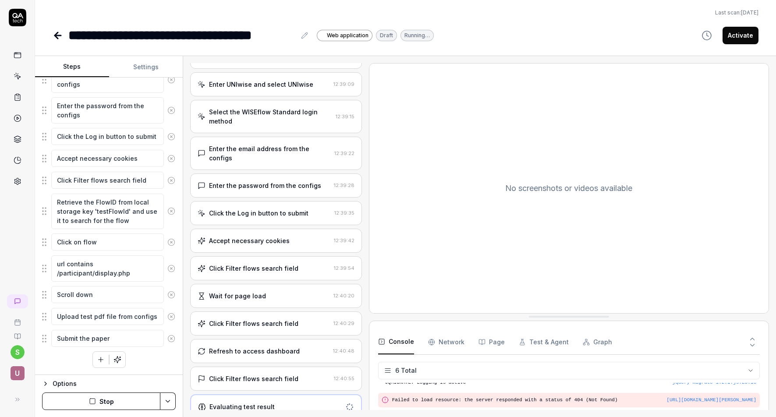
scroll to position [213, 0]
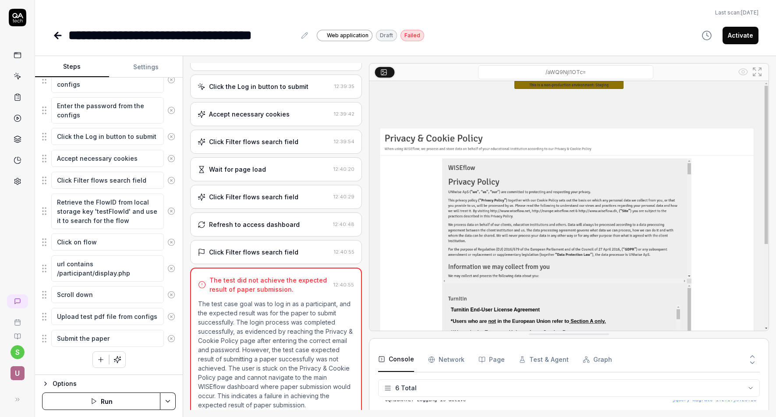
click at [57, 35] on icon at bounding box center [58, 35] width 6 height 0
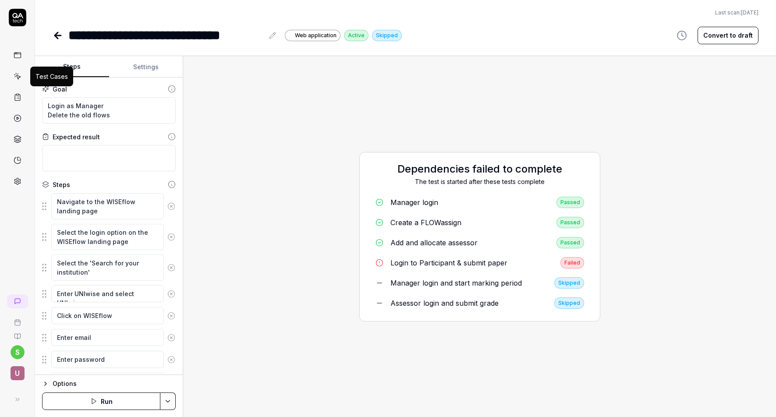
click at [17, 75] on icon at bounding box center [18, 77] width 4 height 4
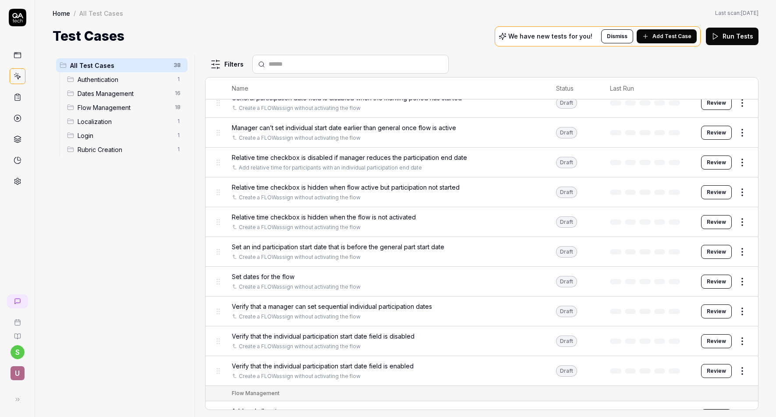
scroll to position [275, 0]
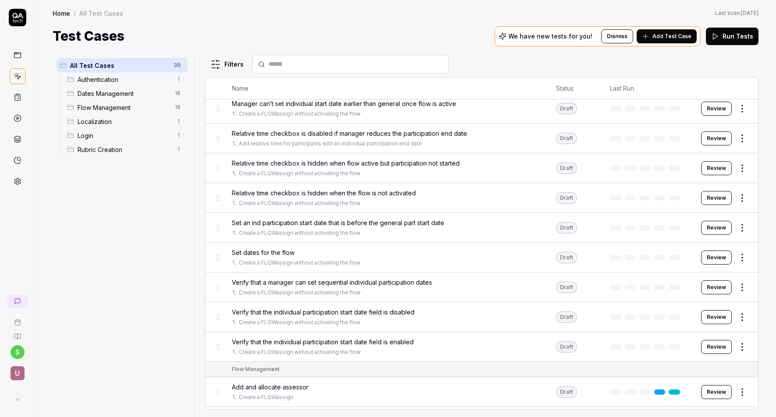
click at [694, 257] on button "Review" at bounding box center [716, 258] width 31 height 14
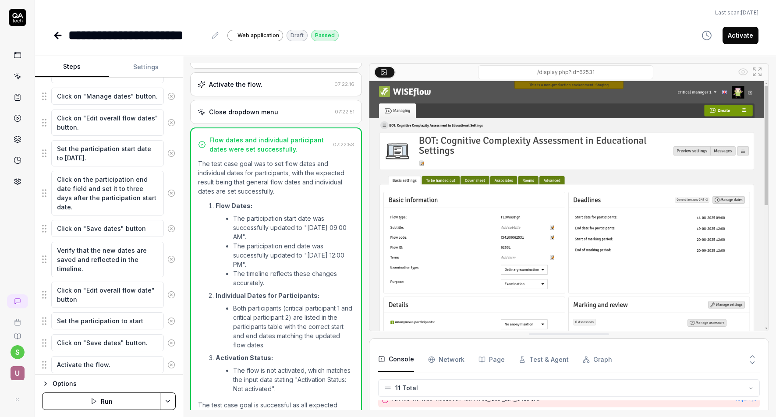
scroll to position [295, 0]
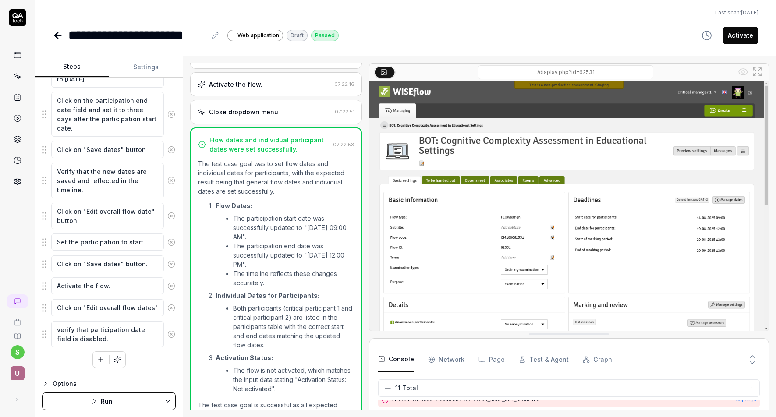
click at [56, 35] on icon at bounding box center [58, 35] width 6 height 0
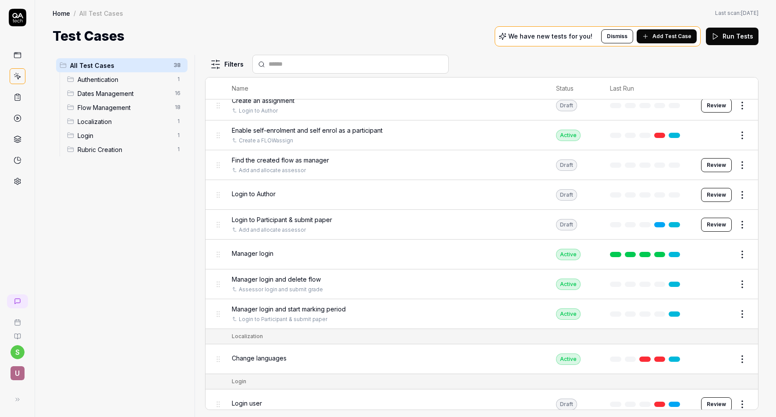
scroll to position [914, 0]
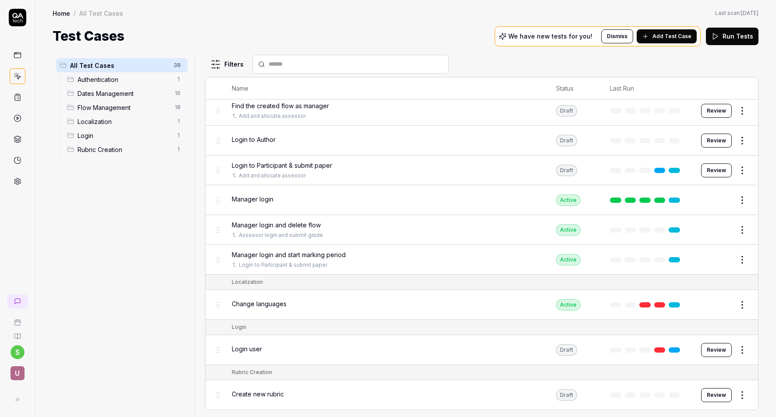
click at [694, 230] on button "Edit" at bounding box center [721, 230] width 21 height 14
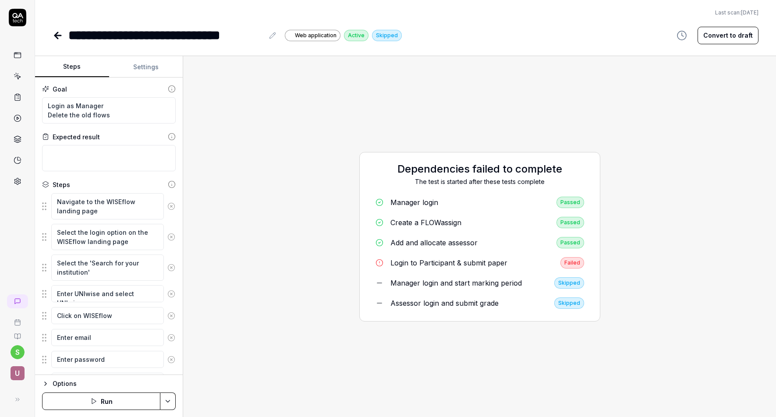
scroll to position [232, 0]
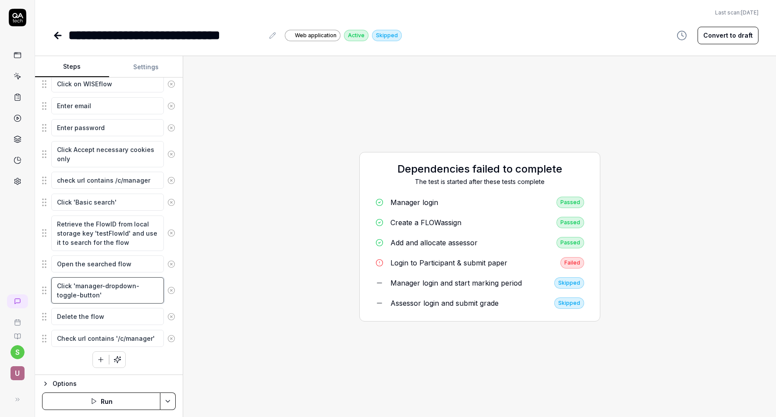
drag, startPoint x: 84, startPoint y: 298, endPoint x: 40, endPoint y: 279, distance: 47.7
click at [40, 279] on div "Goal Login as Manager Delete the old flows Expected result Steps Navigate to th…" at bounding box center [109, 226] width 148 height 297
click at [58, 35] on icon at bounding box center [58, 35] width 6 height 0
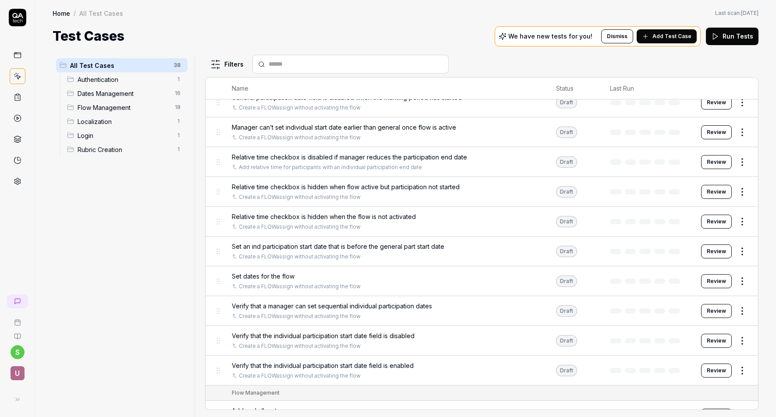
scroll to position [253, 0]
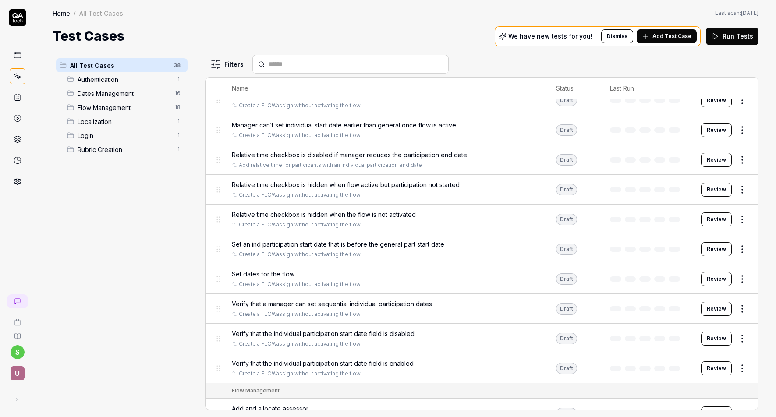
click at [694, 279] on button "Review" at bounding box center [716, 279] width 31 height 14
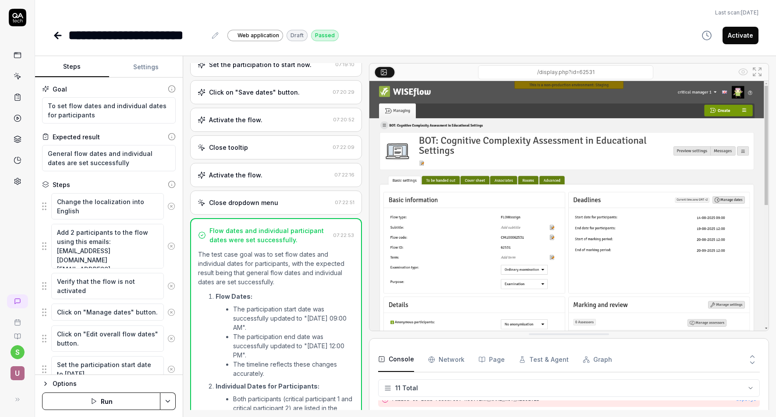
scroll to position [482, 0]
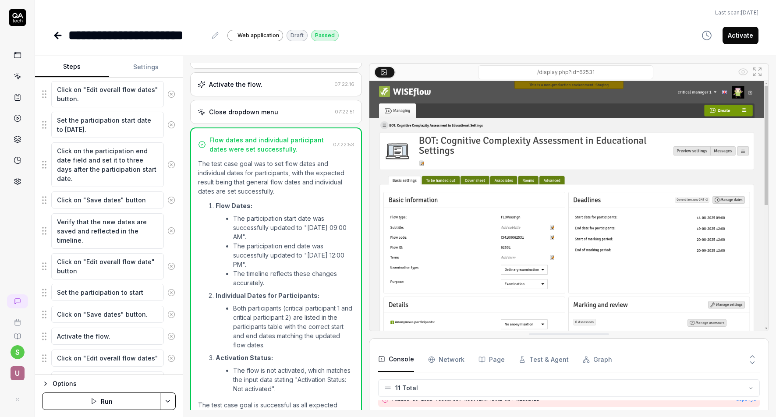
scroll to position [295, 0]
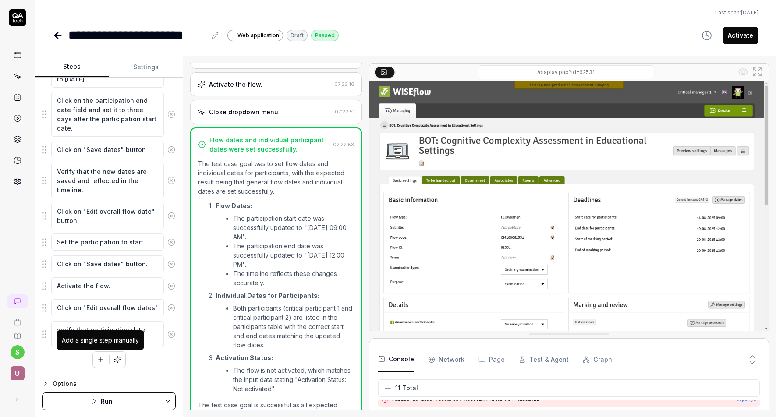
click at [101, 361] on icon "button" at bounding box center [101, 360] width 8 height 8
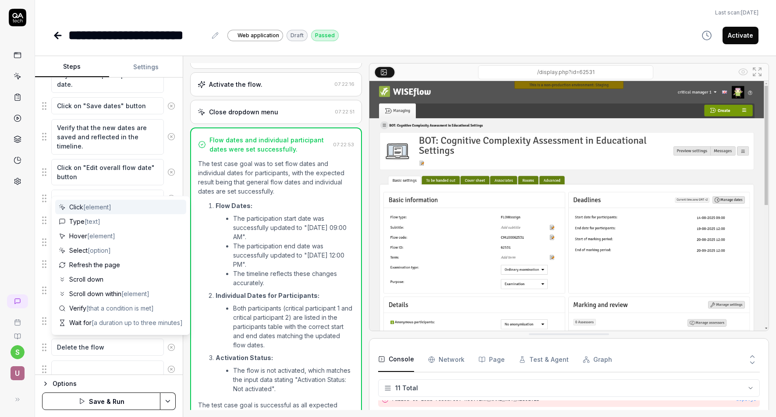
scroll to position [361, 0]
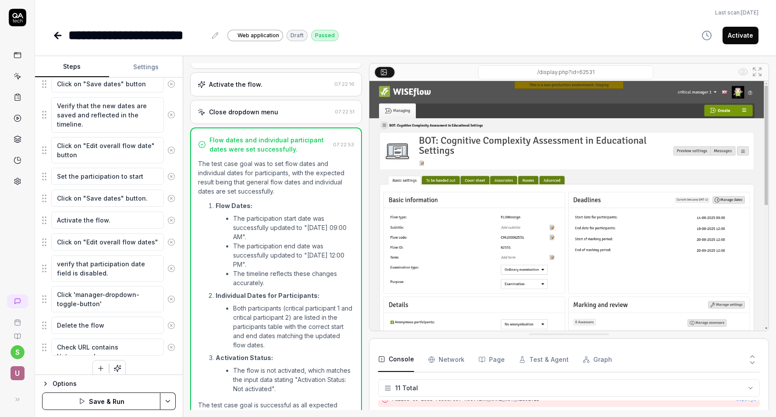
click at [168, 402] on html "**********" at bounding box center [388, 208] width 776 height 417
click at [96, 336] on div "Save" at bounding box center [124, 340] width 112 height 19
click at [170, 402] on html "**********" at bounding box center [388, 208] width 776 height 417
click at [139, 359] on div "Run w. Dependencies" at bounding box center [134, 359] width 89 height 19
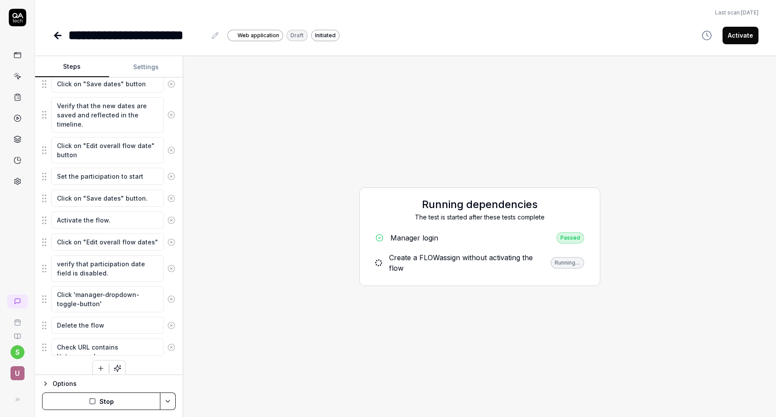
click at [60, 34] on icon at bounding box center [58, 35] width 11 height 11
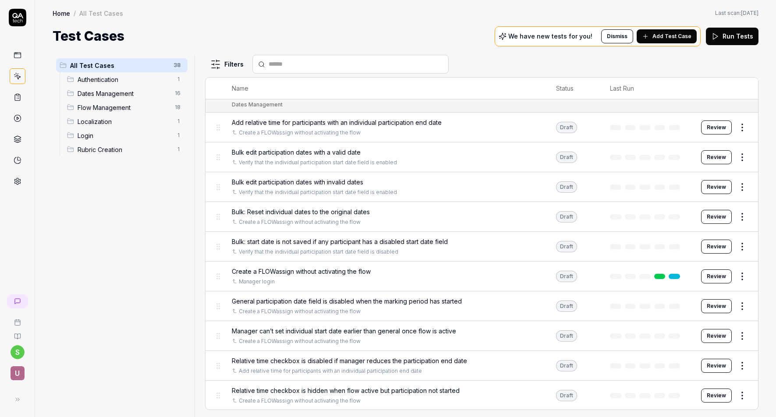
scroll to position [44, 0]
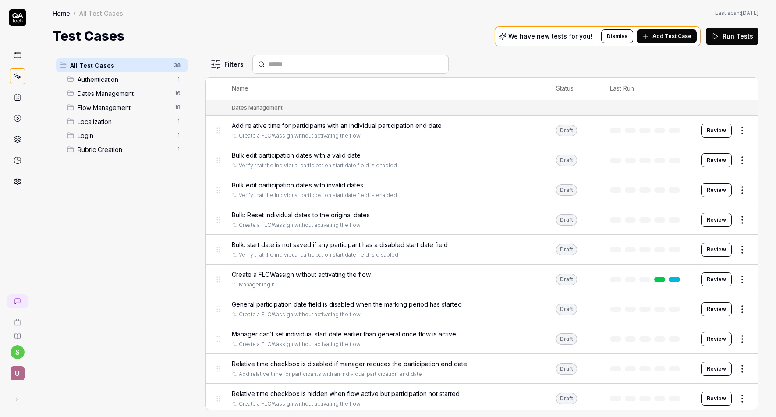
click at [694, 279] on button "Review" at bounding box center [716, 280] width 31 height 14
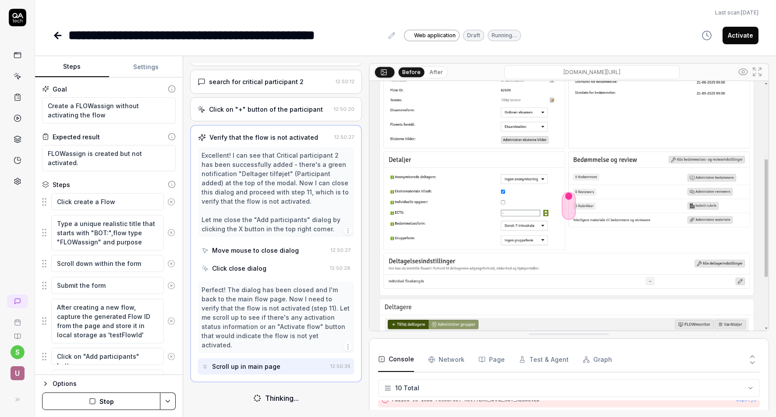
scroll to position [283, 0]
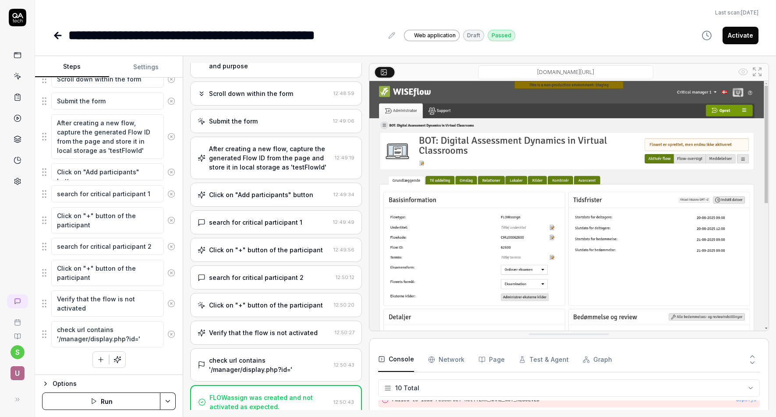
scroll to position [306, 0]
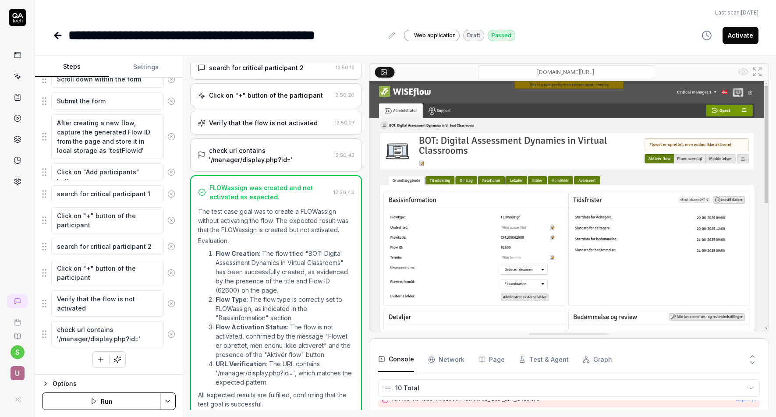
click at [57, 34] on icon at bounding box center [58, 35] width 11 height 11
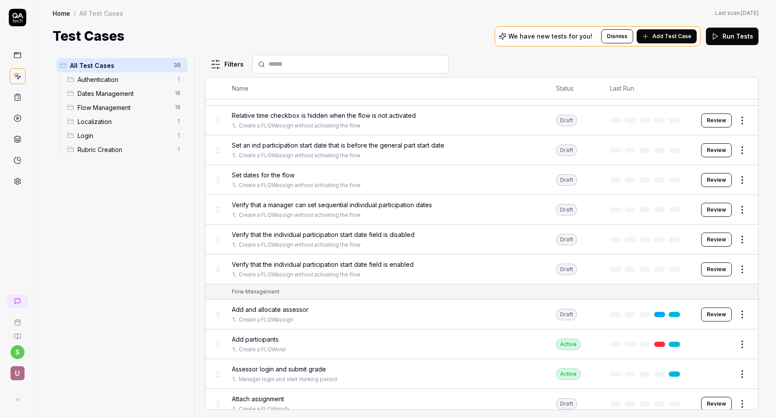
scroll to position [319, 0]
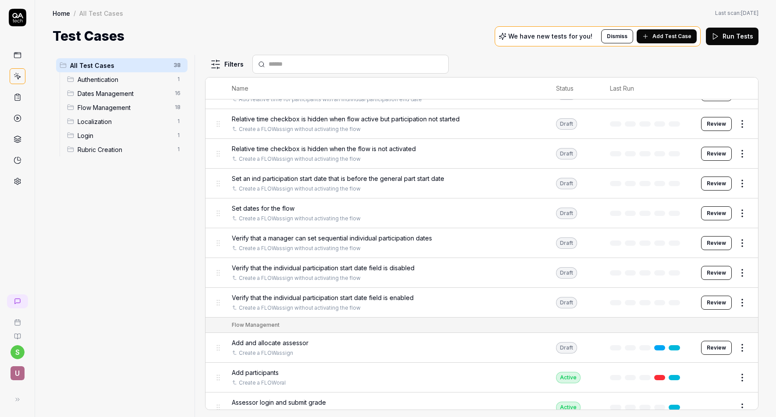
click at [694, 215] on button "Review" at bounding box center [716, 213] width 31 height 14
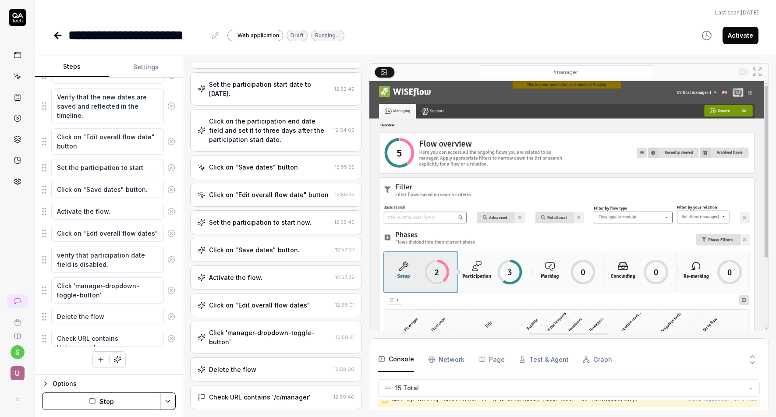
scroll to position [265, 0]
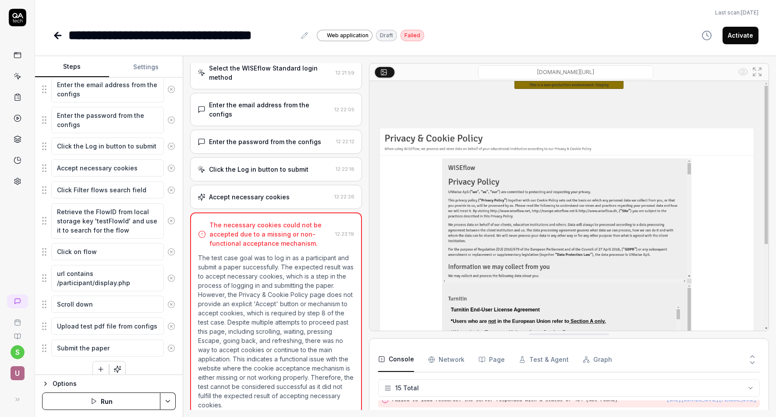
scroll to position [223, 0]
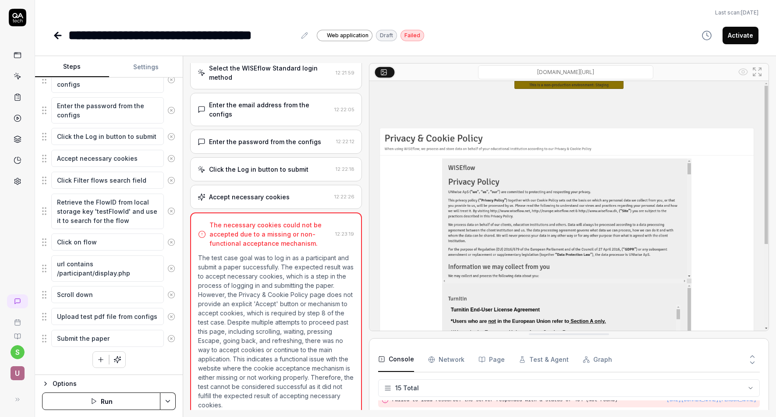
click at [142, 399] on button "Run" at bounding box center [101, 402] width 118 height 18
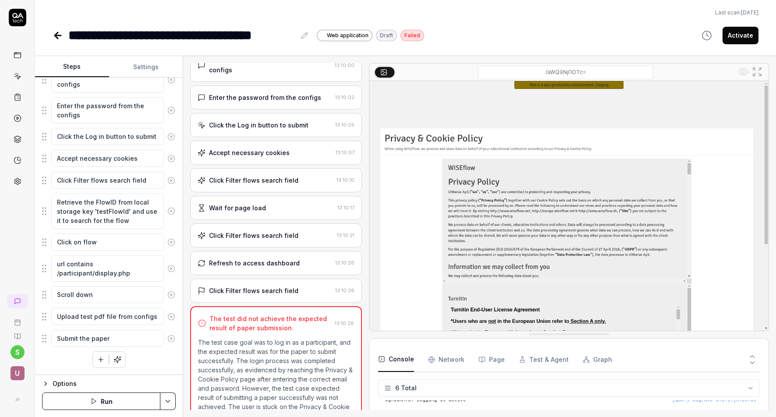
scroll to position [213, 0]
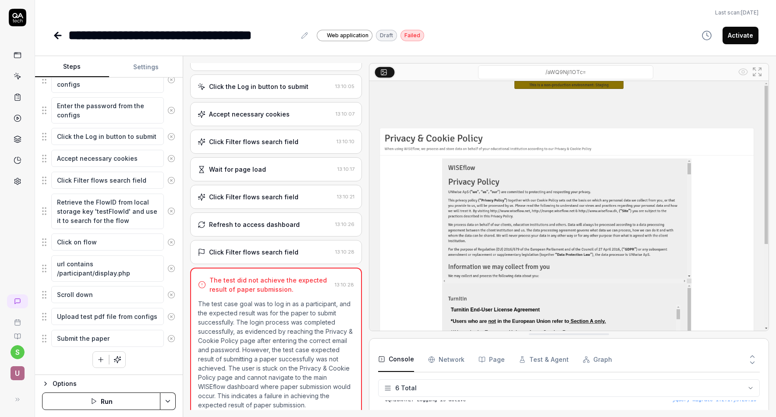
click at [138, 400] on button "Run" at bounding box center [101, 402] width 118 height 18
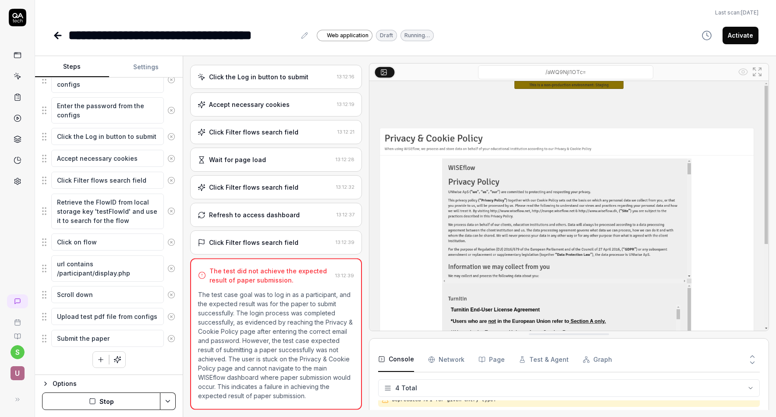
scroll to position [213, 0]
click at [508, 21] on div "**********" at bounding box center [405, 22] width 741 height 45
drag, startPoint x: 562, startPoint y: 2, endPoint x: 550, endPoint y: 12, distance: 15.9
click at [556, 5] on div "**********" at bounding box center [405, 22] width 741 height 45
click at [544, 26] on div "**********" at bounding box center [406, 35] width 706 height 20
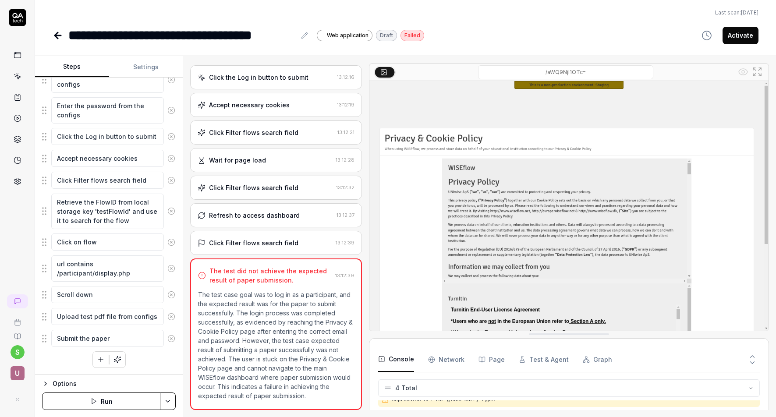
click at [585, 38] on div "**********" at bounding box center [406, 35] width 706 height 20
click at [480, 21] on div "**********" at bounding box center [405, 22] width 741 height 45
click at [503, 38] on div "**********" at bounding box center [406, 35] width 706 height 20
click at [549, 30] on div "**********" at bounding box center [406, 35] width 706 height 20
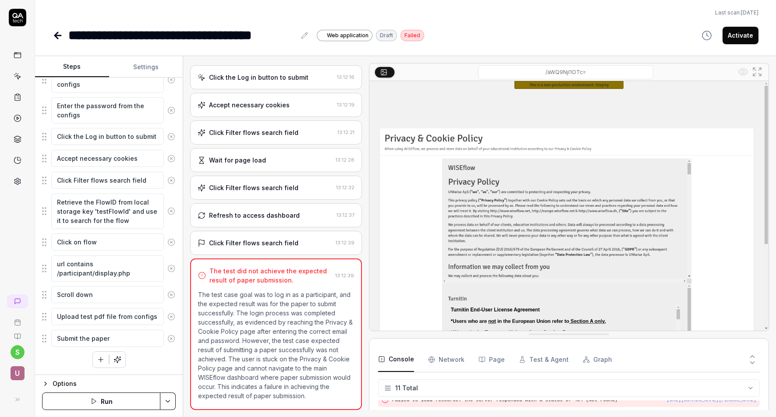
type textarea "*"
